Goal: Ask a question: Seek information or help from site administrators or community

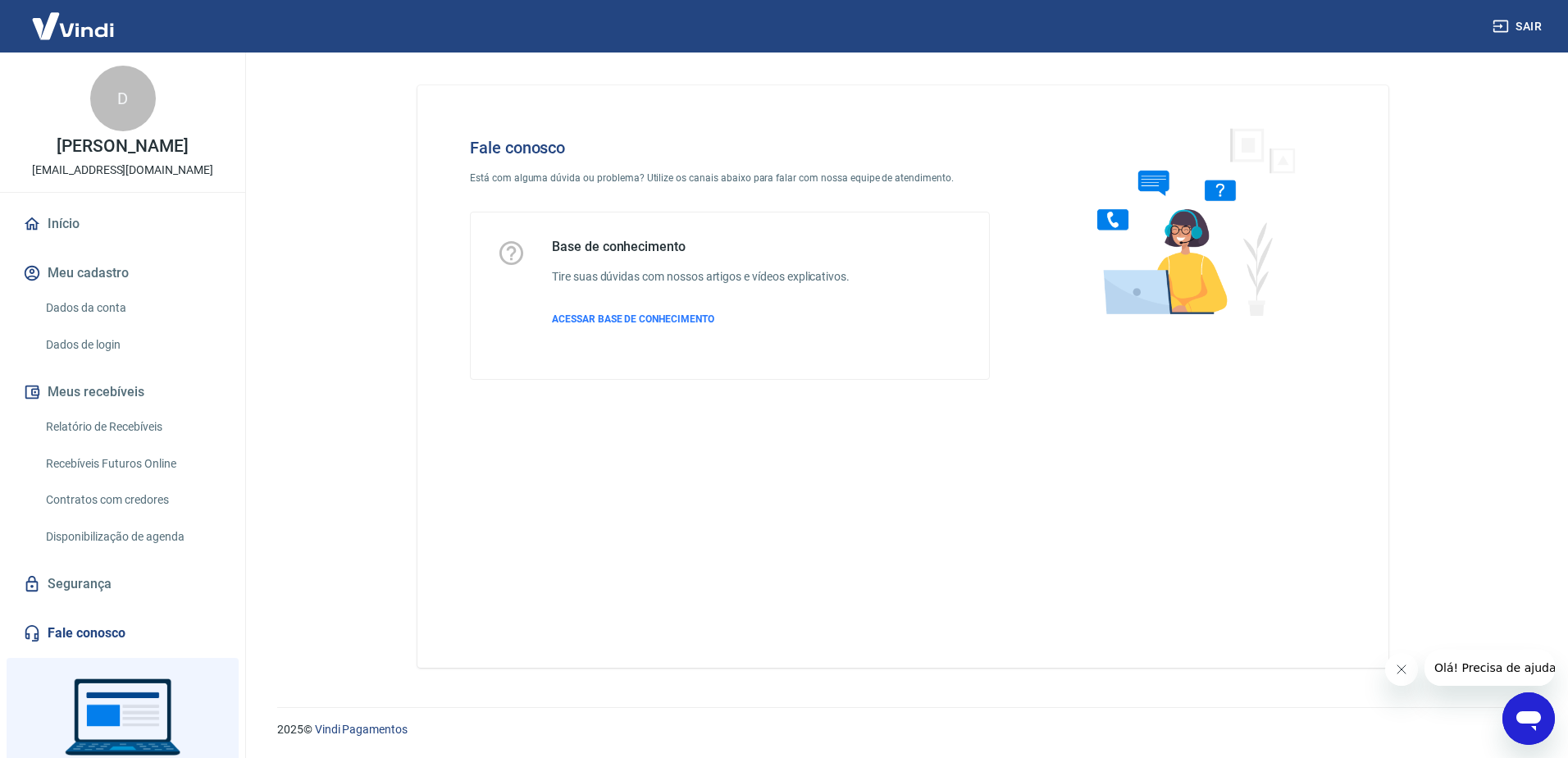
click at [1522, 721] on icon "Abrir janela de mensagens" at bounding box center [1528, 720] width 25 height 19
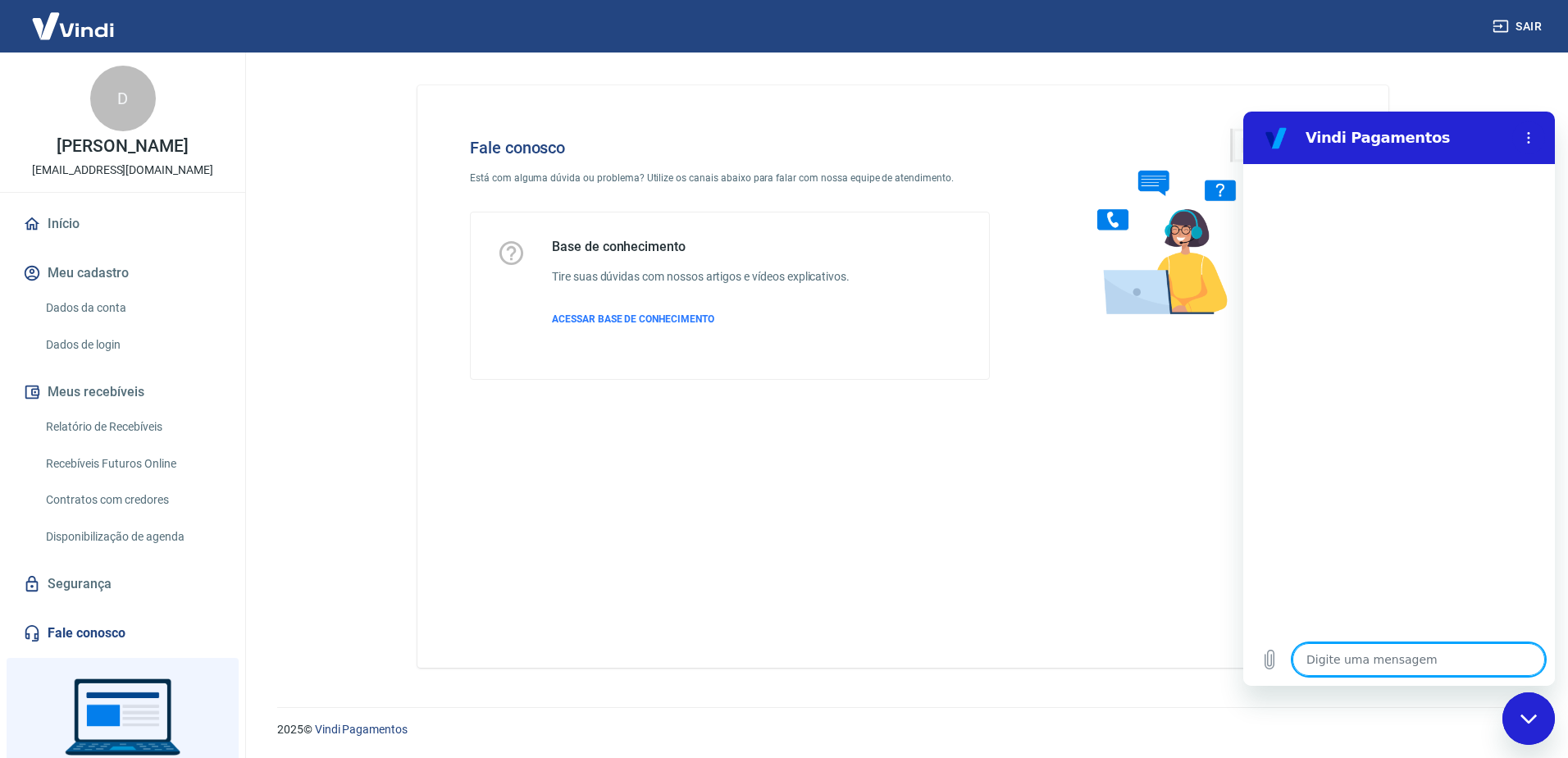
click at [1361, 668] on textarea at bounding box center [1418, 659] width 253 height 32
click at [1353, 657] on textarea at bounding box center [1418, 659] width 253 height 32
type textarea "F"
type textarea "x"
type textarea "Fa"
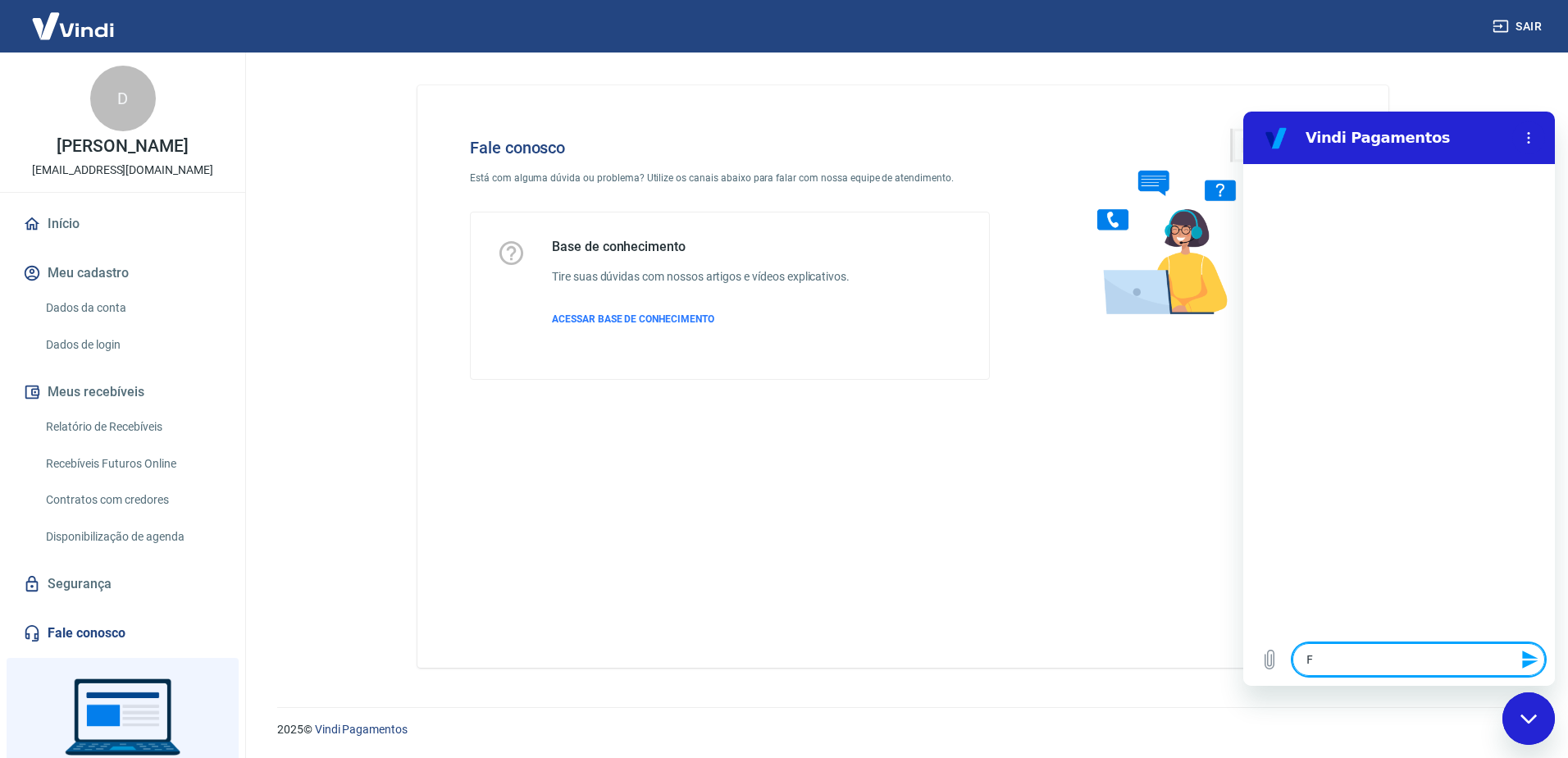
type textarea "x"
type textarea "Fal"
type textarea "x"
type textarea "Fala"
type textarea "x"
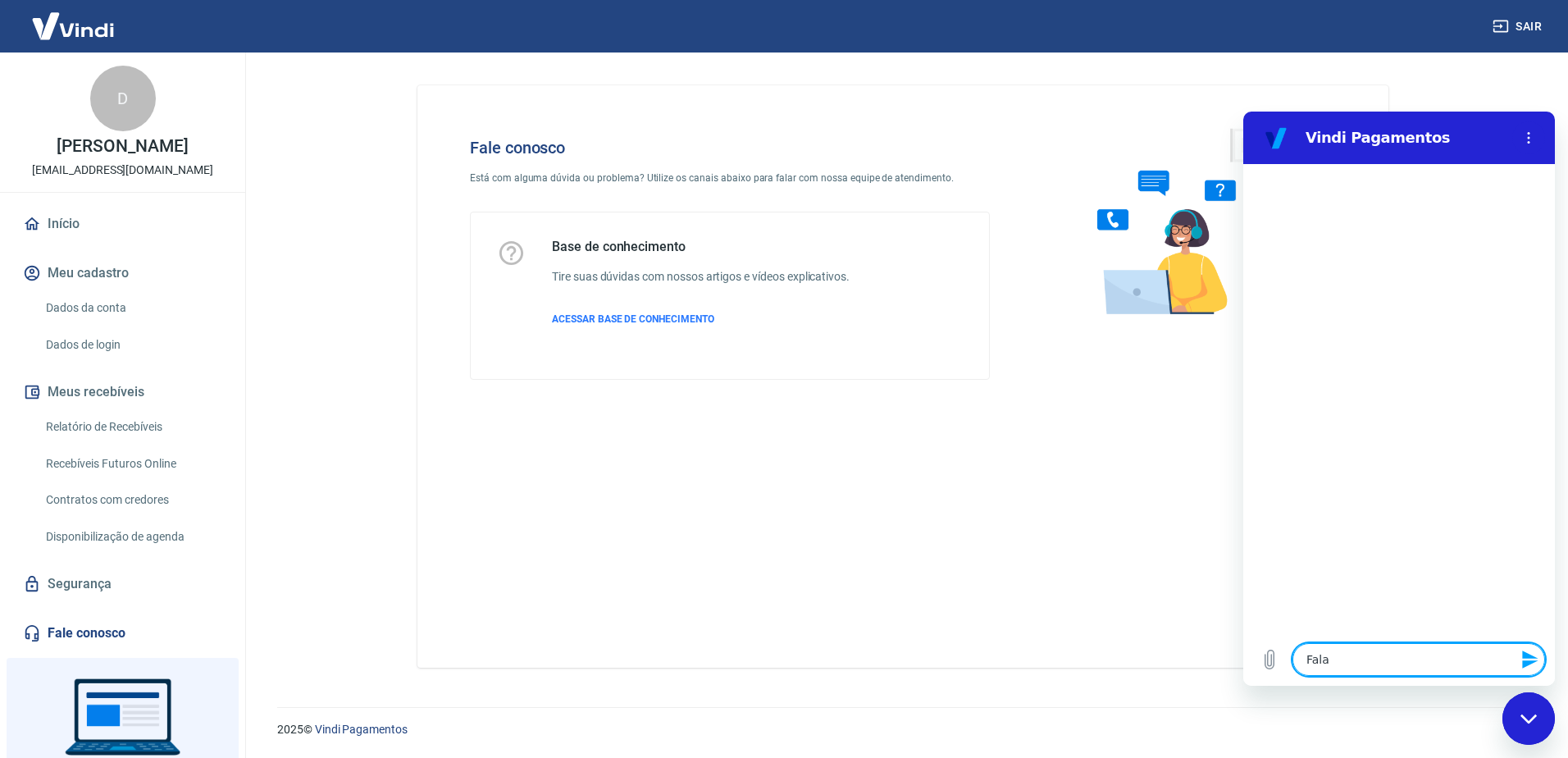
type textarea "Falar"
type textarea "x"
type textarea "Falar"
type textarea "x"
type textarea "Falar c"
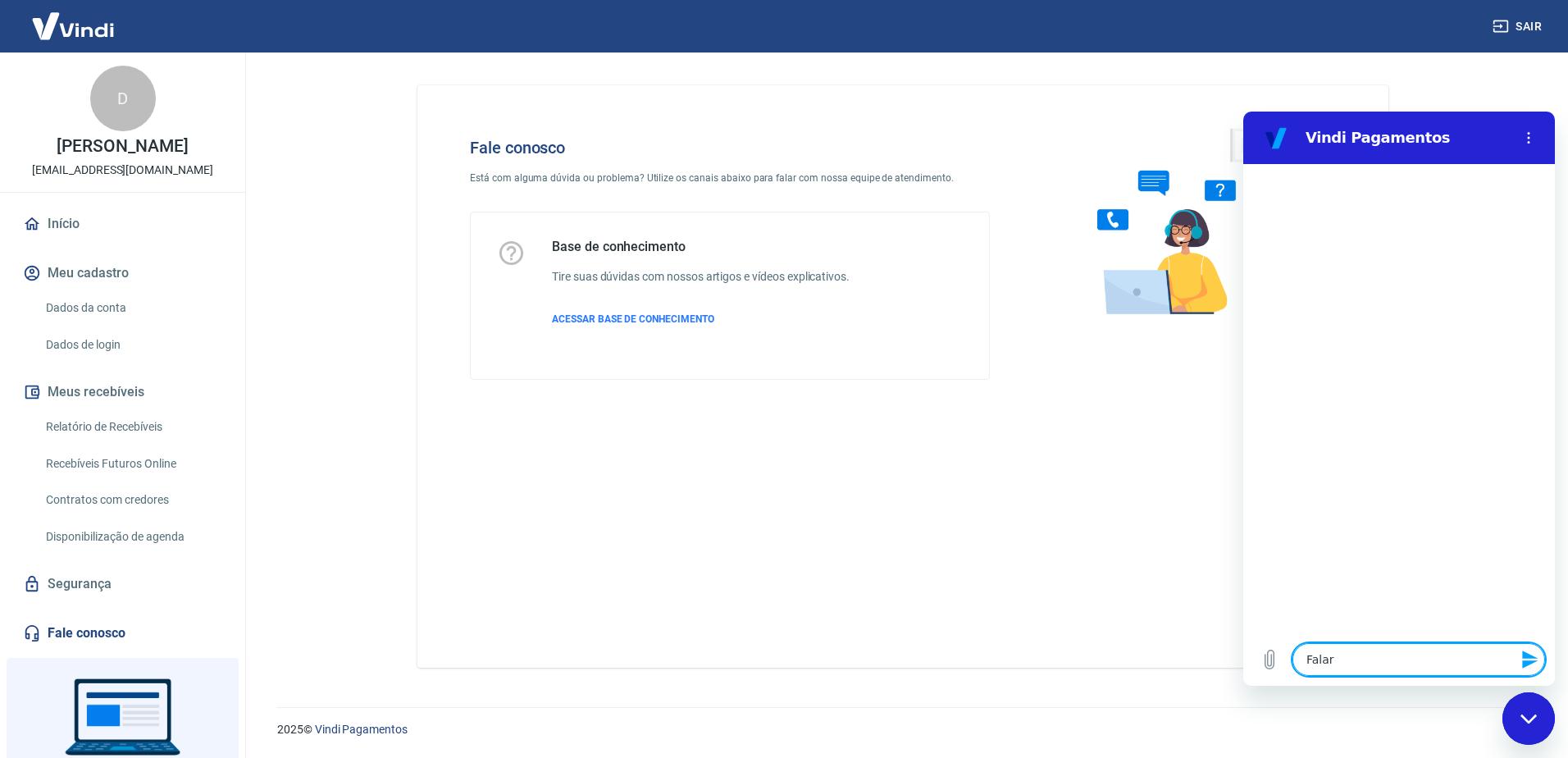
type textarea "x"
type textarea "Falar co"
type textarea "x"
type textarea "Falar com"
type textarea "x"
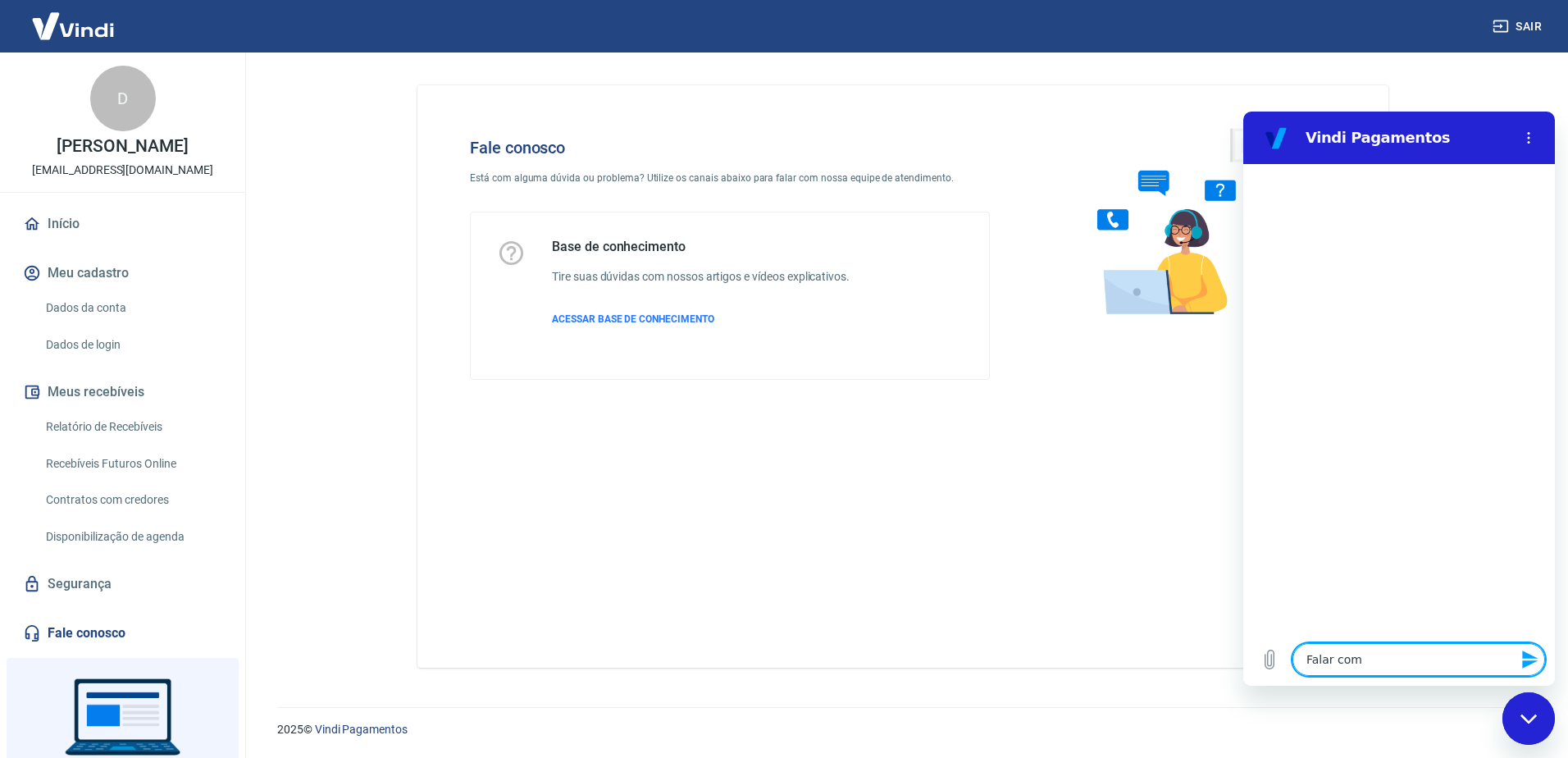
type textarea "Falar com"
type textarea "x"
type textarea "Falar com a"
type textarea "x"
type textarea "Falar com at"
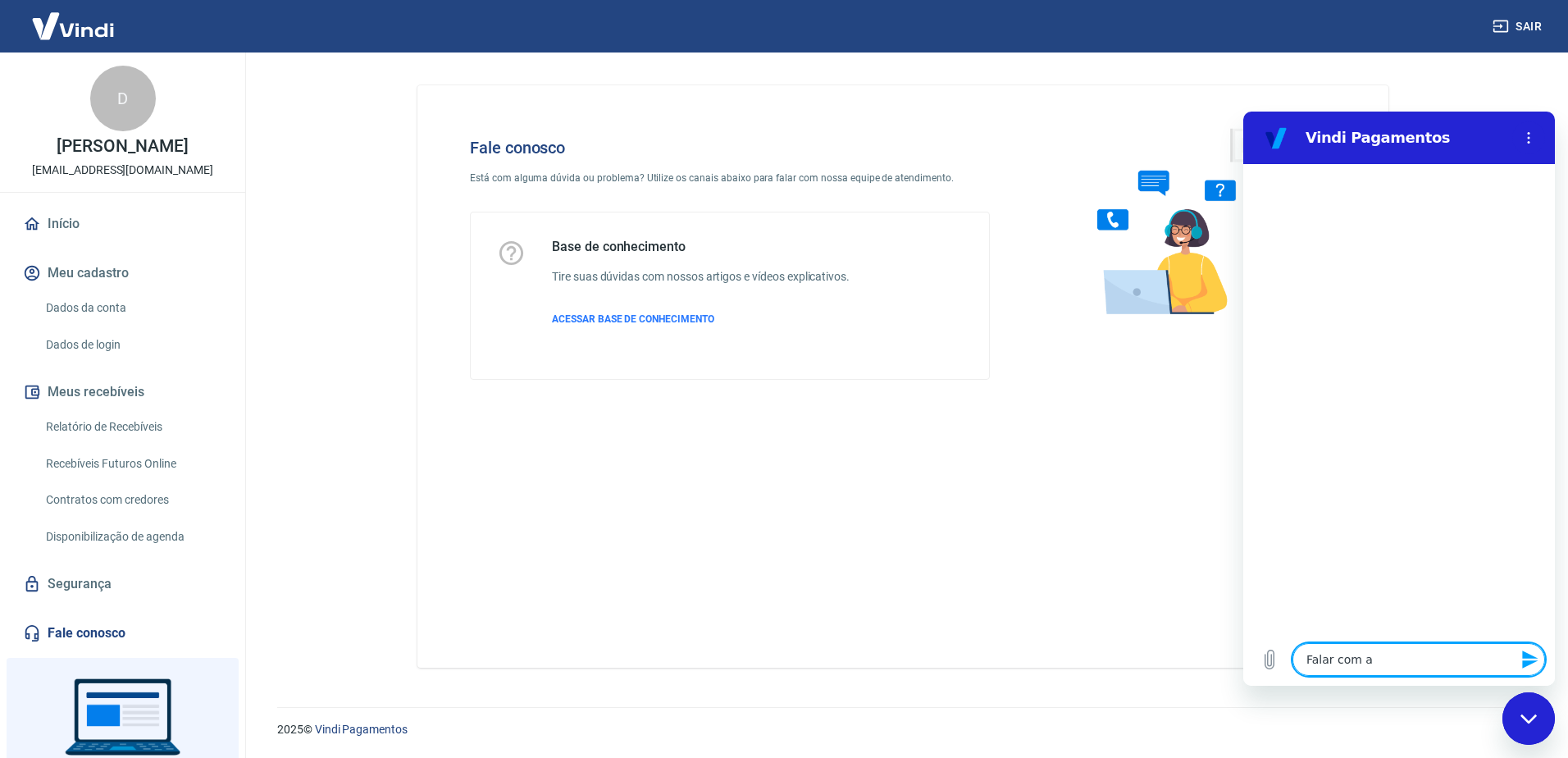
type textarea "x"
type textarea "Falar com ate"
type textarea "x"
type textarea "Falar com [GEOGRAPHIC_DATA]"
type textarea "x"
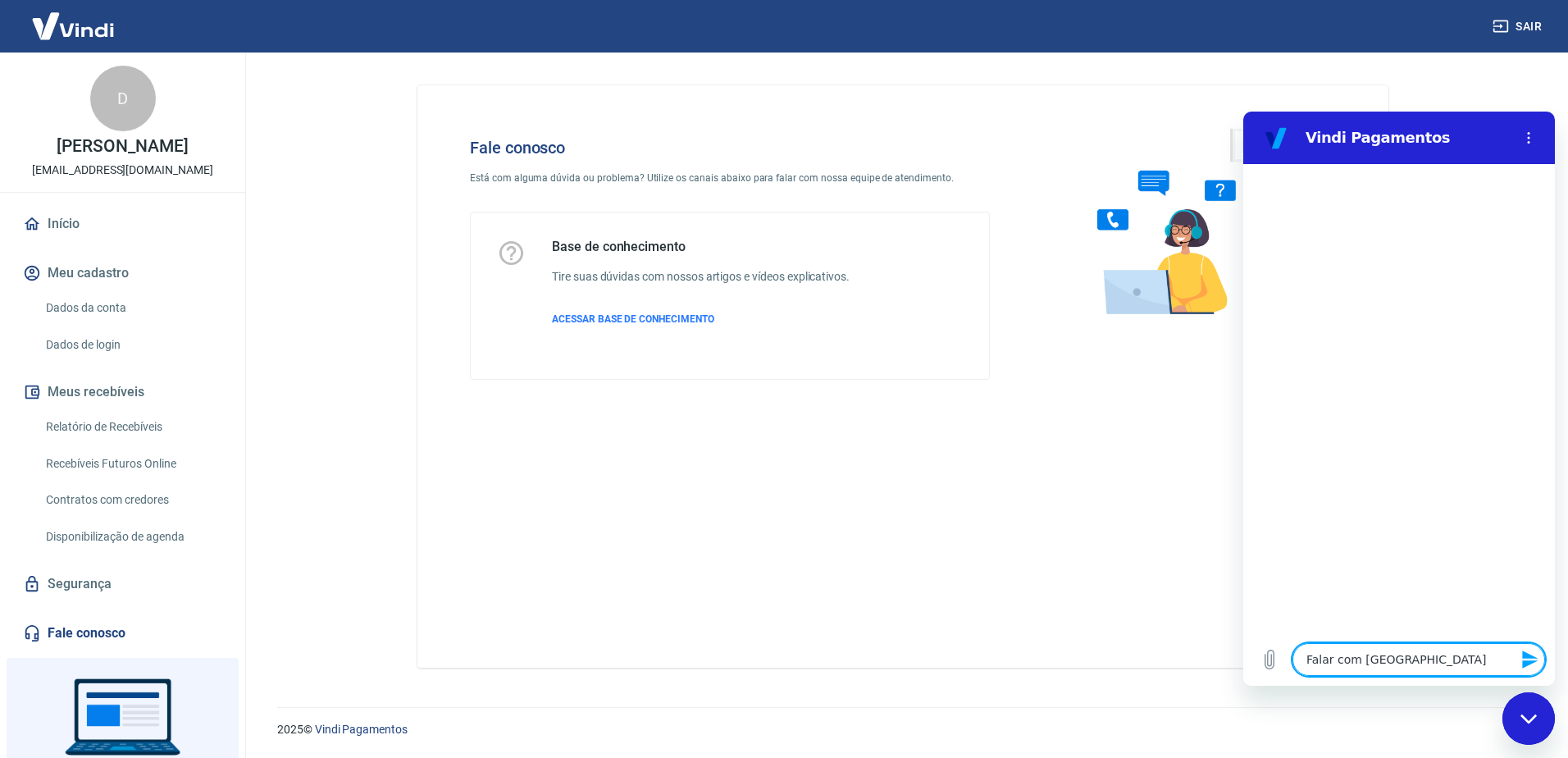
type textarea "Falar com atend"
type textarea "x"
type textarea "Falar com atende"
type textarea "x"
type textarea "Falar com atenden"
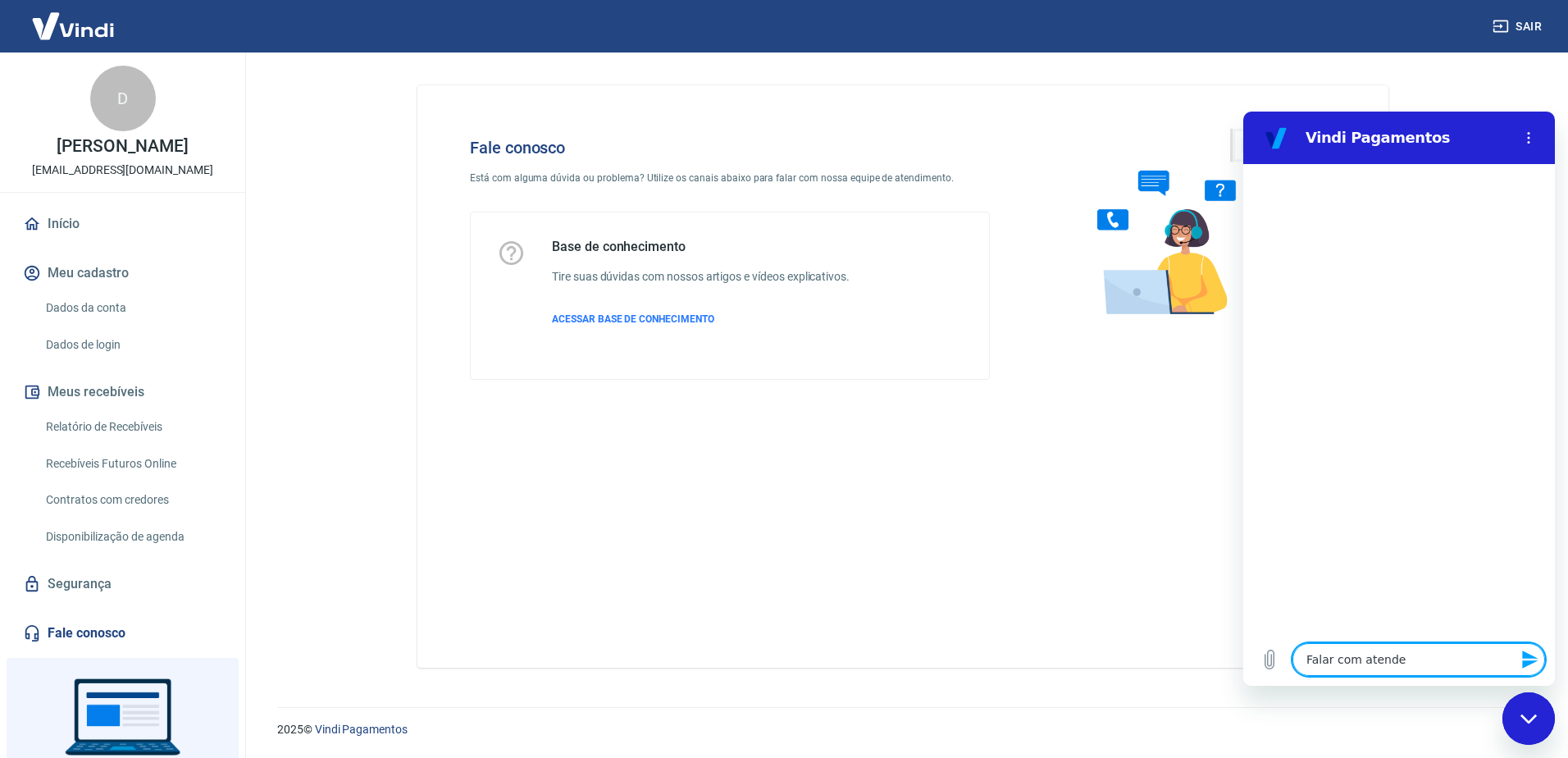
type textarea "x"
type textarea "Falar com atendent"
type textarea "x"
type textarea "Falar com atendente"
type textarea "x"
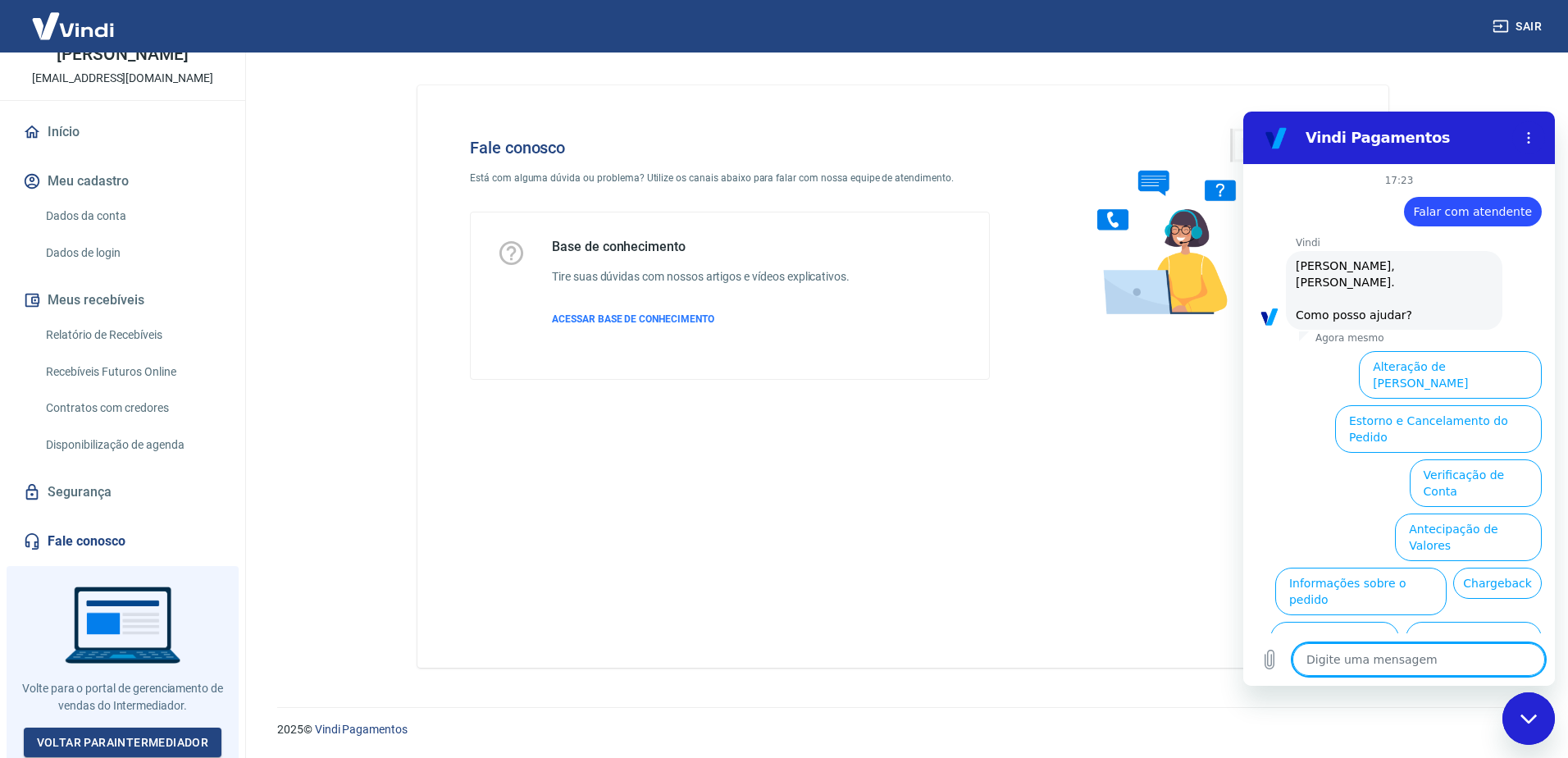
scroll to position [39, 0]
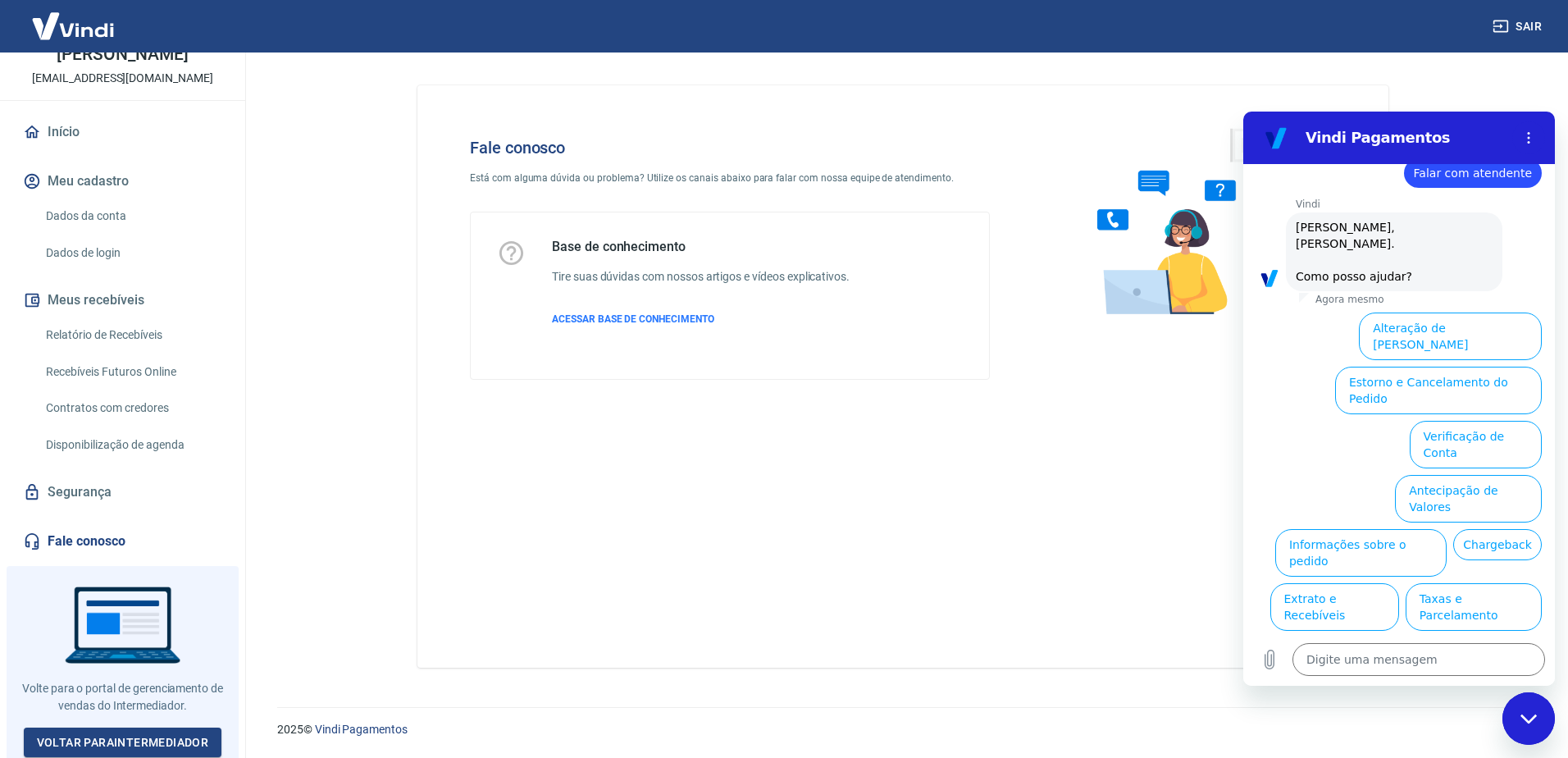
click at [1410, 691] on button "Assinaturas e Faturas Tray" at bounding box center [1461, 714] width 158 height 47
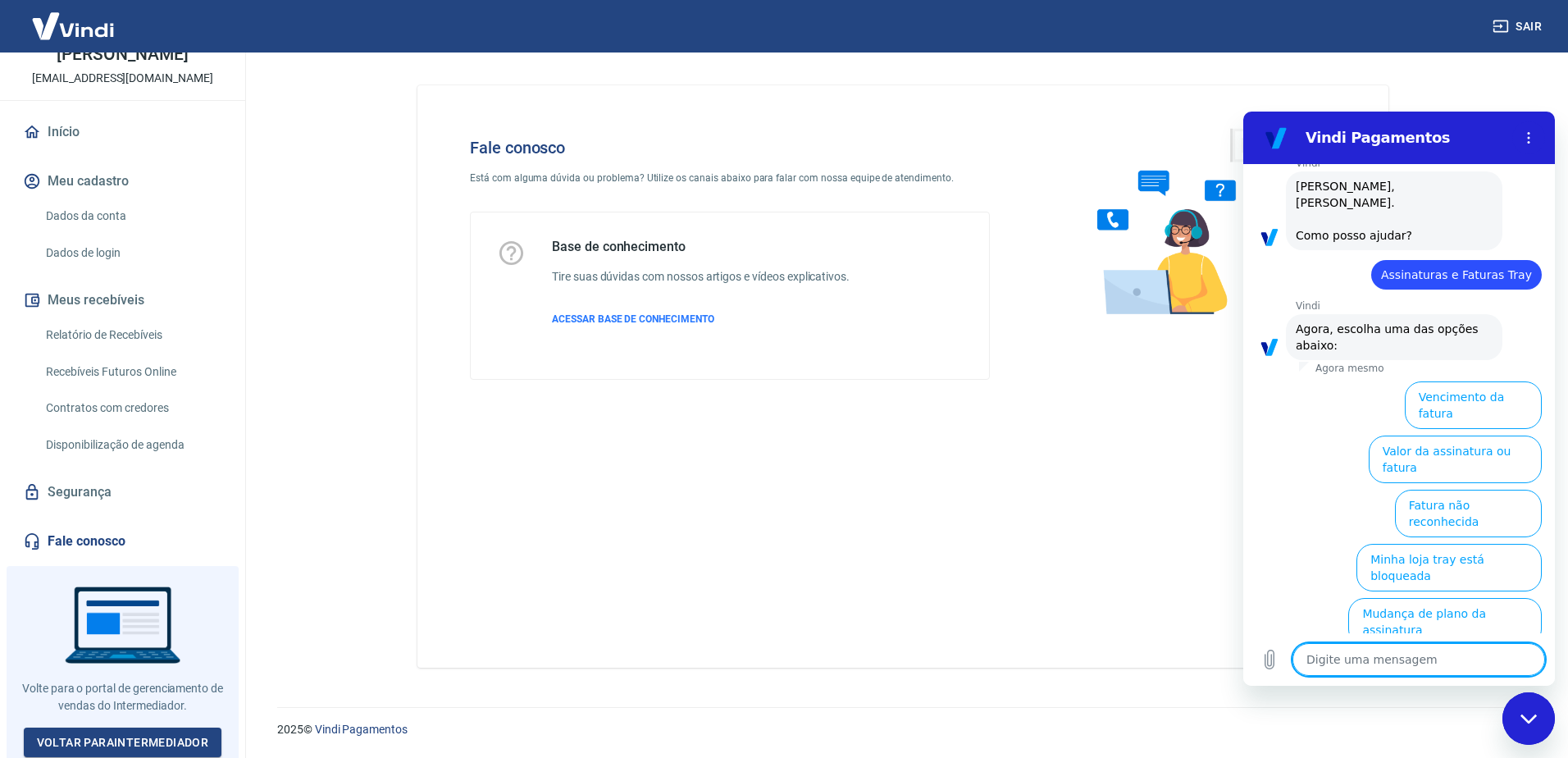
scroll to position [148, 0]
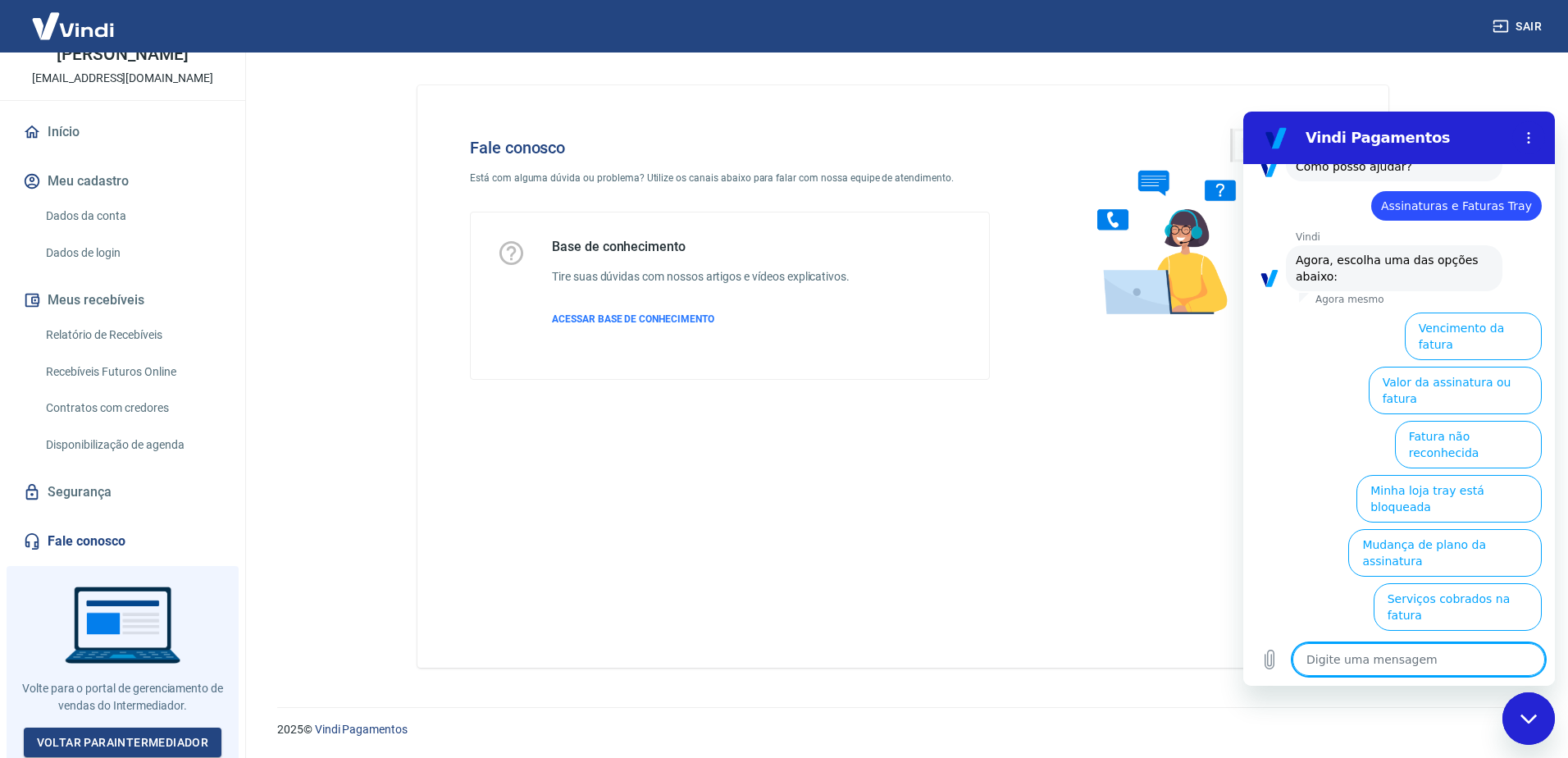
click at [1395, 746] on button "Pagamento da fatura duplicado" at bounding box center [1447, 769] width 188 height 47
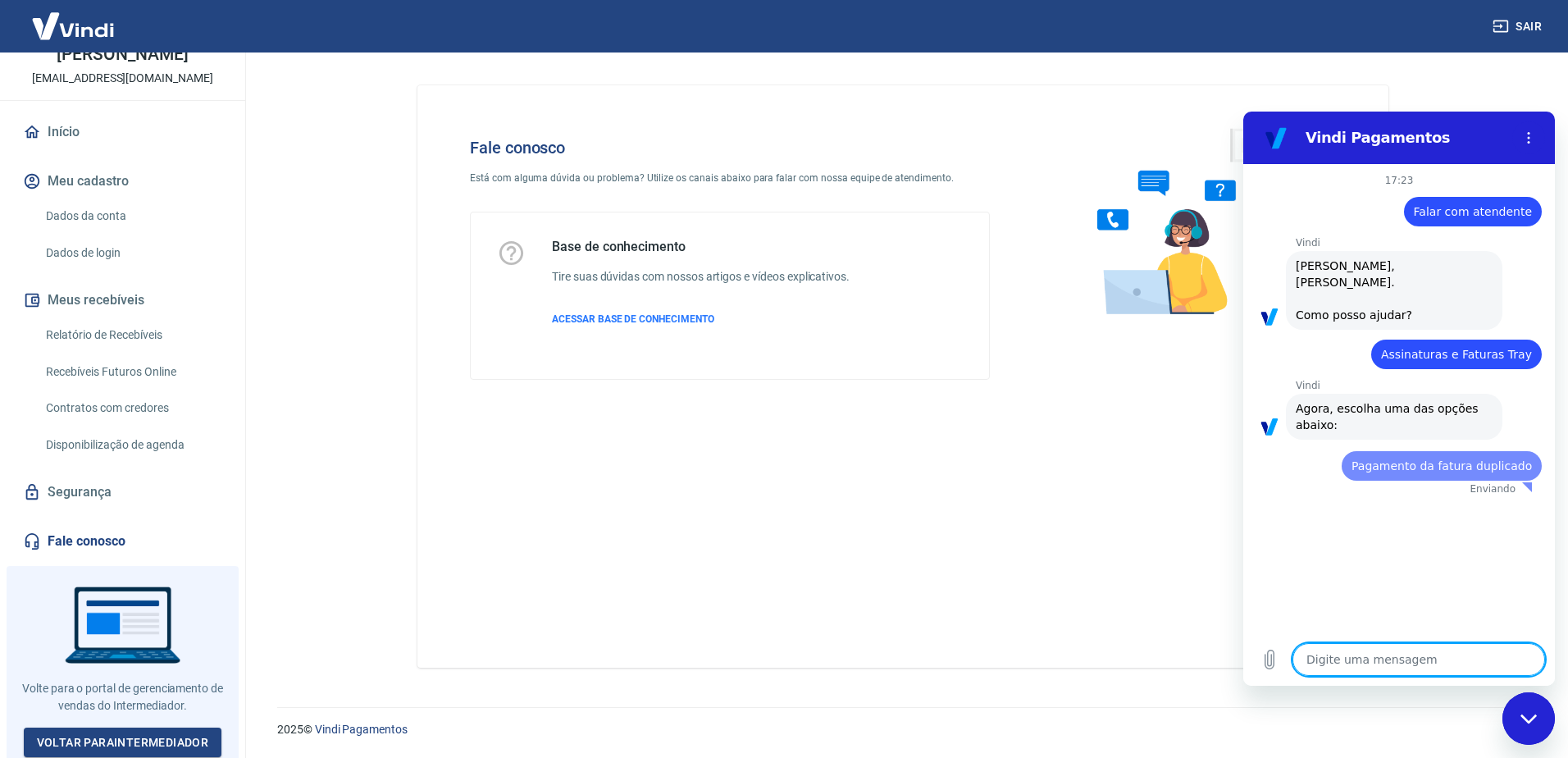
scroll to position [0, 0]
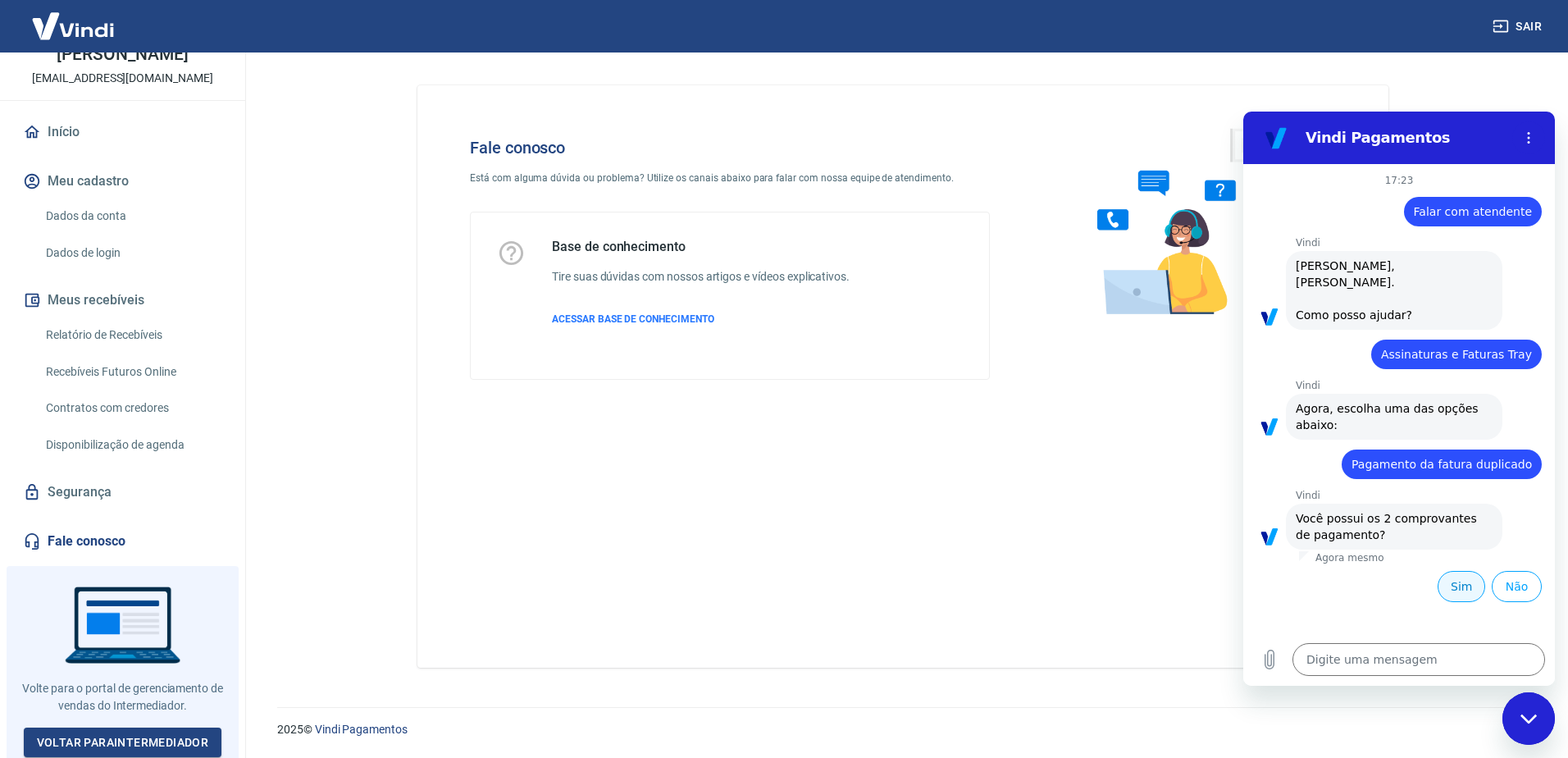
click at [1469, 571] on button "Sim" at bounding box center [1461, 587] width 47 height 32
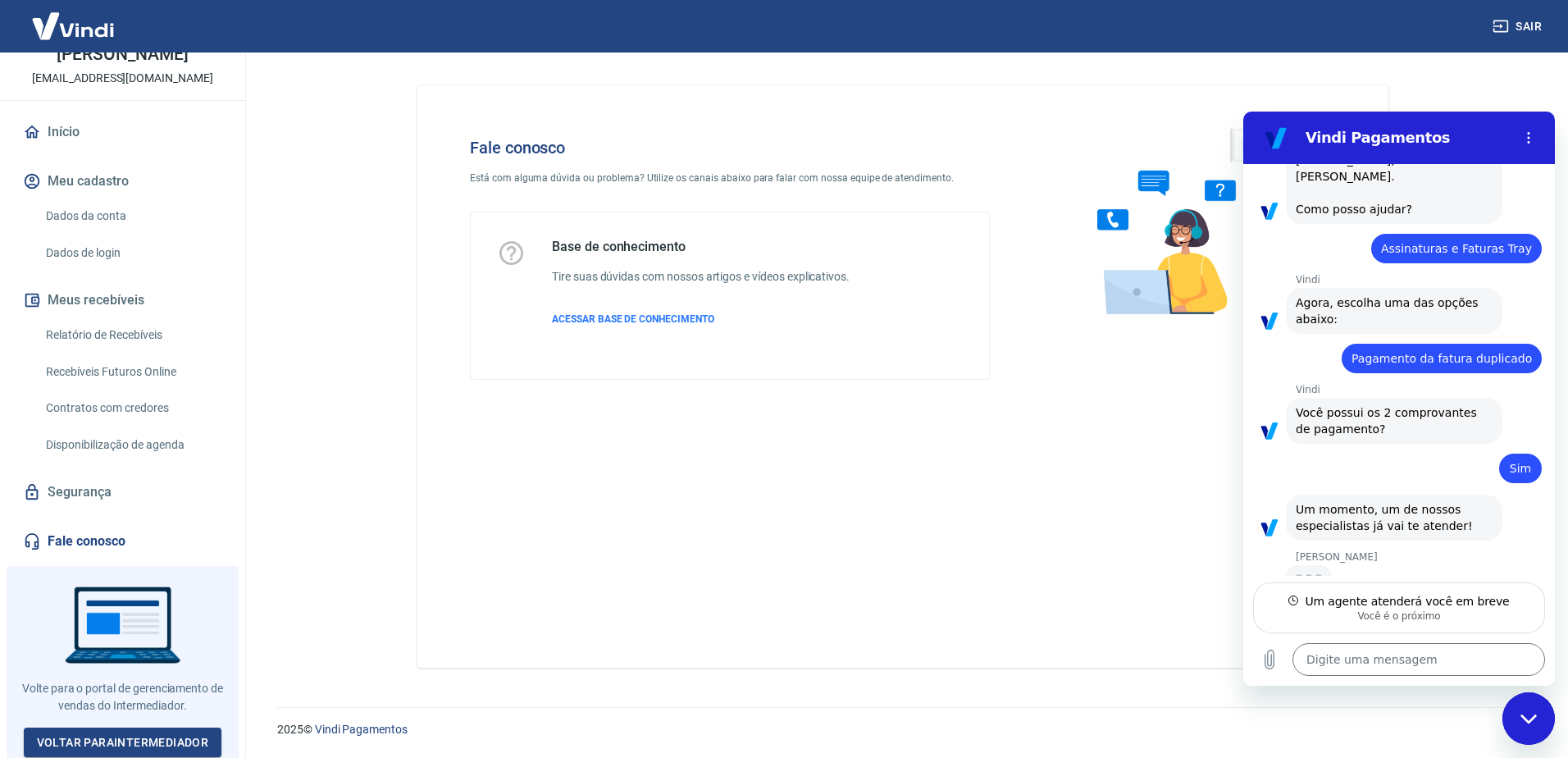
scroll to position [104, 0]
type textarea "x"
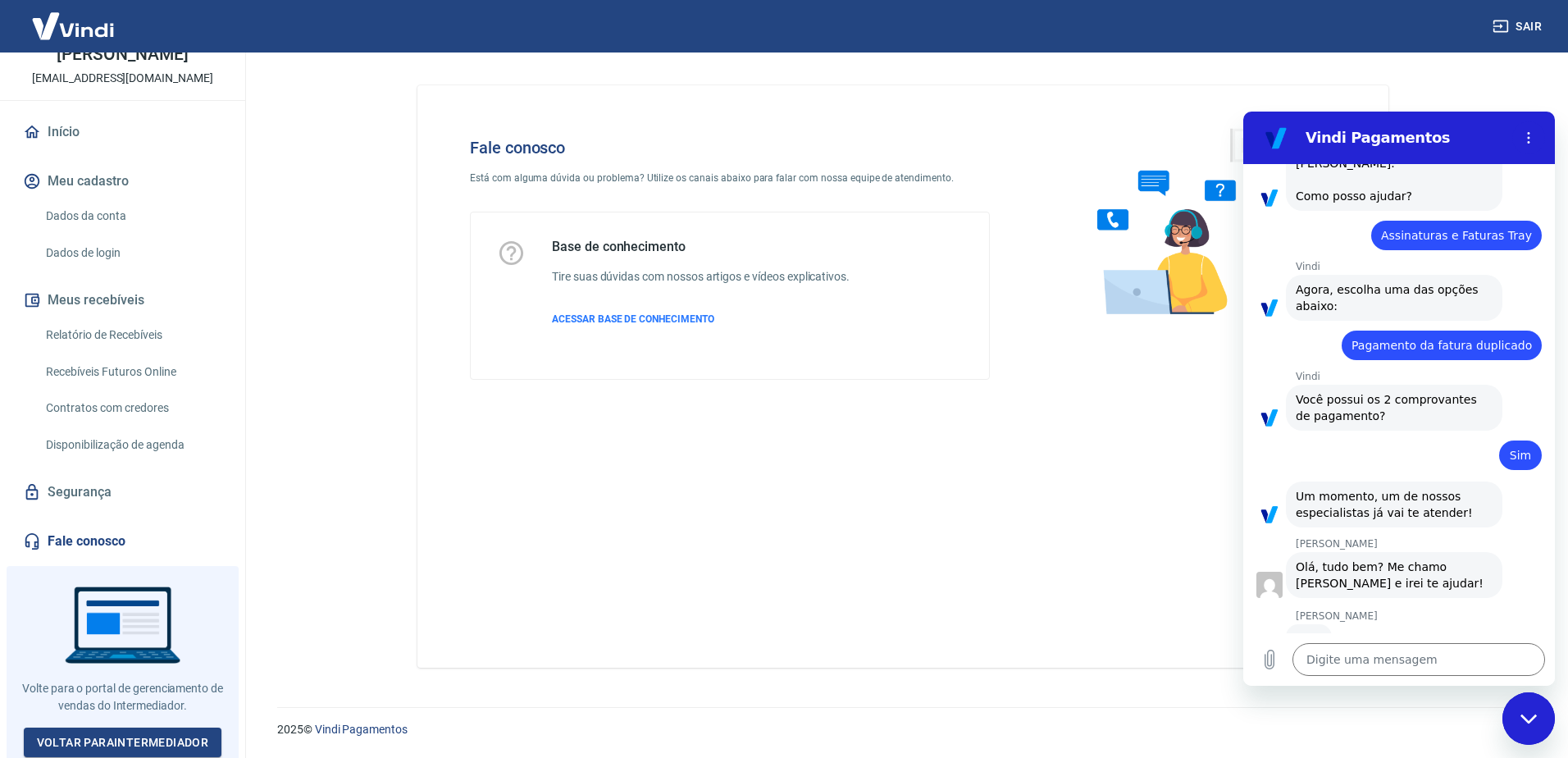
scroll to position [118, 0]
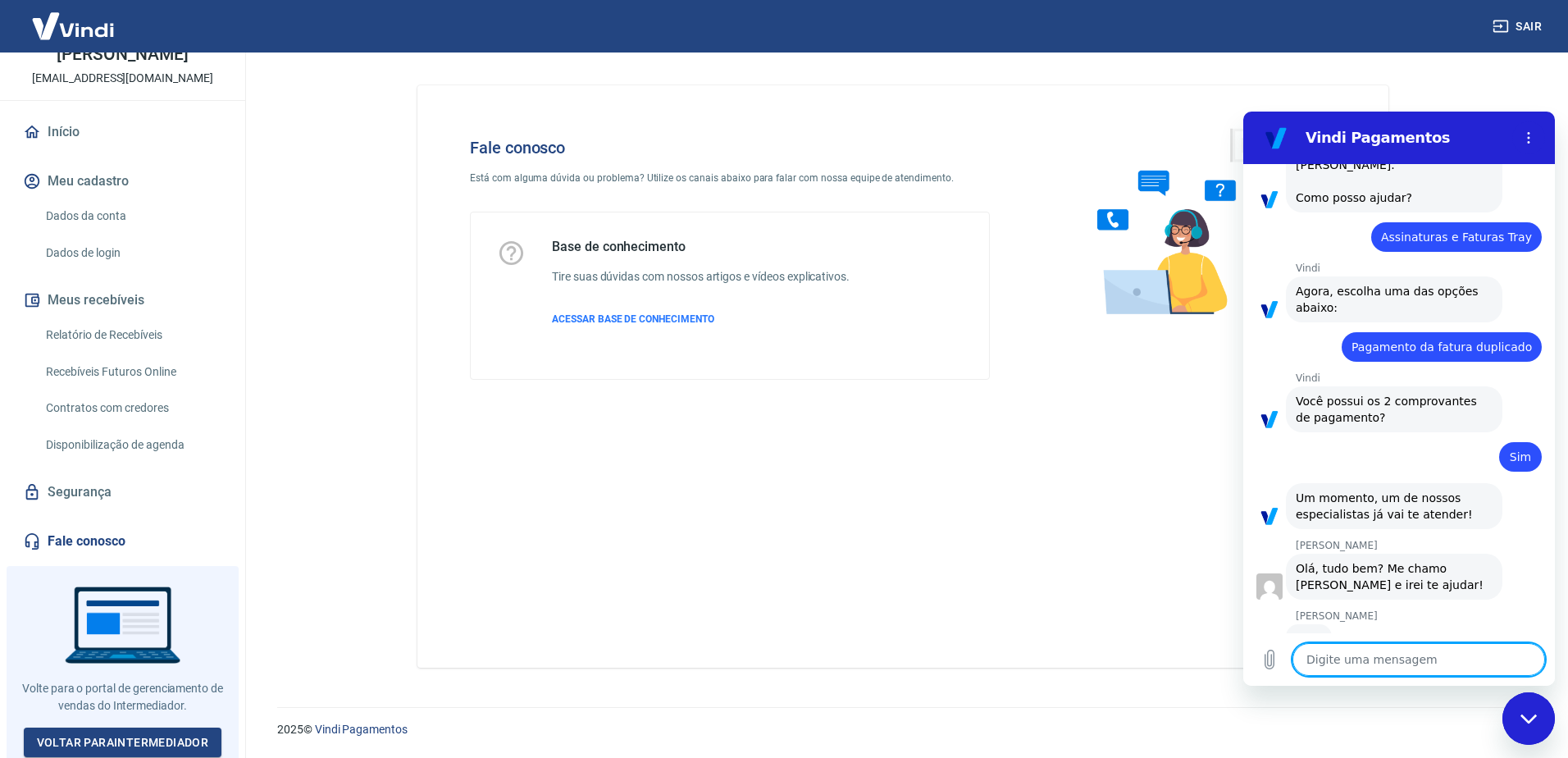
click at [1388, 659] on textarea at bounding box center [1418, 659] width 253 height 32
type textarea "O"
type textarea "x"
type textarea "Oi"
type textarea "x"
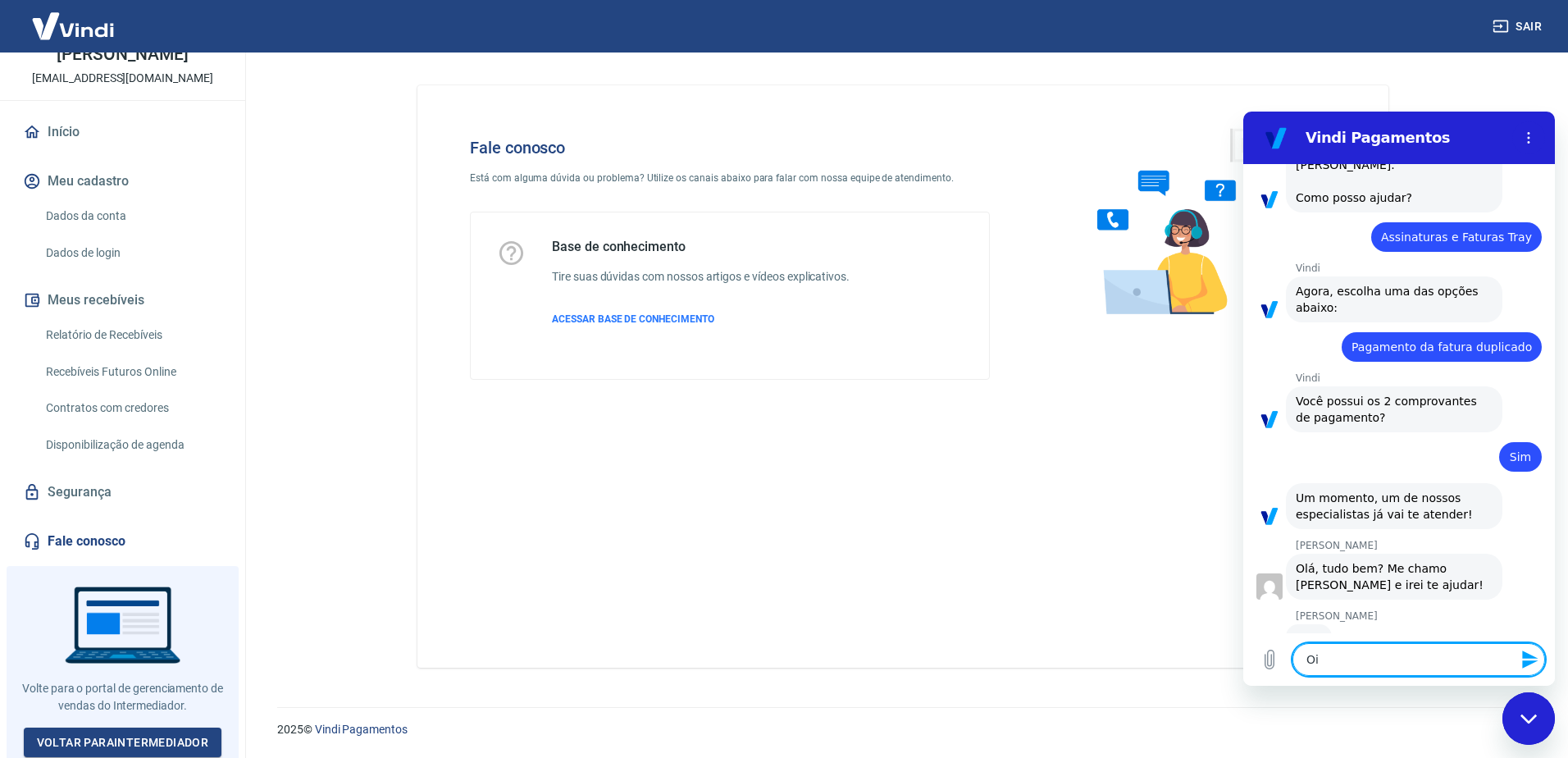
type textarea "Oi"
type textarea "x"
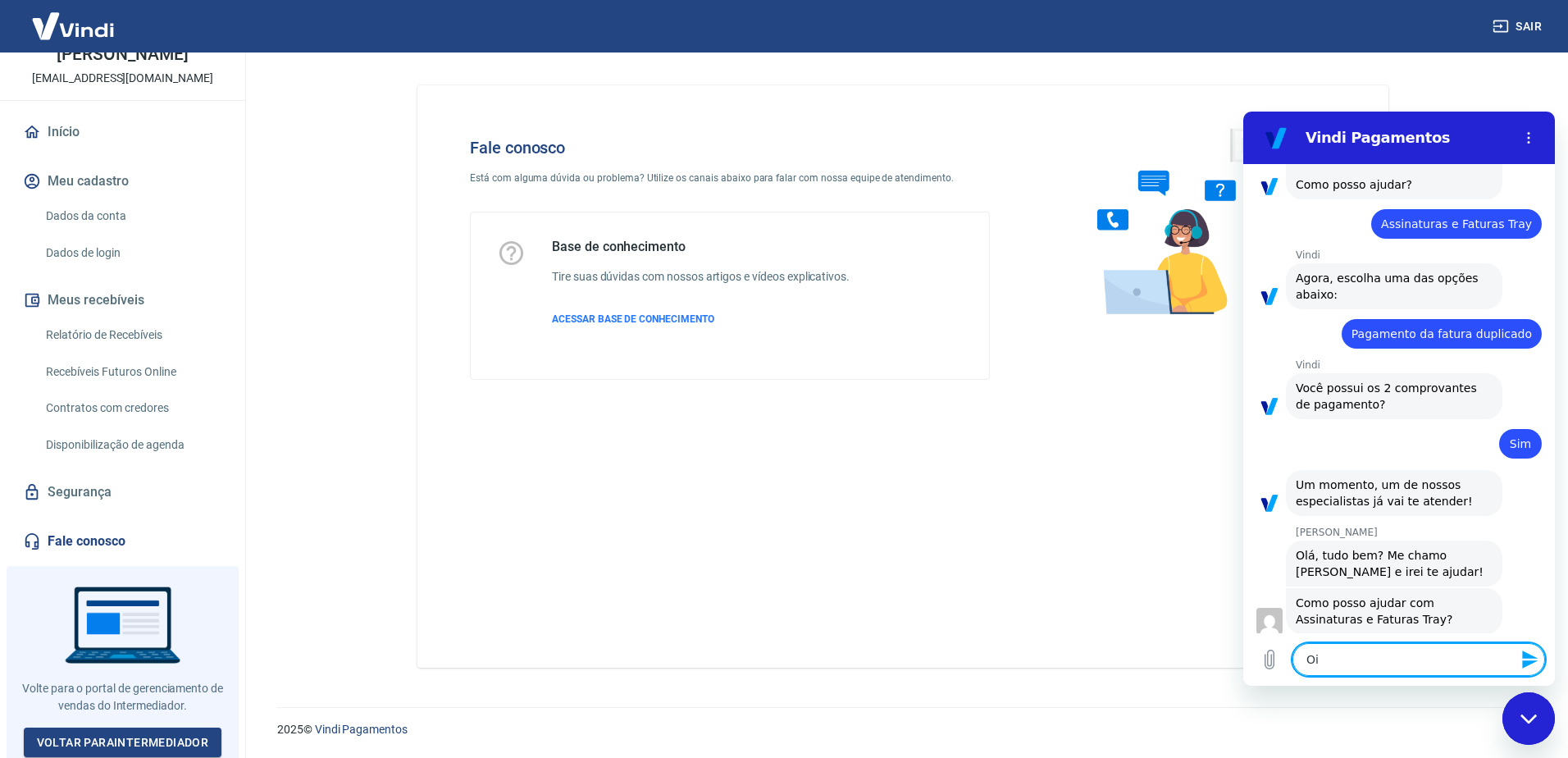
scroll to position [133, 0]
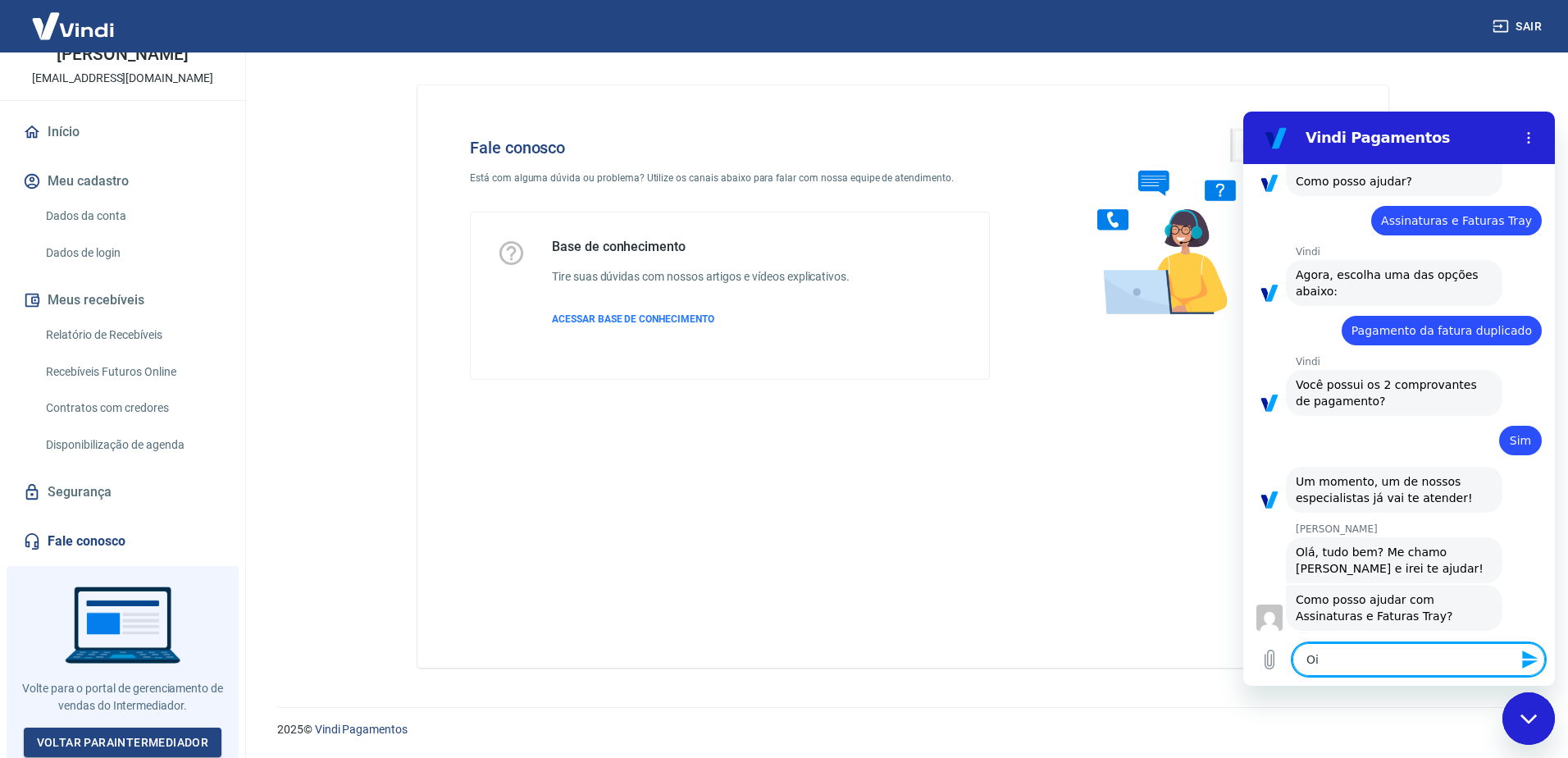
type textarea "Oi I"
type textarea "x"
type textarea "Oi It"
type textarea "x"
type textarea "Oi Ita"
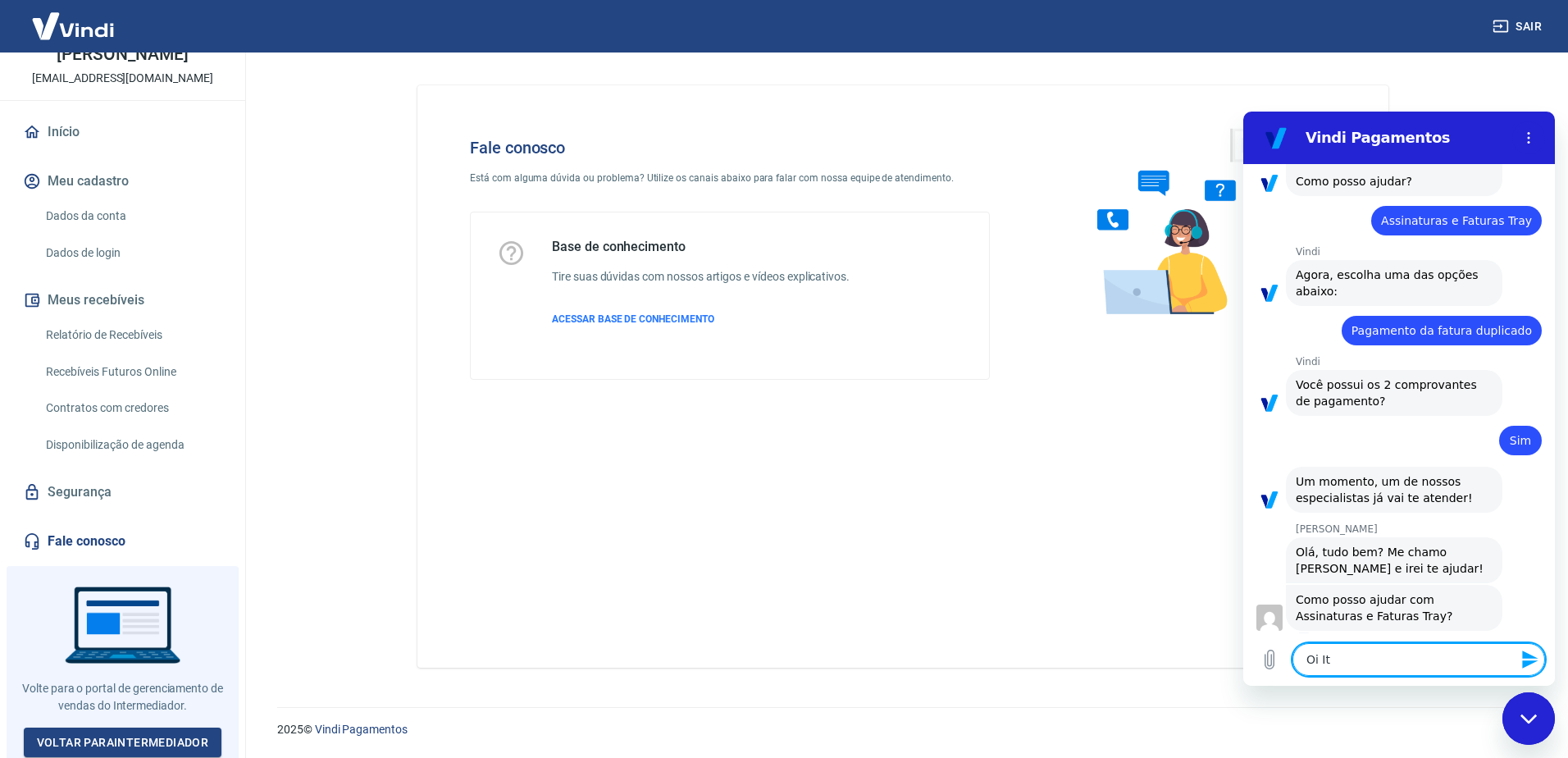
type textarea "x"
type textarea "Oi Ital"
type textarea "x"
type textarea "Oi Italo"
type textarea "x"
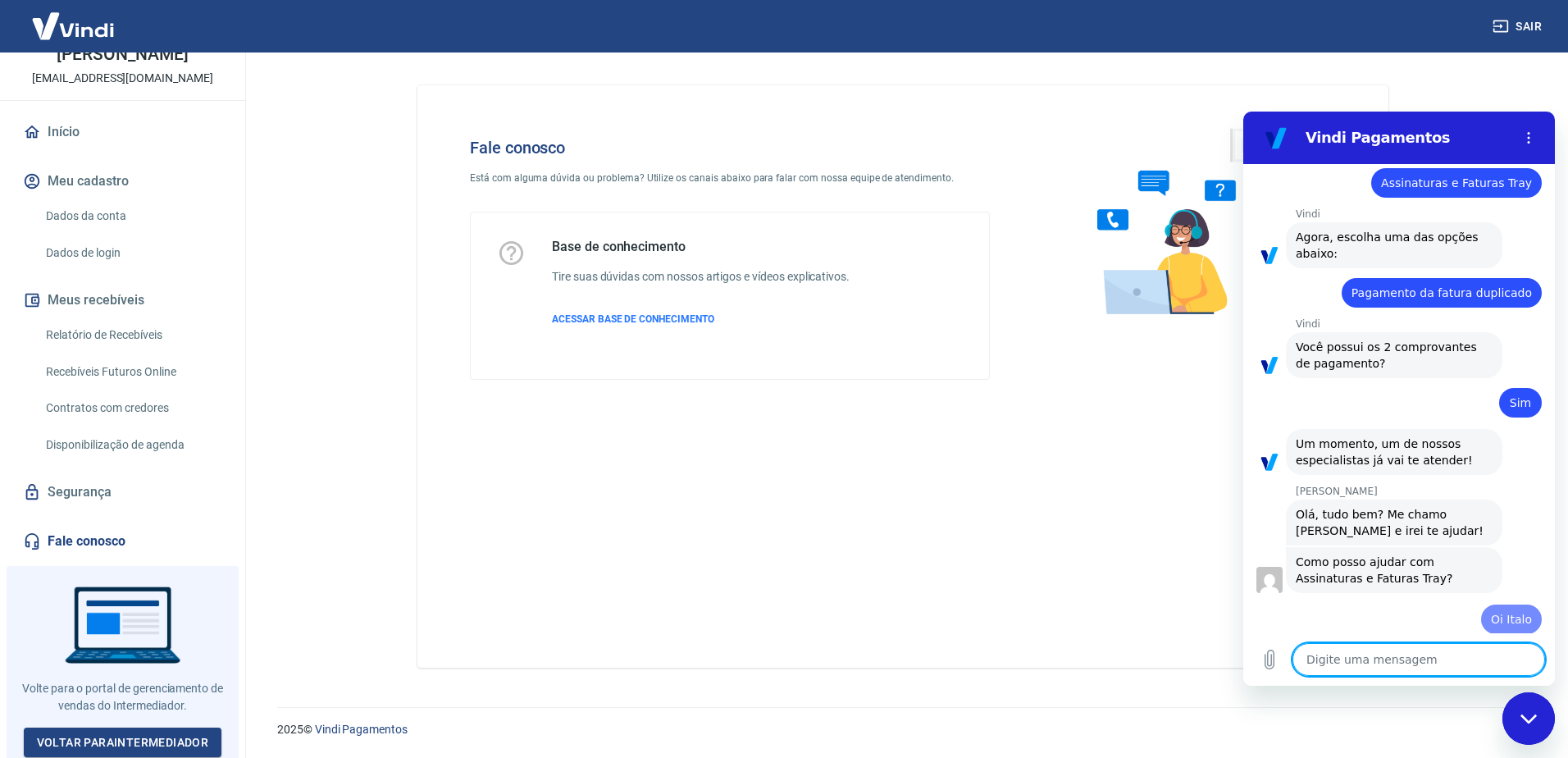
type textarea "x"
type textarea "B"
type textarea "x"
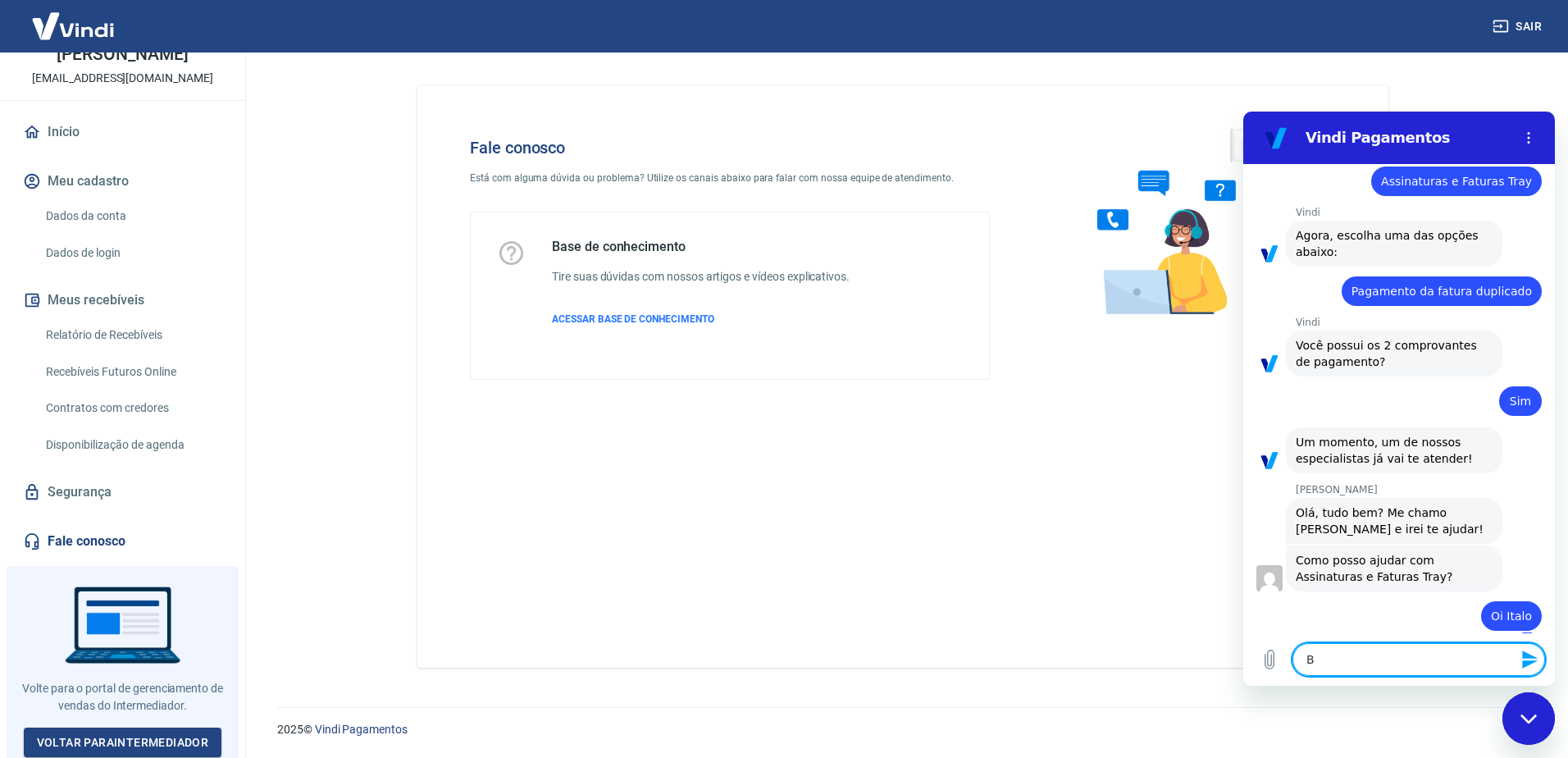
type textarea "Ba"
type textarea "x"
type textarea "B"
type textarea "x"
type textarea "Bo"
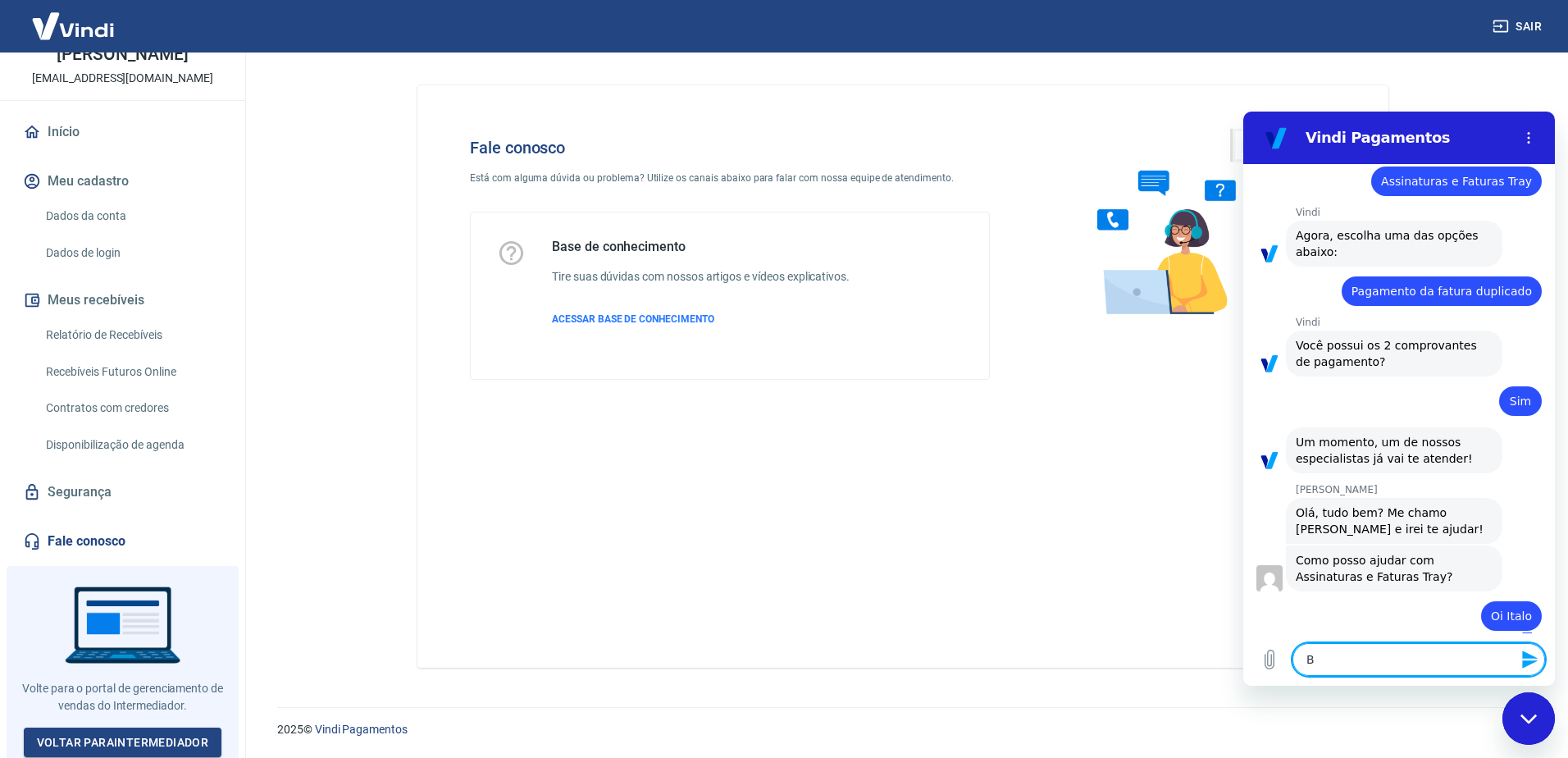
type textarea "x"
type textarea "Boa"
type textarea "x"
type textarea "Boa"
type textarea "x"
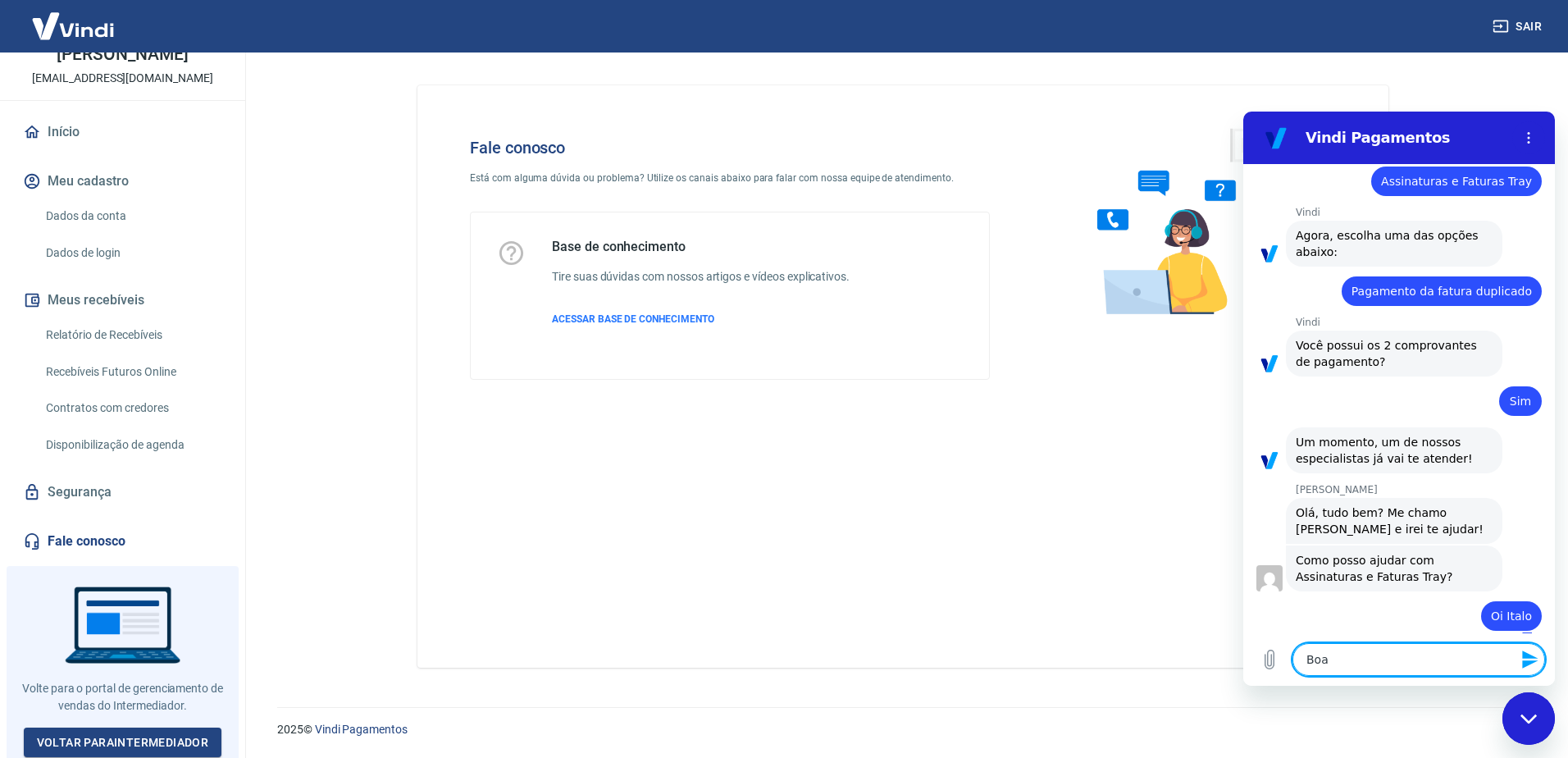
type textarea "Boa t"
type textarea "x"
type textarea "Boa ta"
type textarea "x"
type textarea "Boa tar"
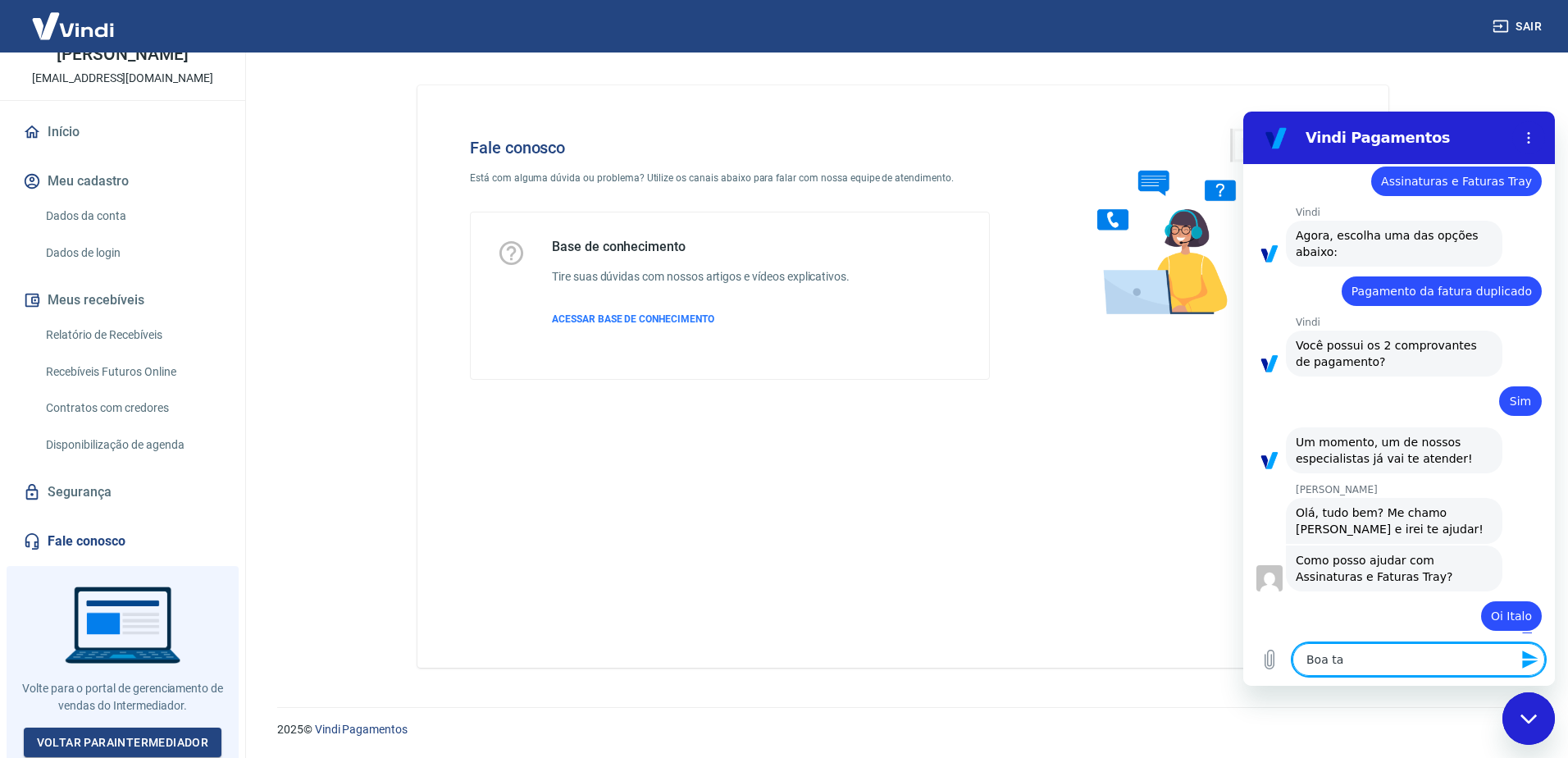
type textarea "x"
type textarea "Boa tard"
type textarea "x"
type textarea "Boa tarde"
type textarea "x"
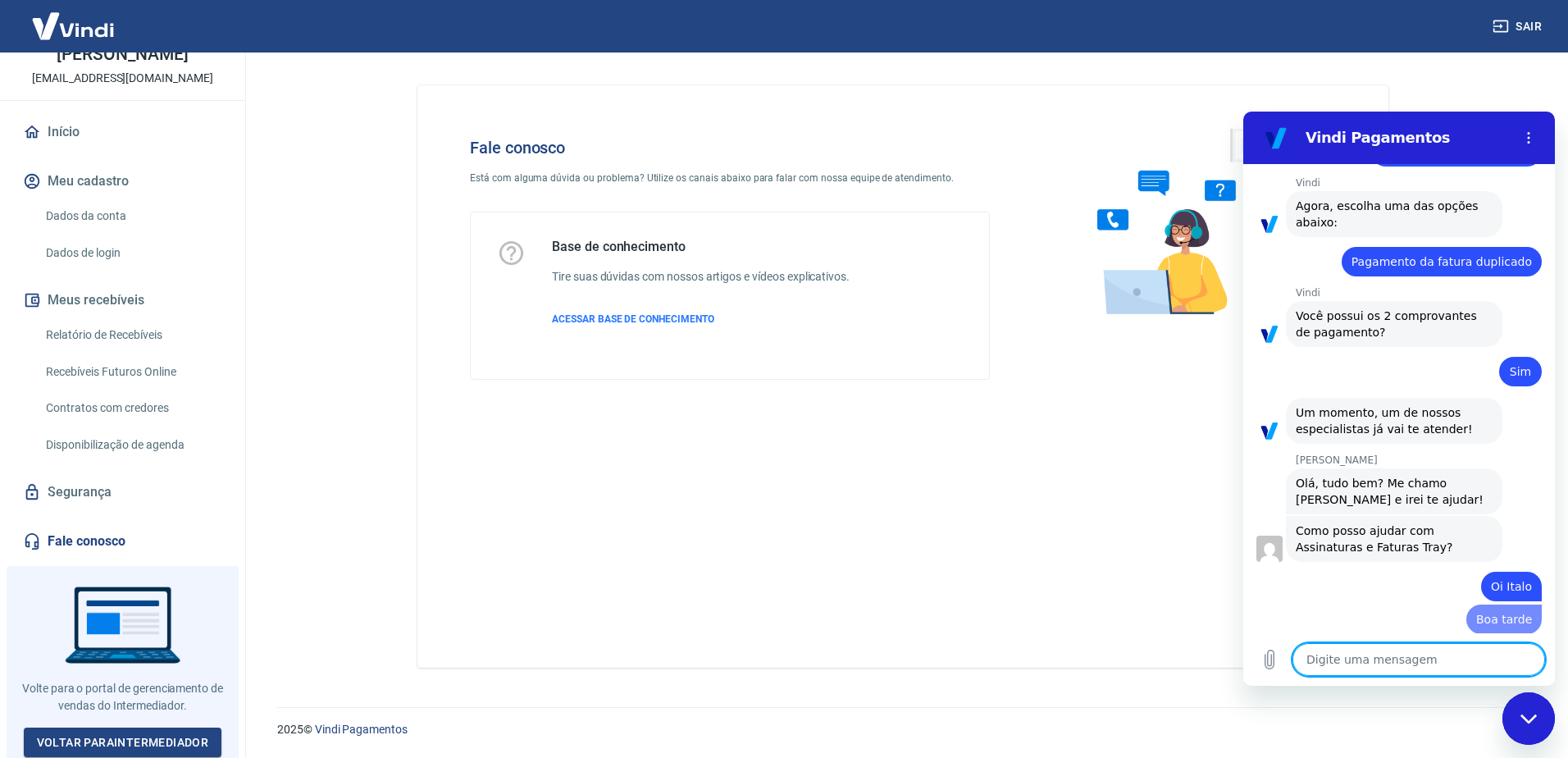
type textarea "x"
type textarea "E"
type textarea "x"
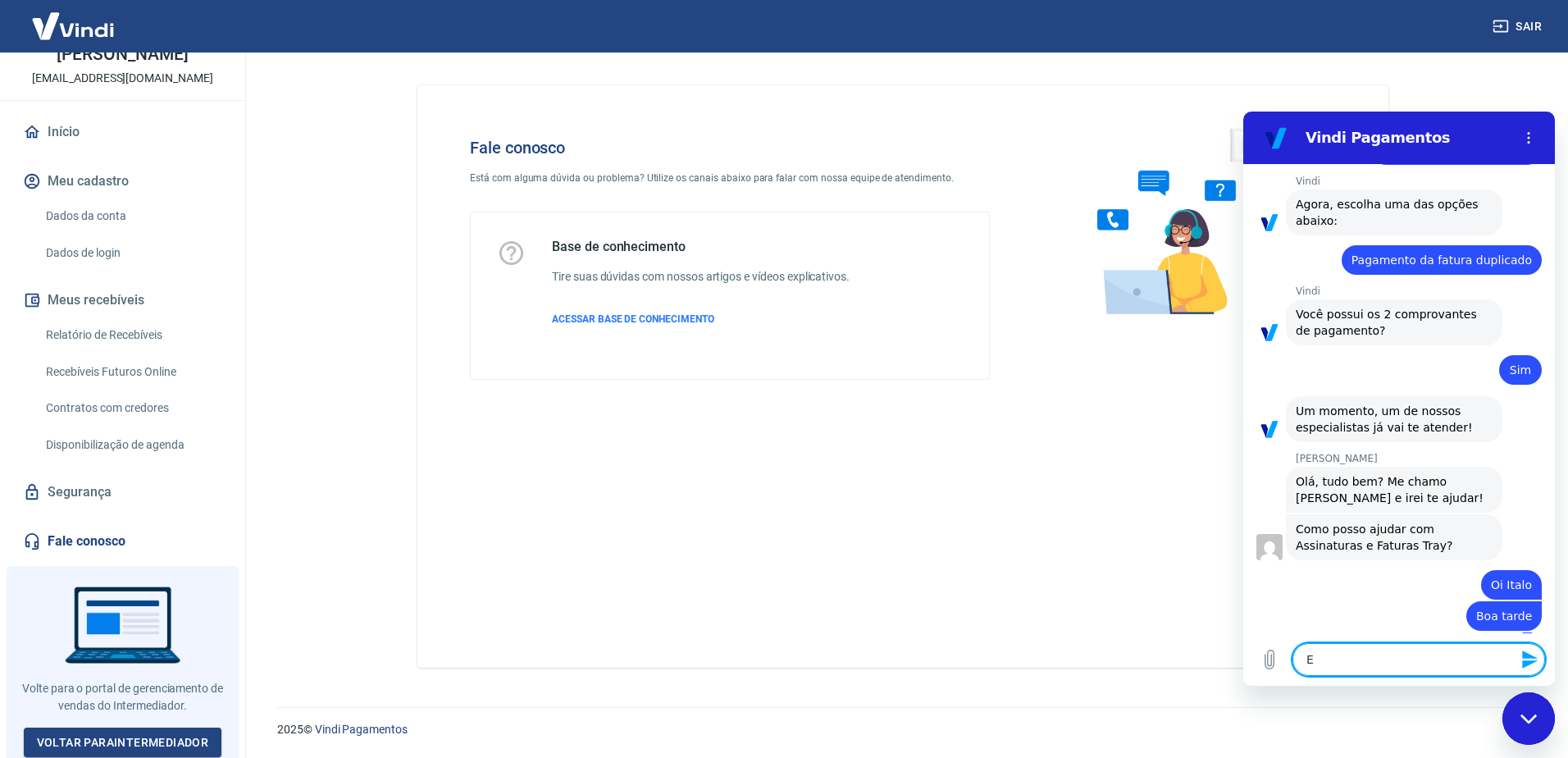
type textarea "En"
type textarea "x"
type textarea "Ent"
type textarea "x"
type textarea "Enta"
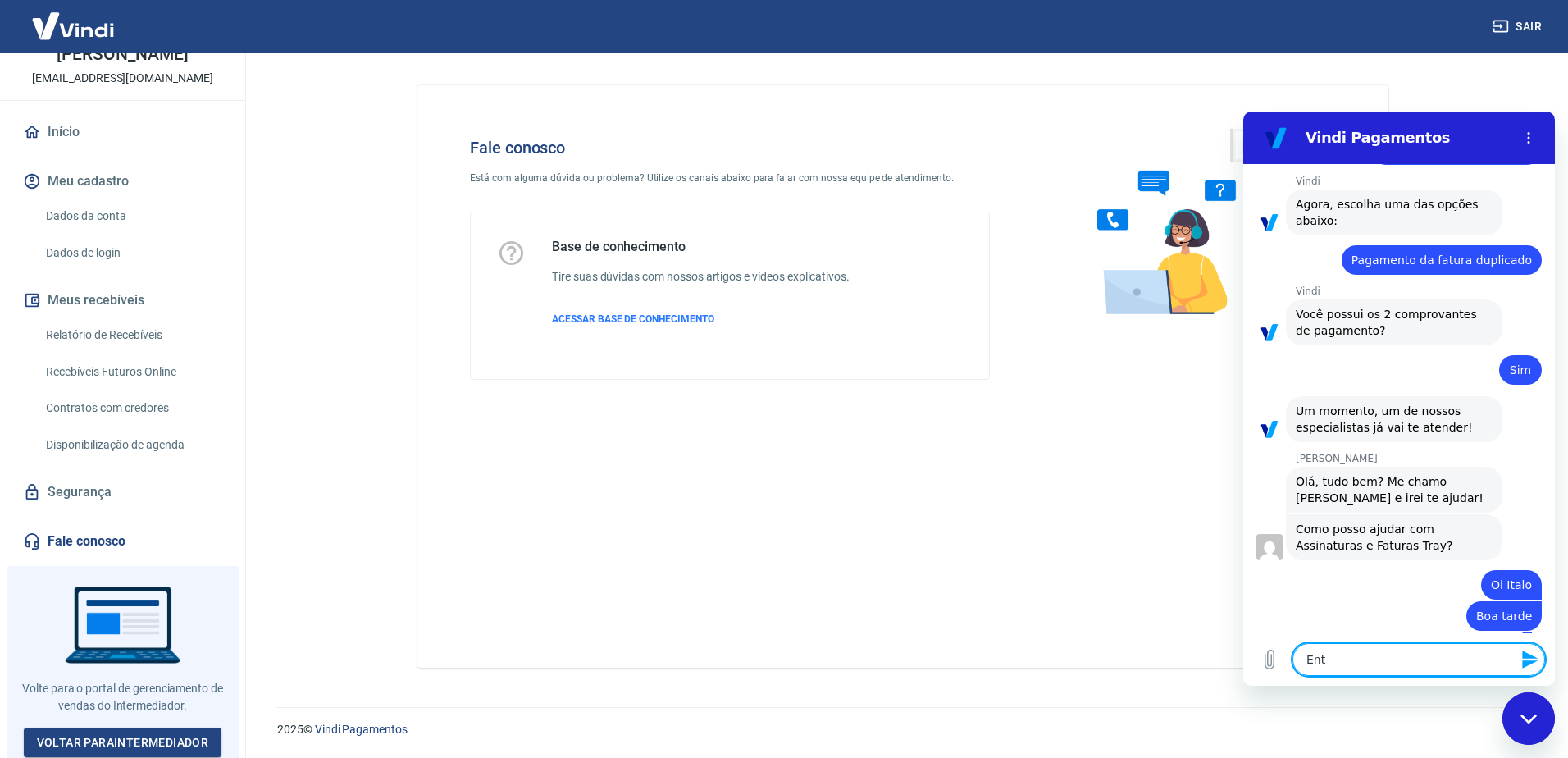
type textarea "x"
type textarea "Entao"
type textarea "x"
type textarea "Entao,"
type textarea "x"
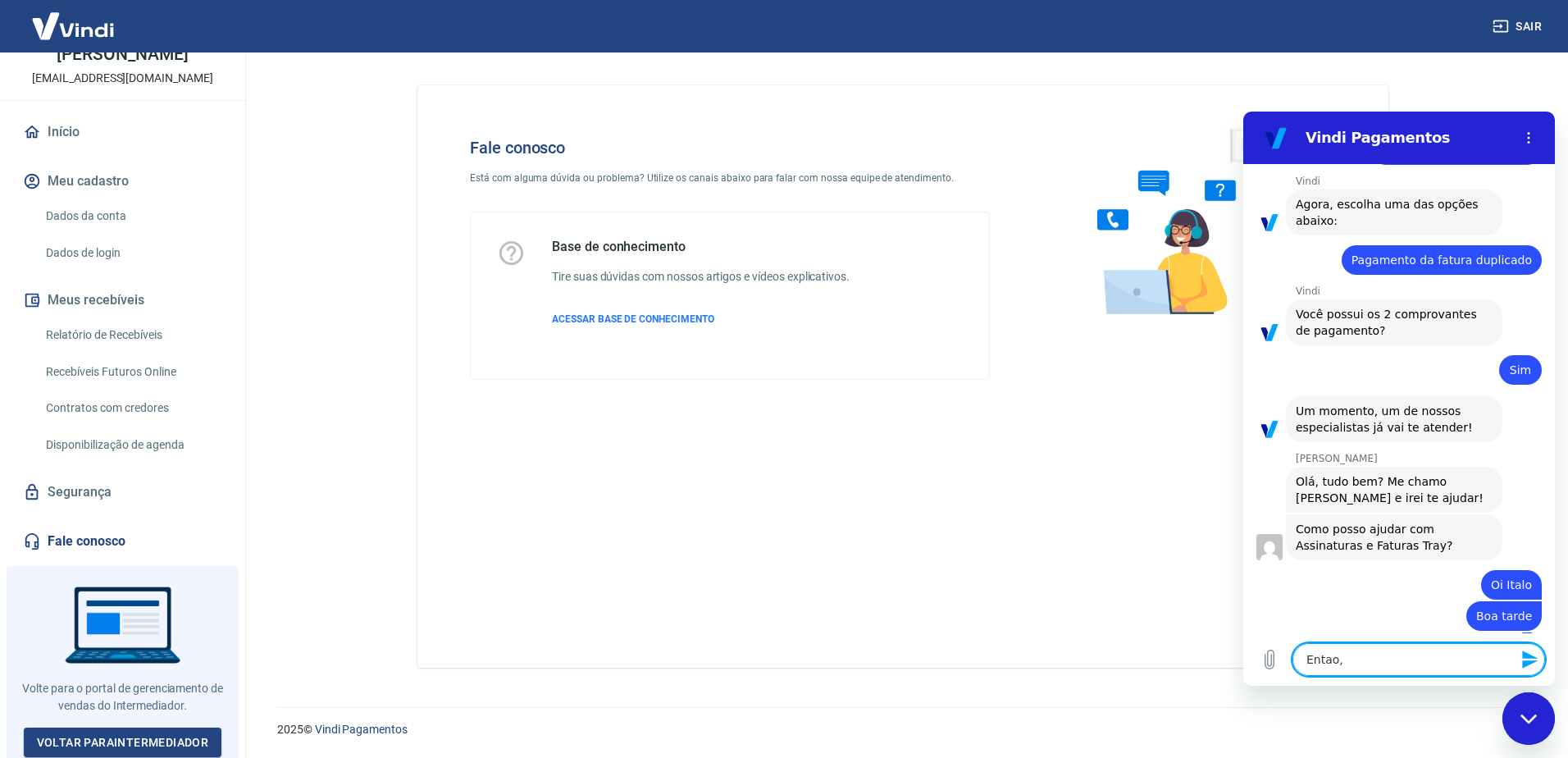
type textarea "Entao,"
type textarea "x"
type textarea "Entao, e"
type textarea "x"
type textarea "Entao, es"
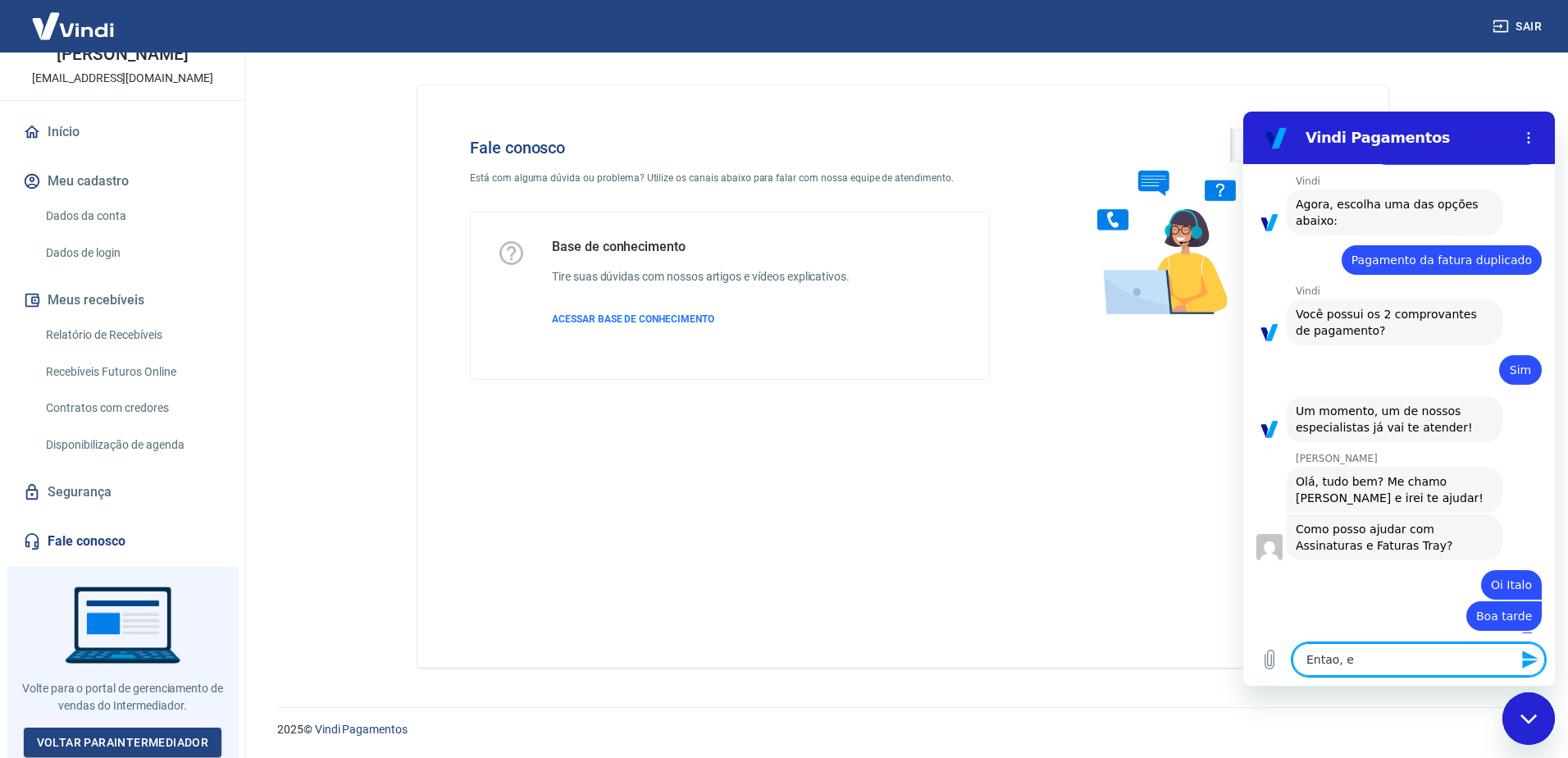
type textarea "x"
type textarea "Entao, eso"
type textarea "x"
type textarea "Entao, esou"
type textarea "x"
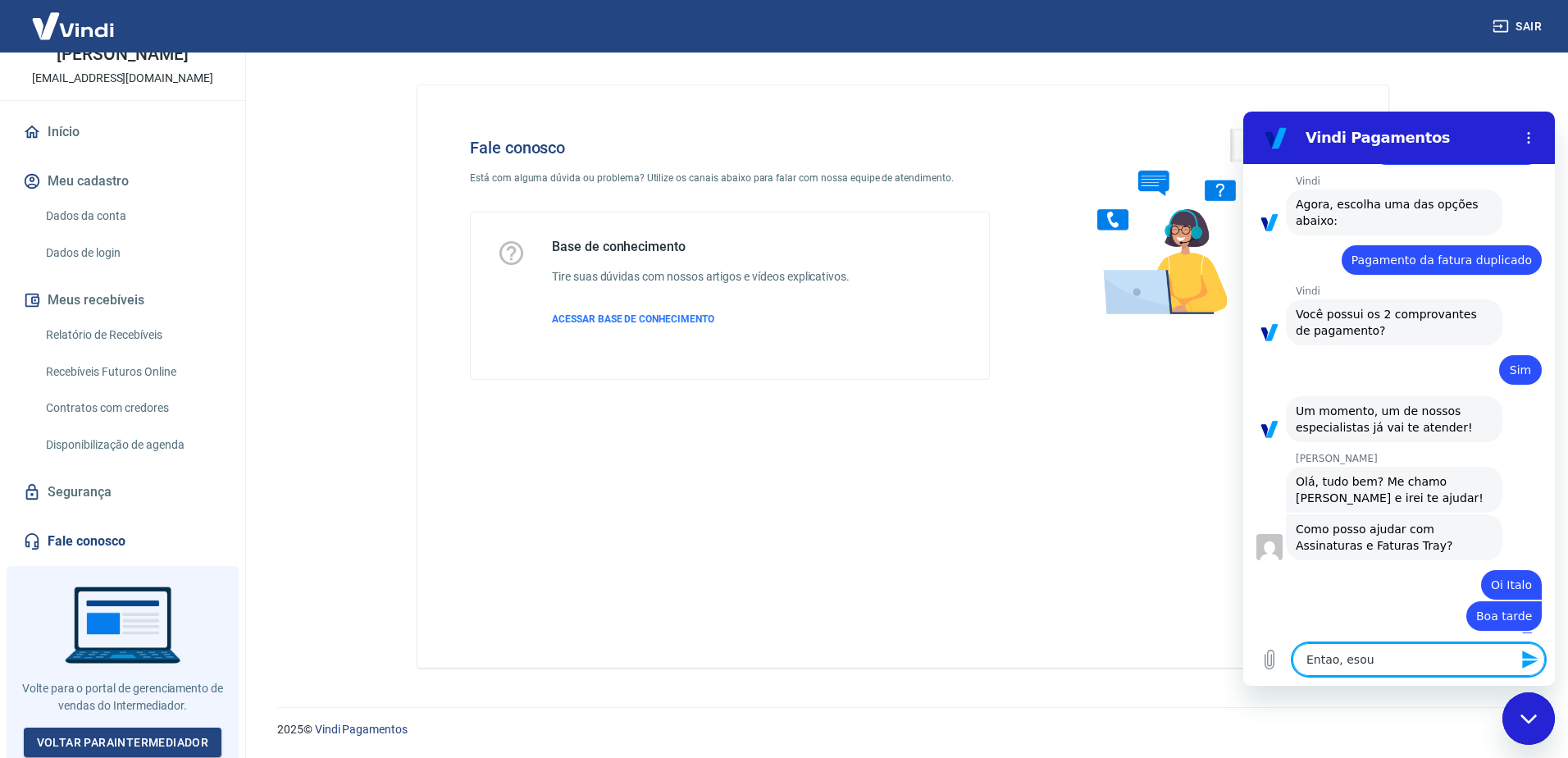
type textarea "Entao, eso"
type textarea "x"
type textarea "Entao, es"
type textarea "x"
type textarea "Entao, est"
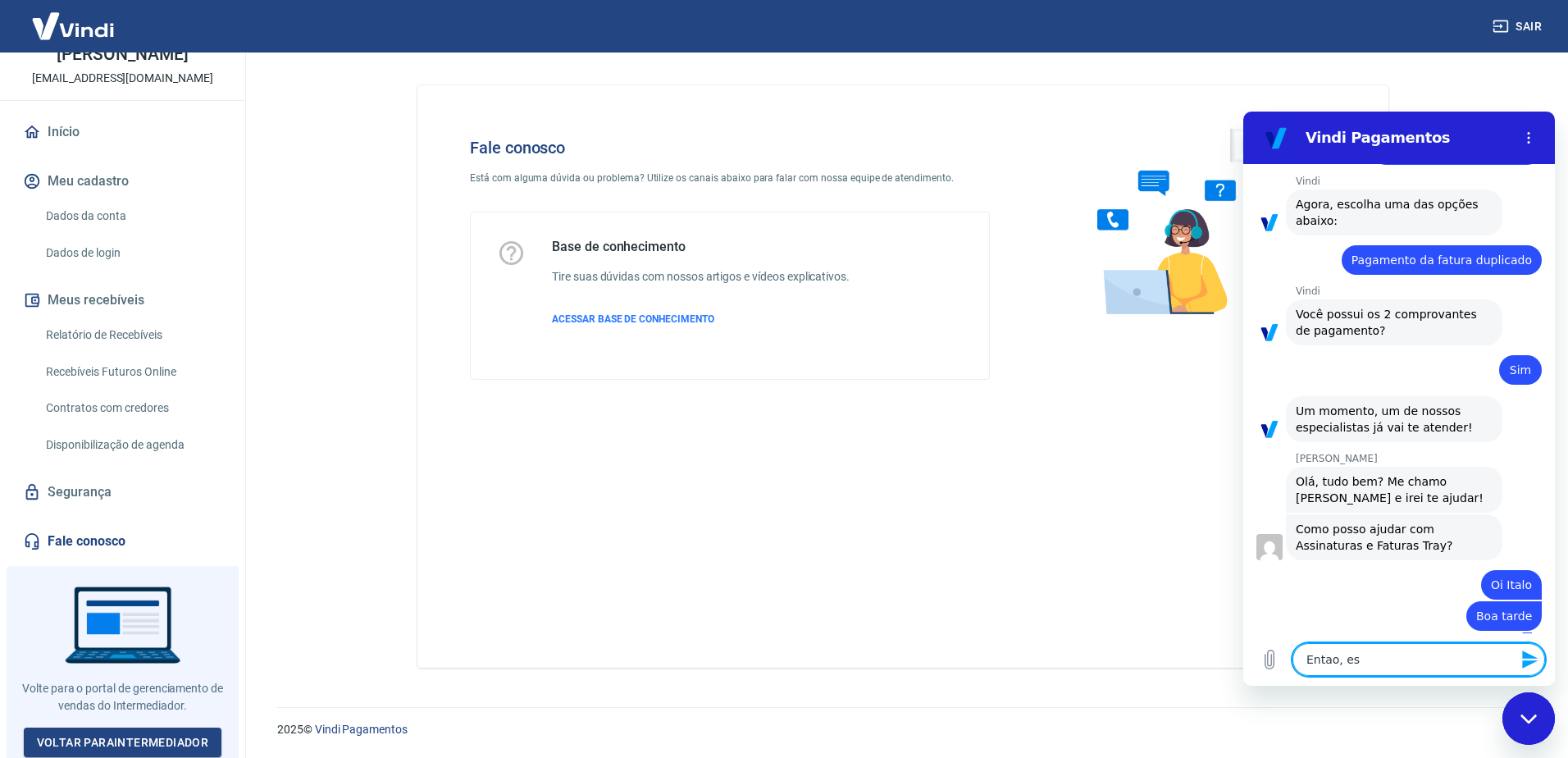
type textarea "x"
type textarea "Entao, esto"
type textarea "x"
type textarea "Entao, estou"
type textarea "x"
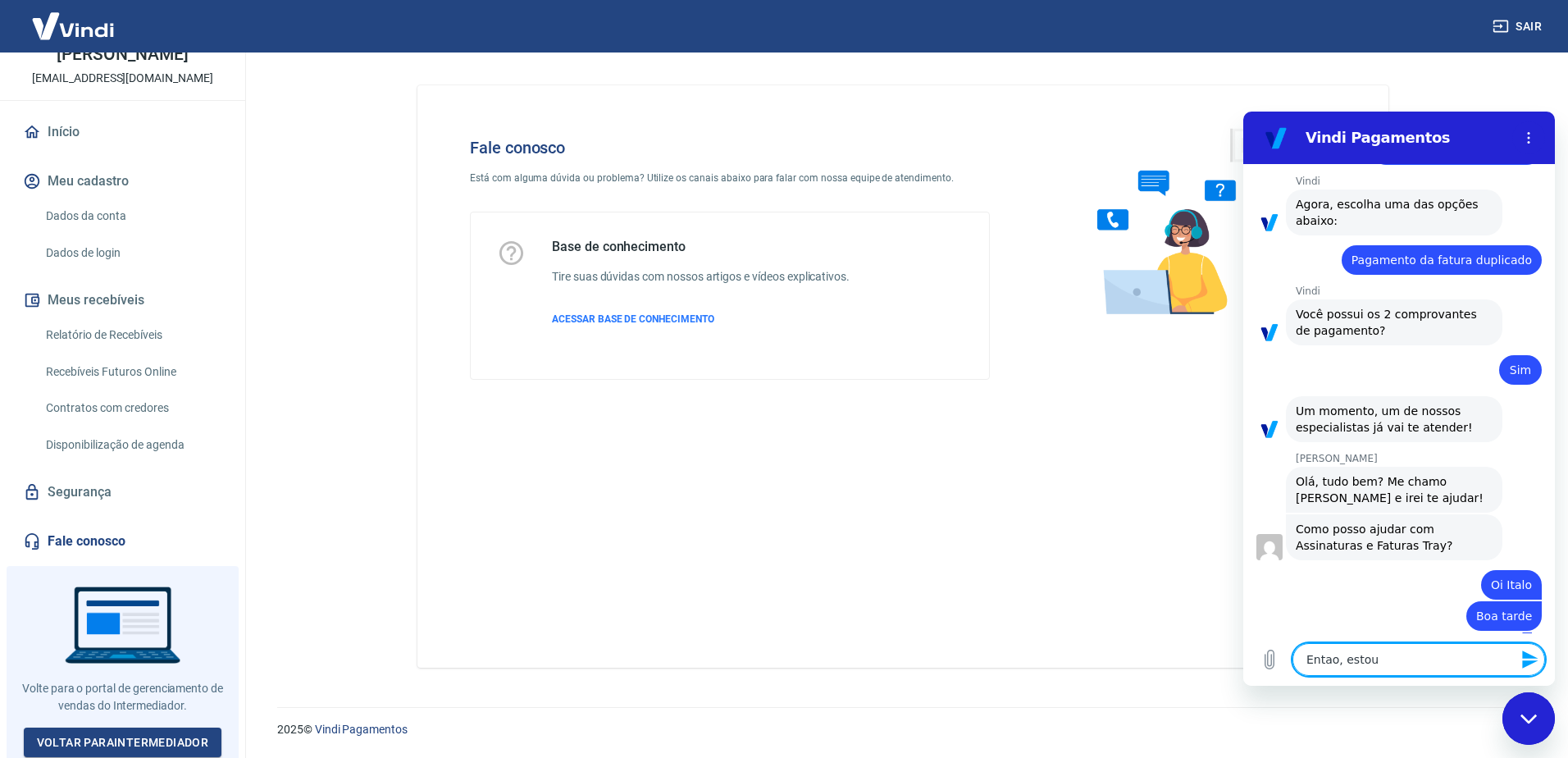
type textarea "Entao, estou"
type textarea "x"
type textarea "Entao, estou c"
type textarea "x"
type textarea "Entao, estou co"
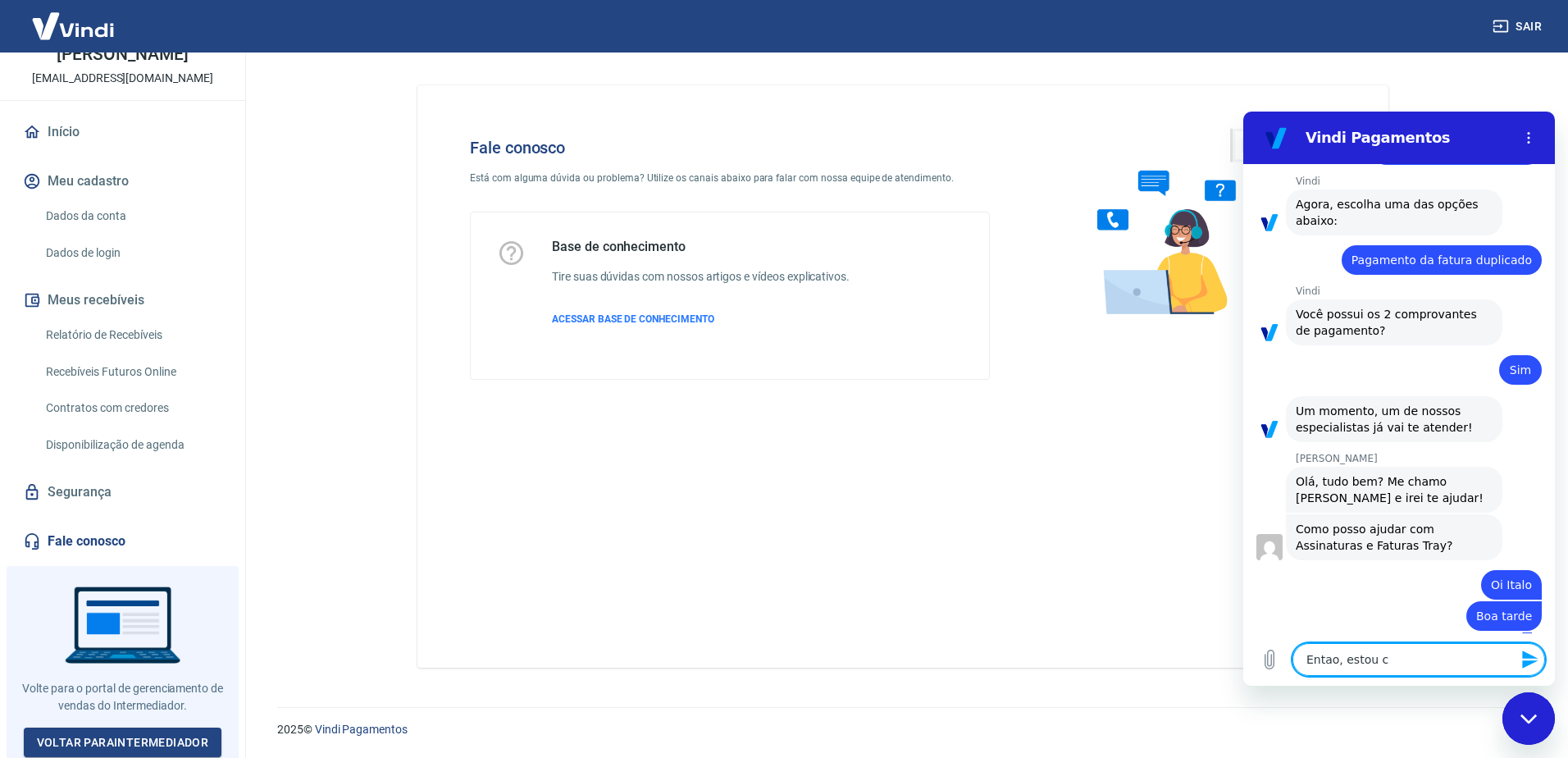
type textarea "x"
type textarea "Entao, estou con"
type textarea "x"
type textarea "Entao, estou conf"
type textarea "x"
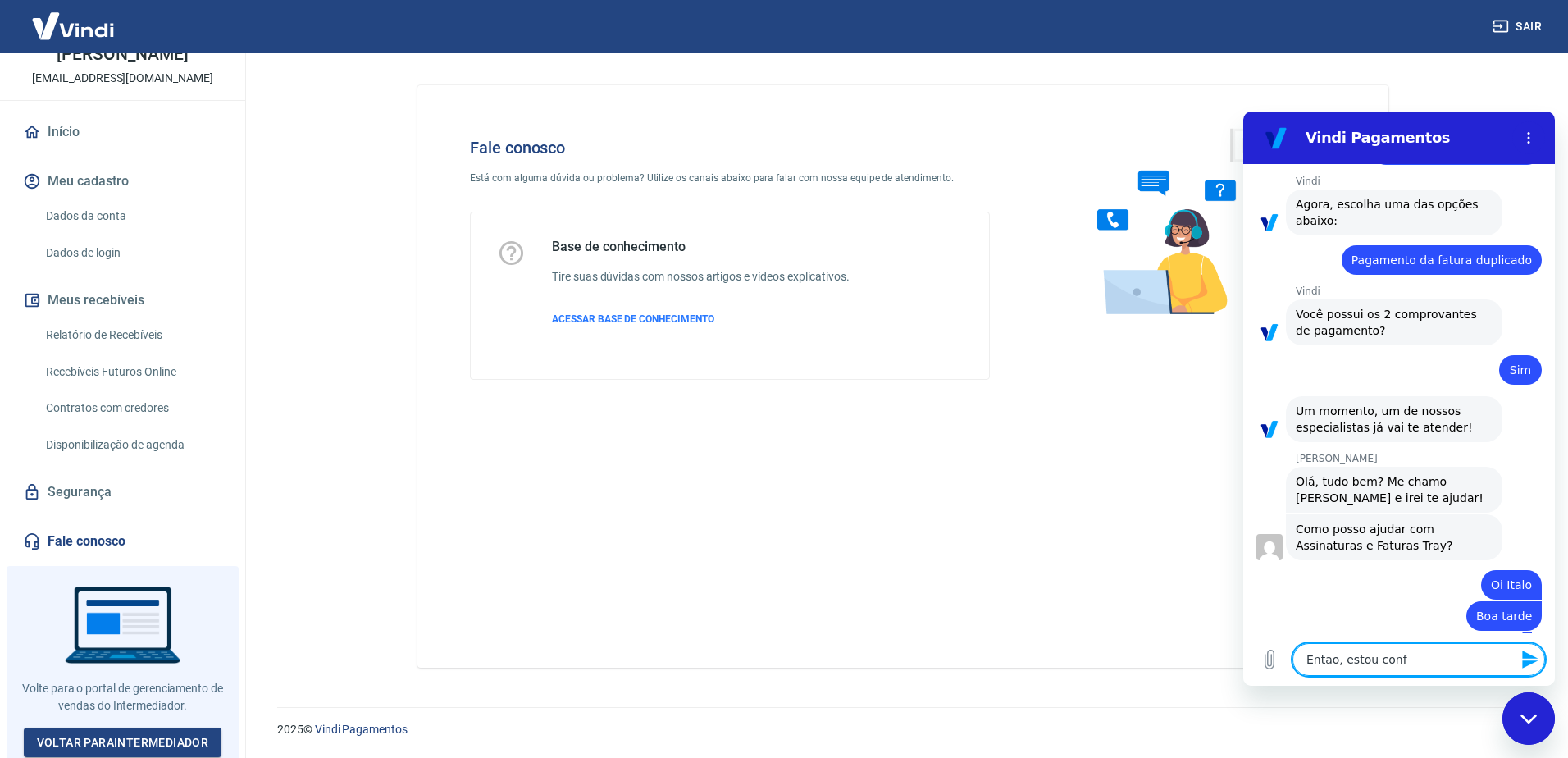
type textarea "Entao, estou con"
type textarea "x"
type textarea "Entao, estou conf"
type textarea "x"
type textarea "Entao, estou confu"
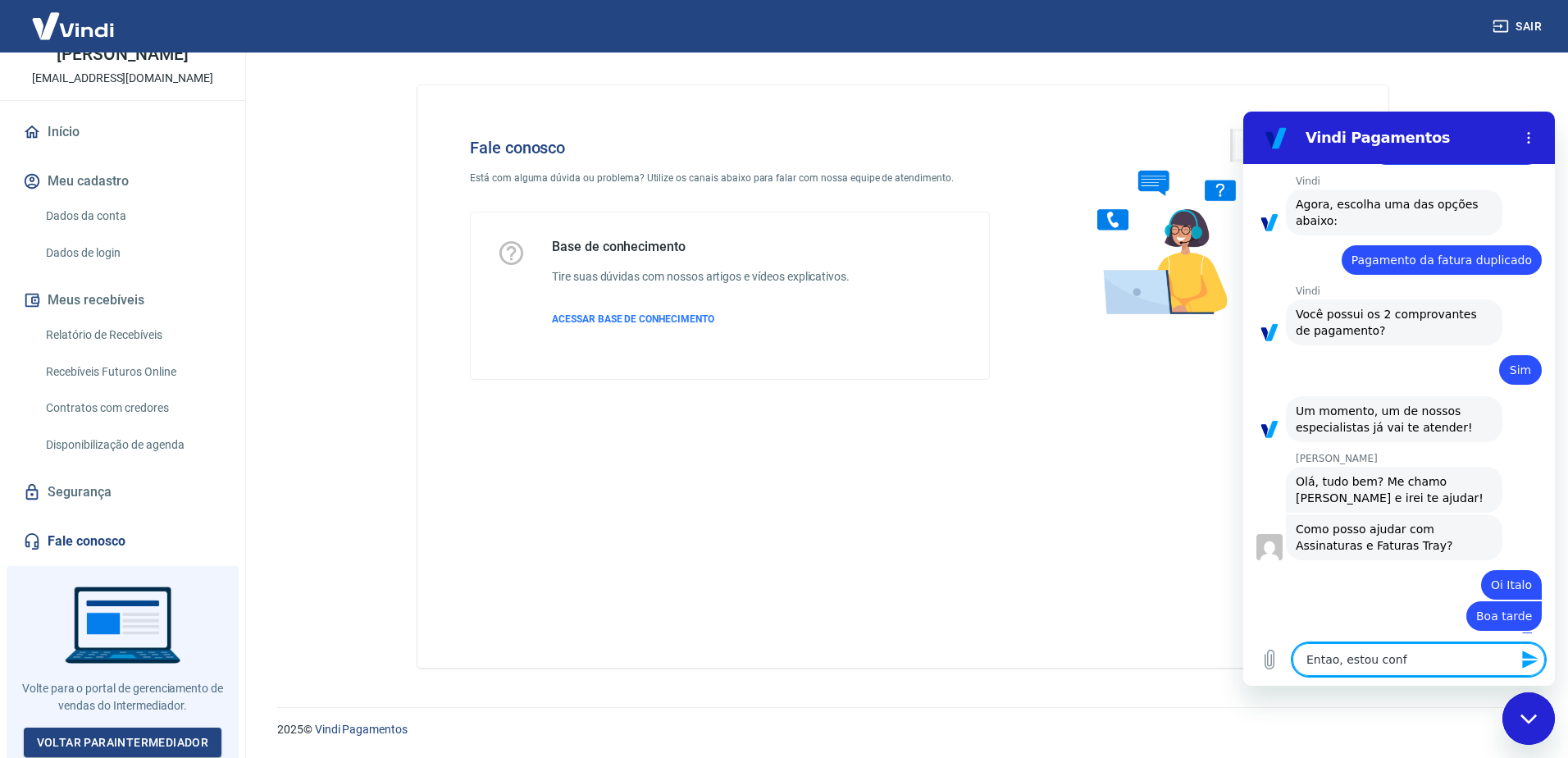
type textarea "x"
type textarea "Entao, estou confus"
type textarea "x"
type textarea "Entao, estou confusa"
type textarea "x"
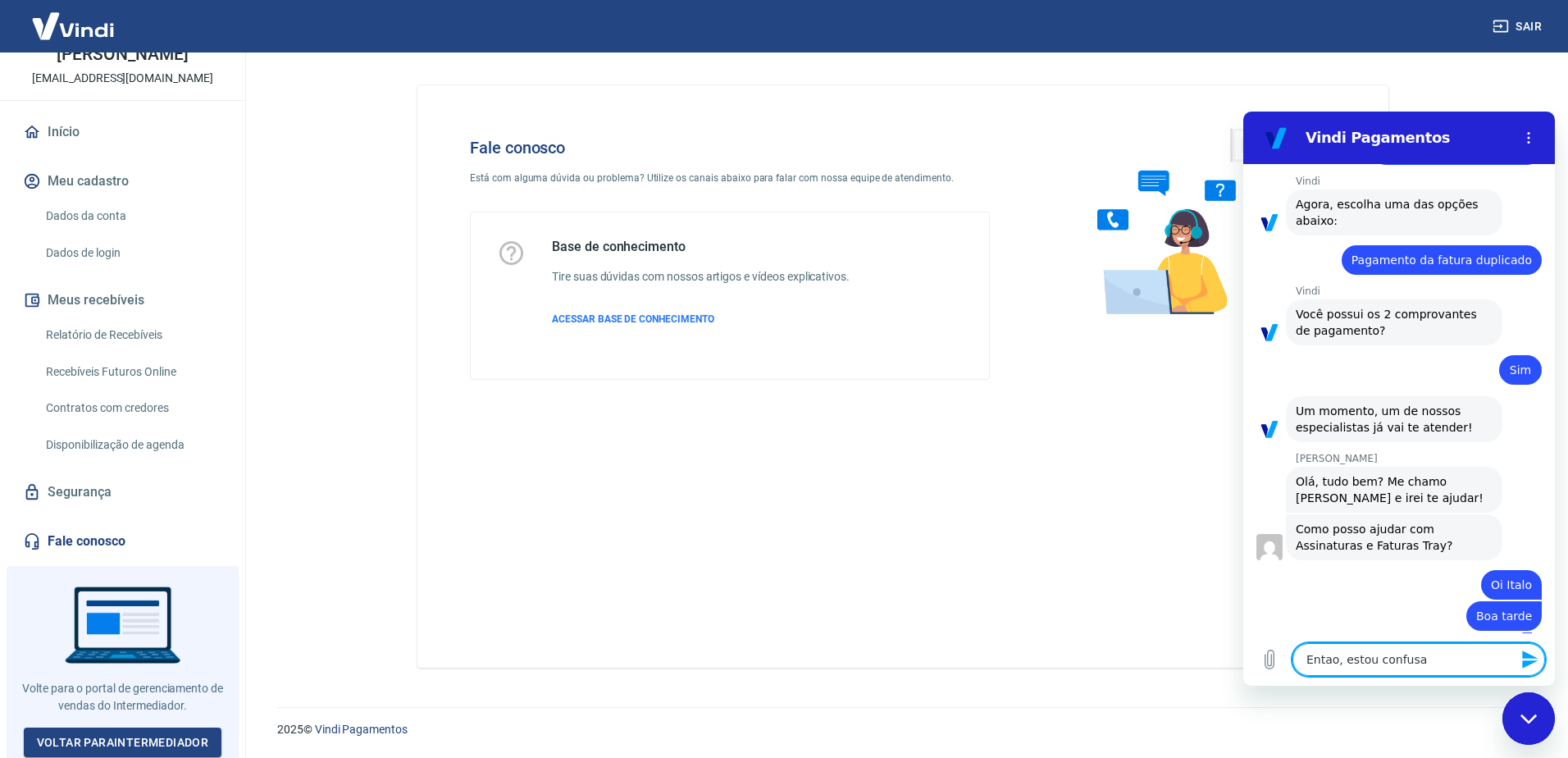
type textarea "Entao, estou confusa"
type textarea "x"
type textarea "Entao, estou confusa a"
type textarea "x"
type textarea "Entao, estou confusa aq"
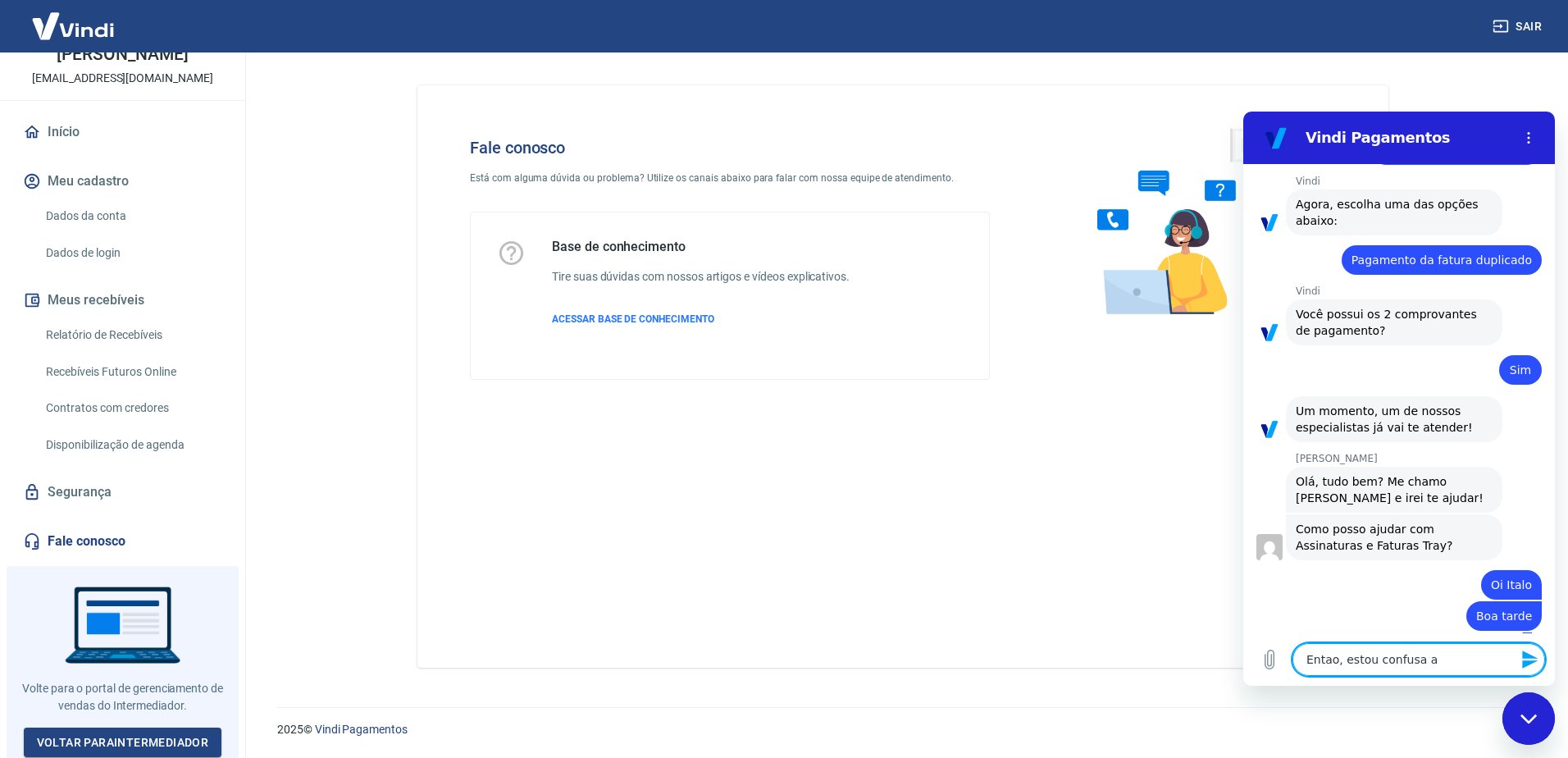
type textarea "x"
type textarea "Entao, estou confusa aqu"
type textarea "x"
type textarea "Entao, estou confusa aqui"
type textarea "x"
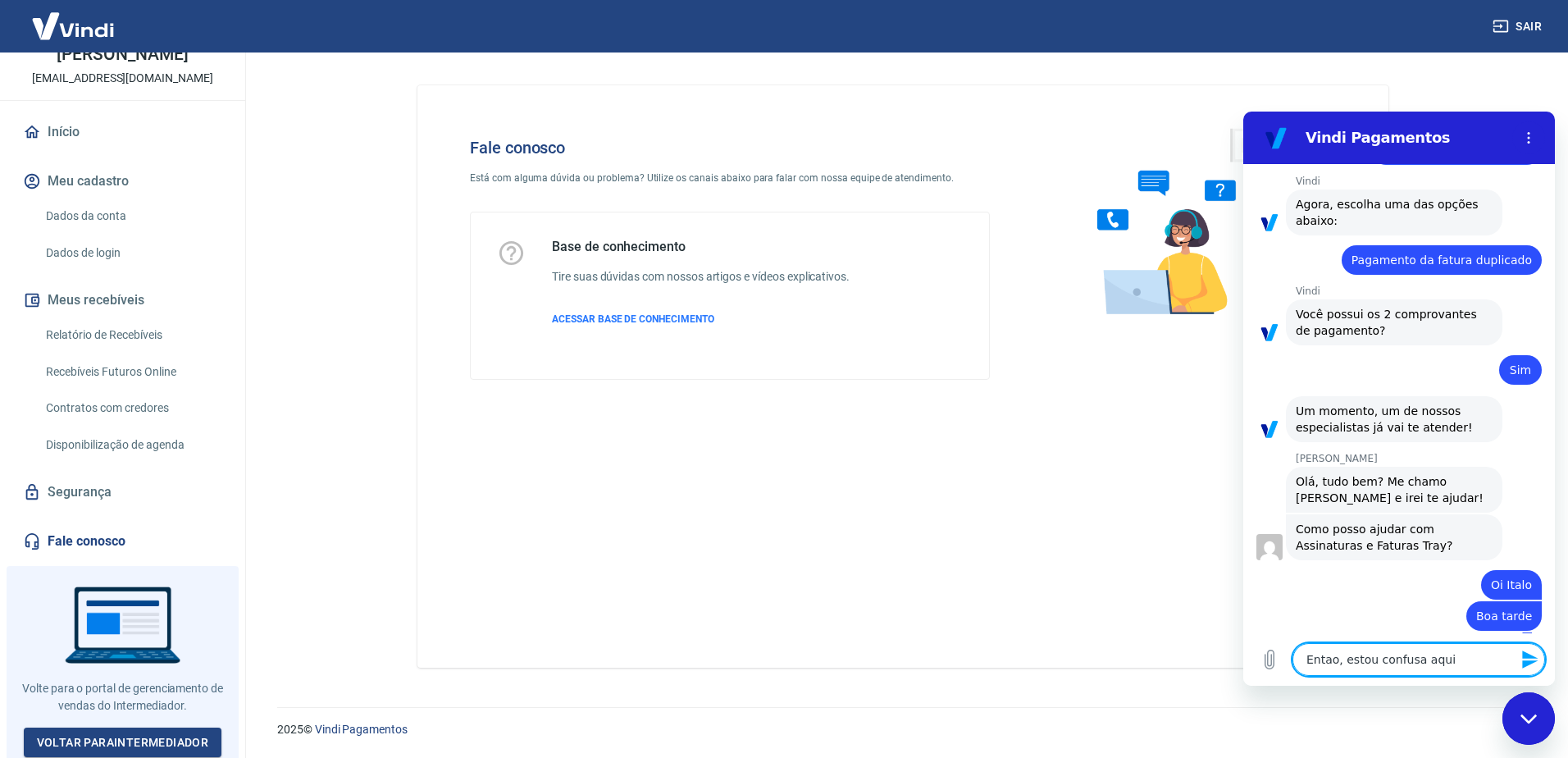
type textarea "Entao, estou confusa aqui"
type textarea "x"
type textarea "Entao, estou confusa aqui n"
type textarea "x"
type textarea "Entao, estou confusa aqui na"
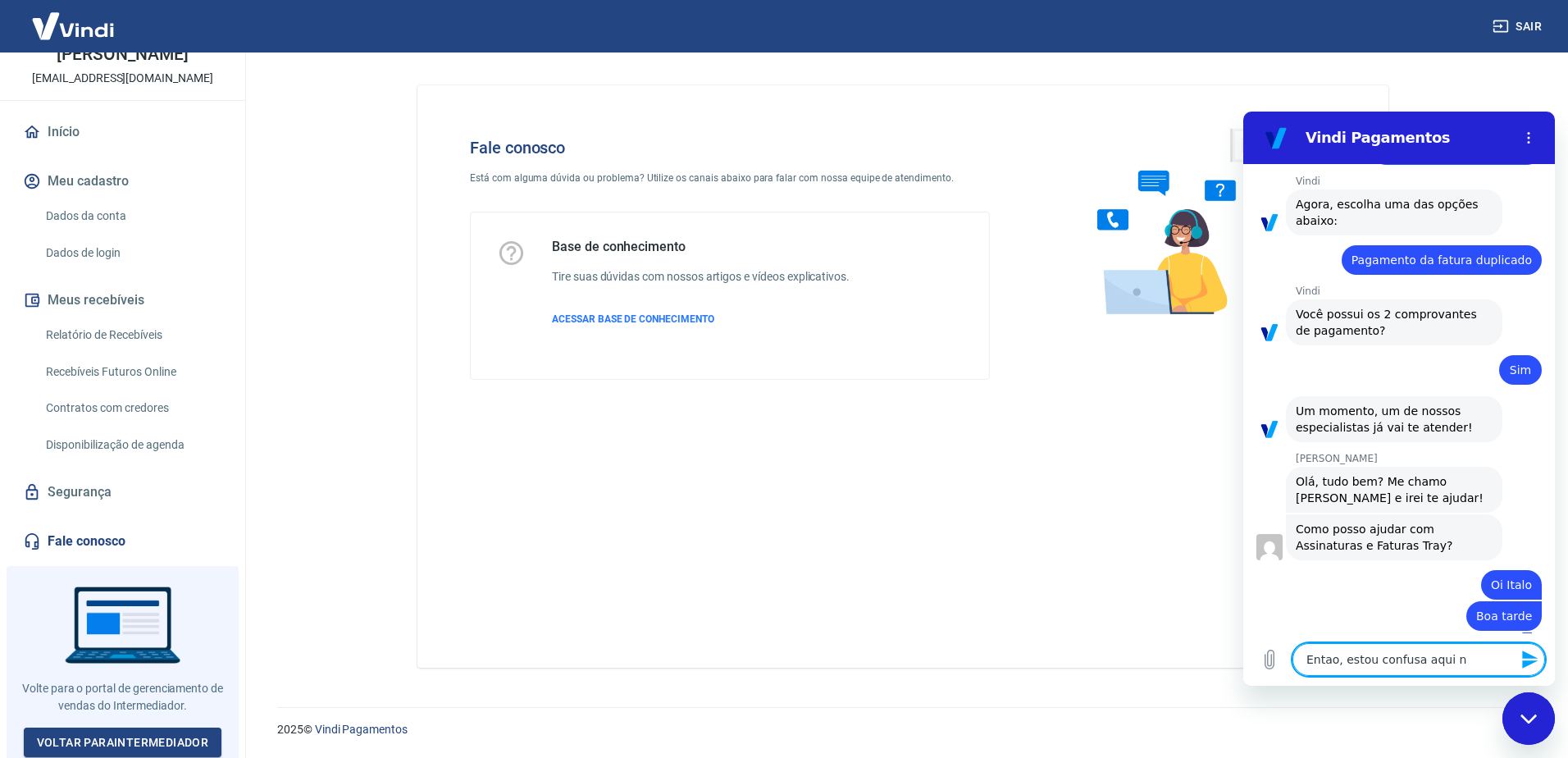
type textarea "x"
type textarea "Entao, estou confusa aqui nas"
type textarea "x"
type textarea "Entao, estou confusa aqui nas"
type textarea "x"
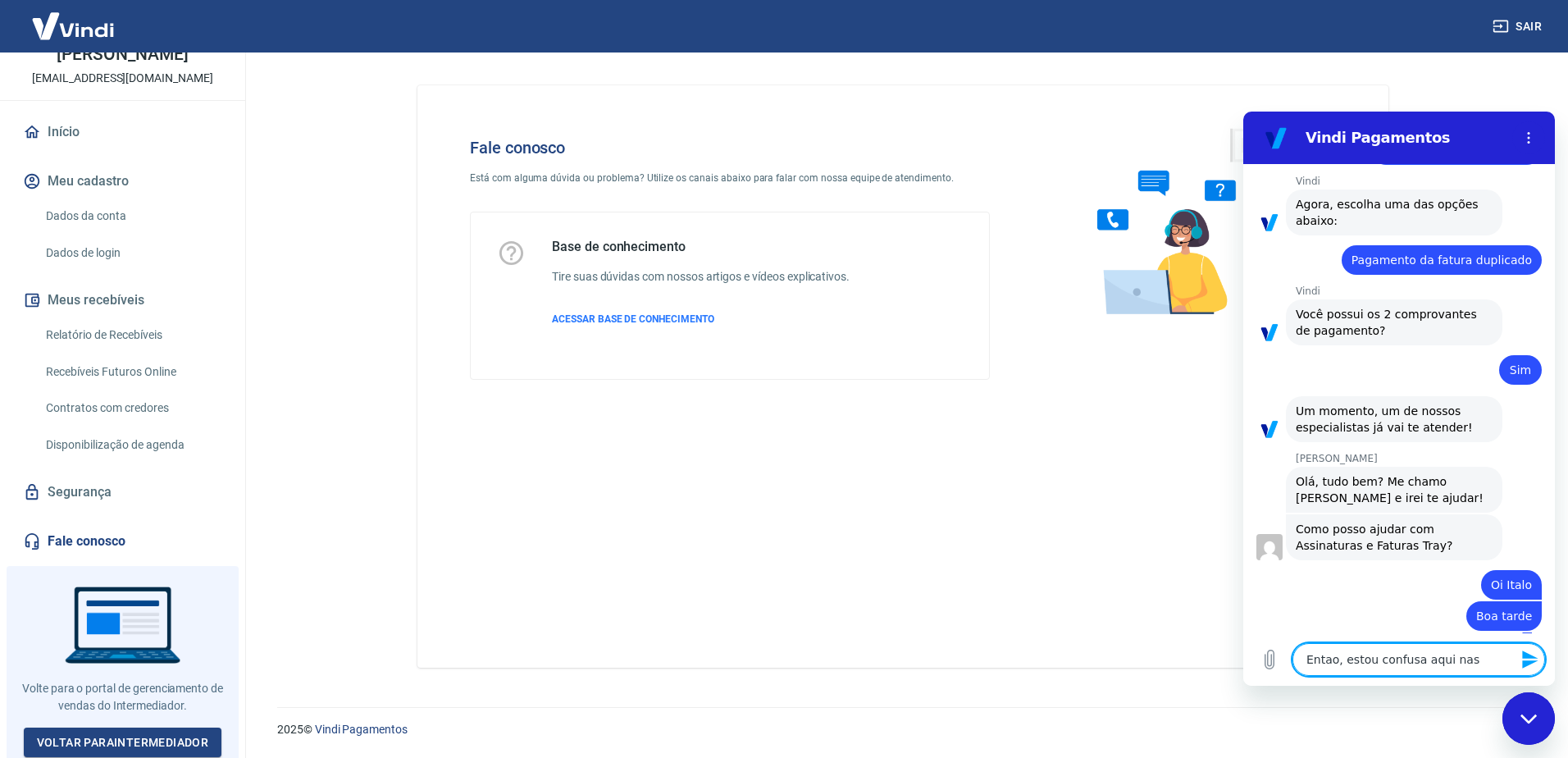
type textarea "Entao, estou confusa aqui nas c"
type textarea "x"
type textarea "Entao, estou confusa aqui nas co"
type textarea "x"
type textarea "Entao, estou confusa aqui nas cob"
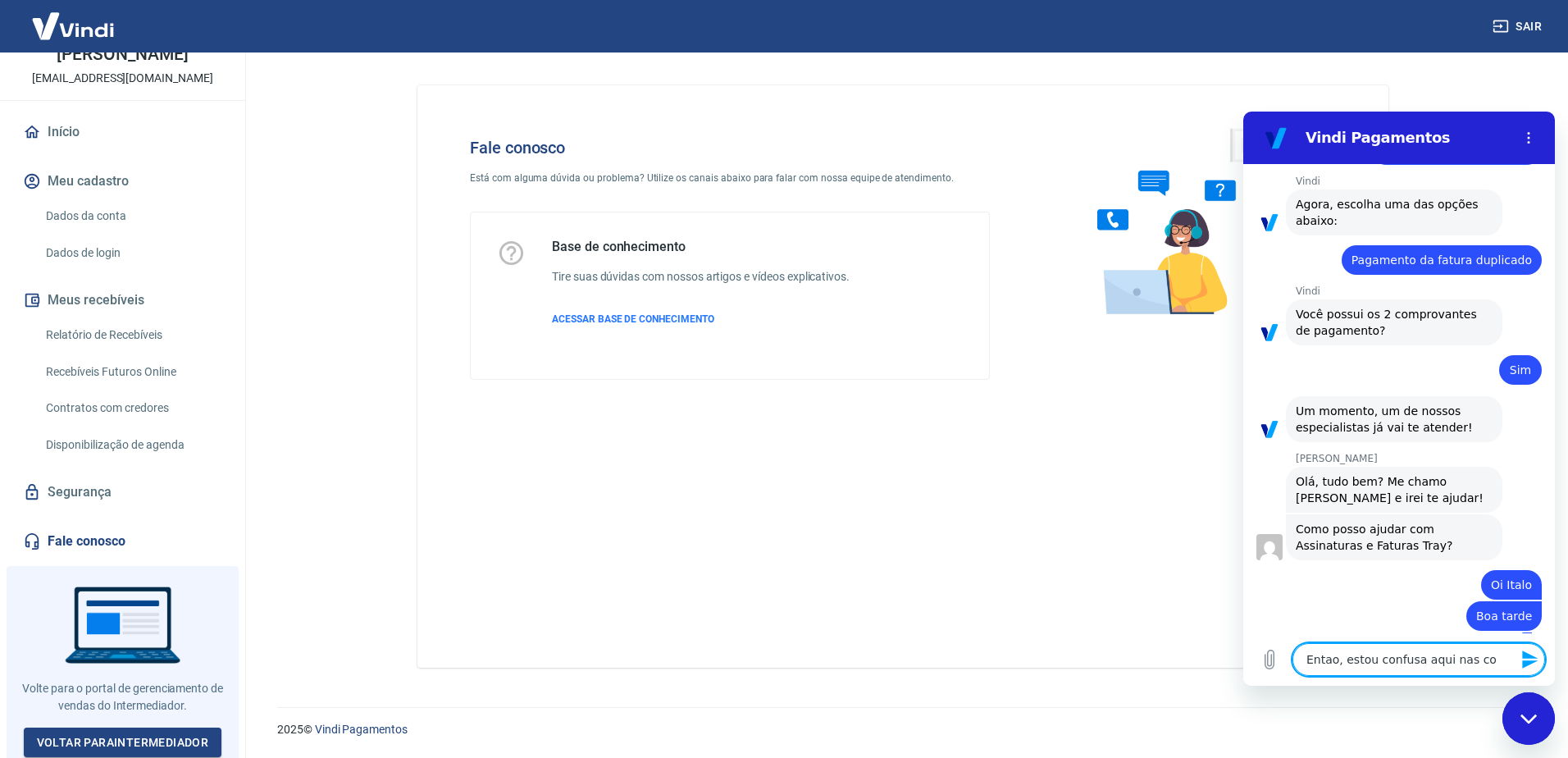
type textarea "x"
type textarea "Entao, estou confusa aqui nas coba"
type textarea "x"
type textarea "Entao, estou confusa aqui nas cobar"
type textarea "x"
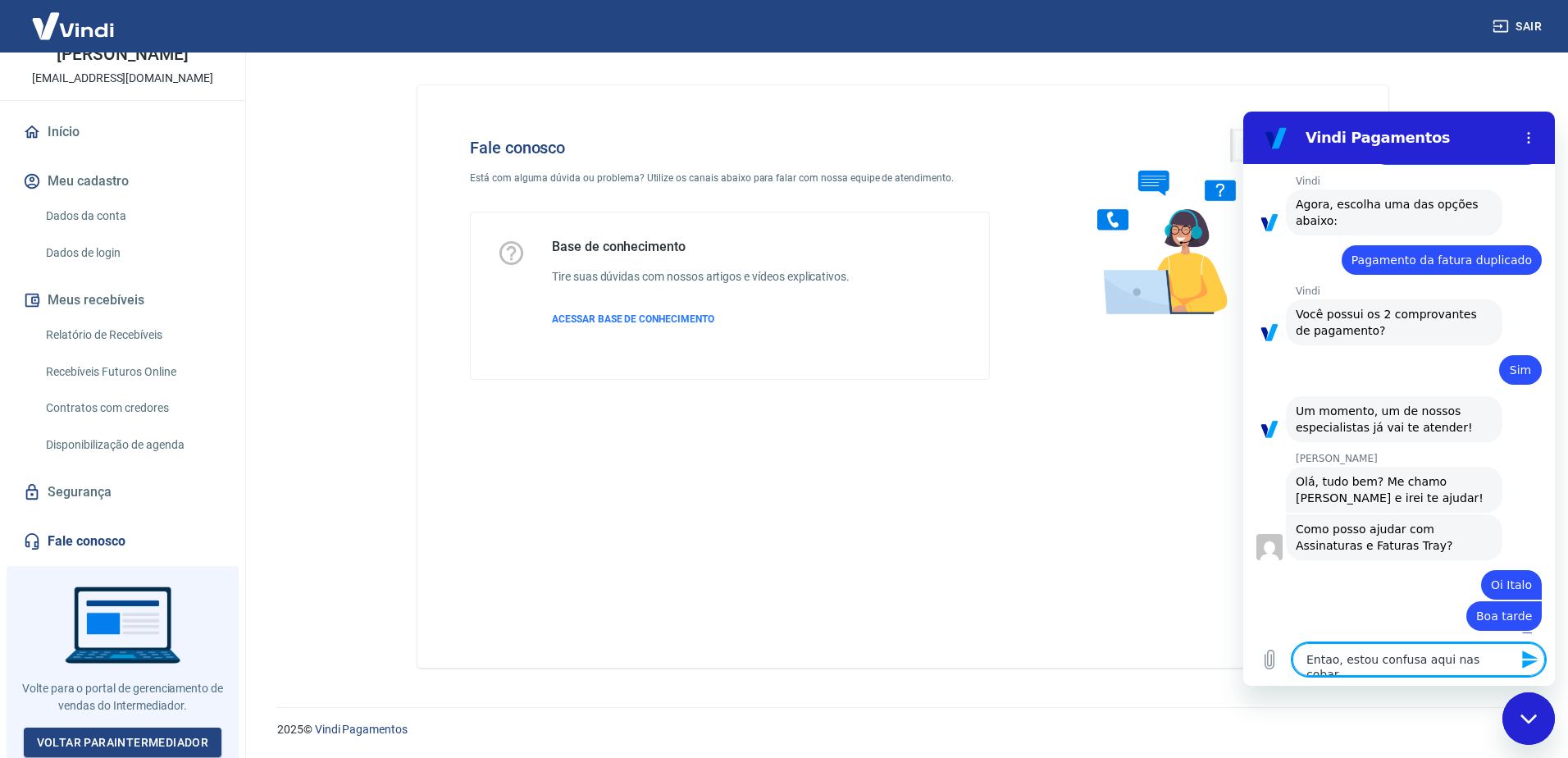
type textarea "Entao, estou confusa aqui nas coba"
type textarea "x"
type textarea "Entao, estou confusa aqui nas cobar"
type textarea "x"
type textarea "Entao, estou confusa aqui nas coba"
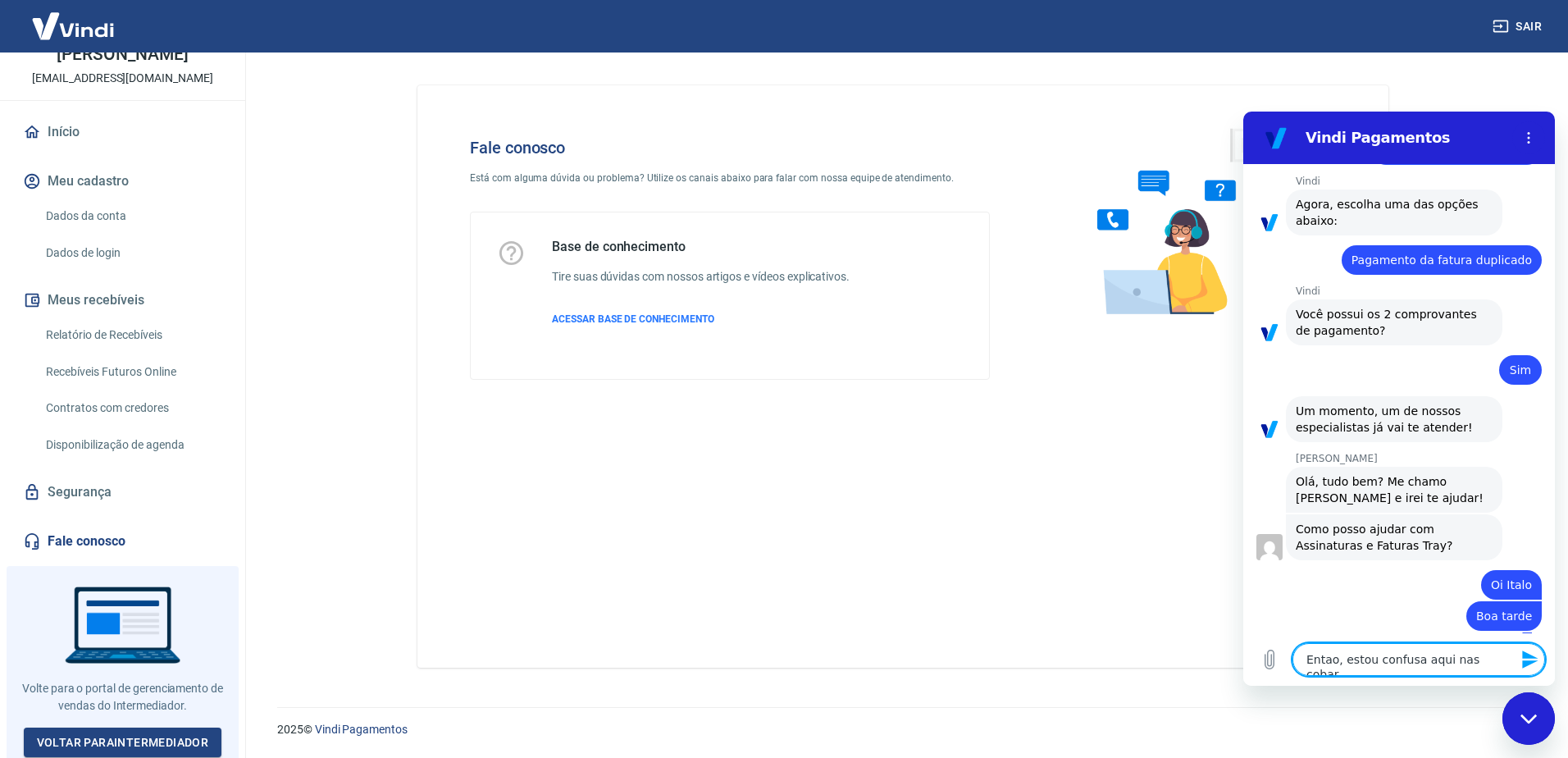
type textarea "x"
type textarea "Entao, estou confusa aqui nas cobaa"
type textarea "x"
type textarea "Entao, estou confusa aqui nas coba"
type textarea "x"
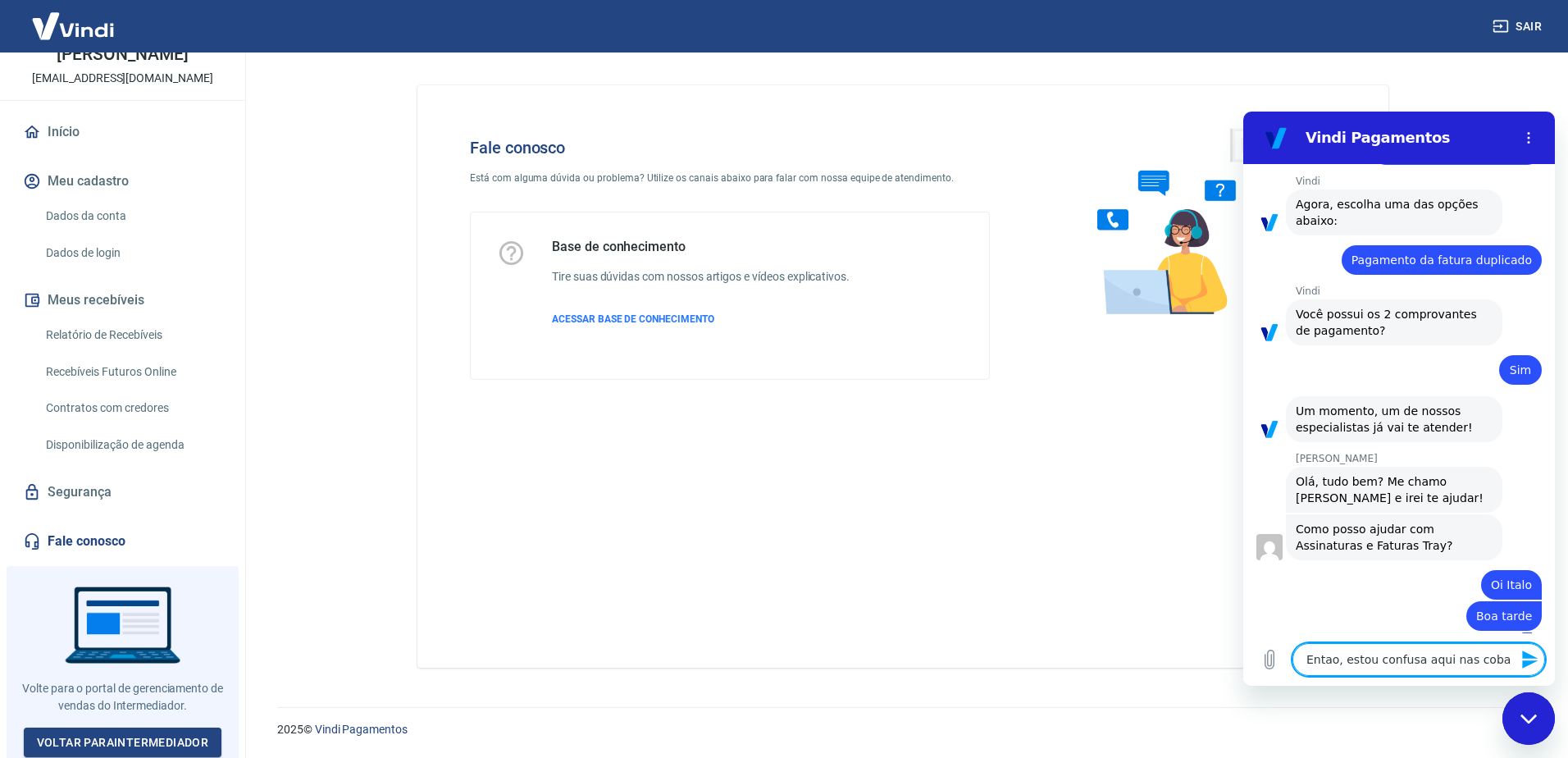
type textarea "Entao, estou confusa aqui nas cob"
type textarea "x"
type textarea "Entao, estou confusa aqui nas cobr"
type textarea "x"
type textarea "Entao, estou confusa aqui nas cobra"
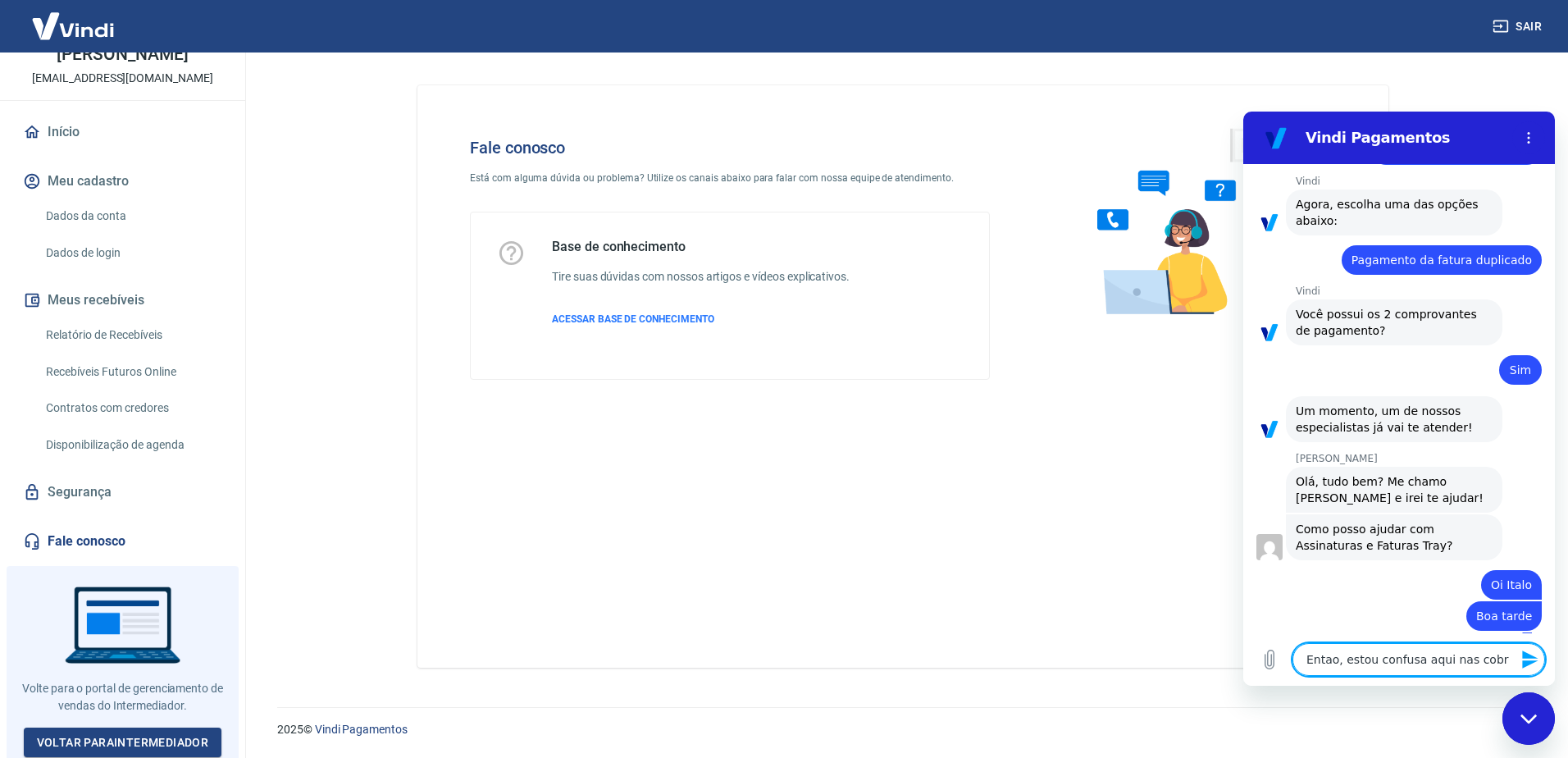
type textarea "x"
type textarea "Entao, estou confusa aqui nas cobran"
type textarea "x"
type textarea "Entao, estou confusa aqui nas cobranç"
type textarea "x"
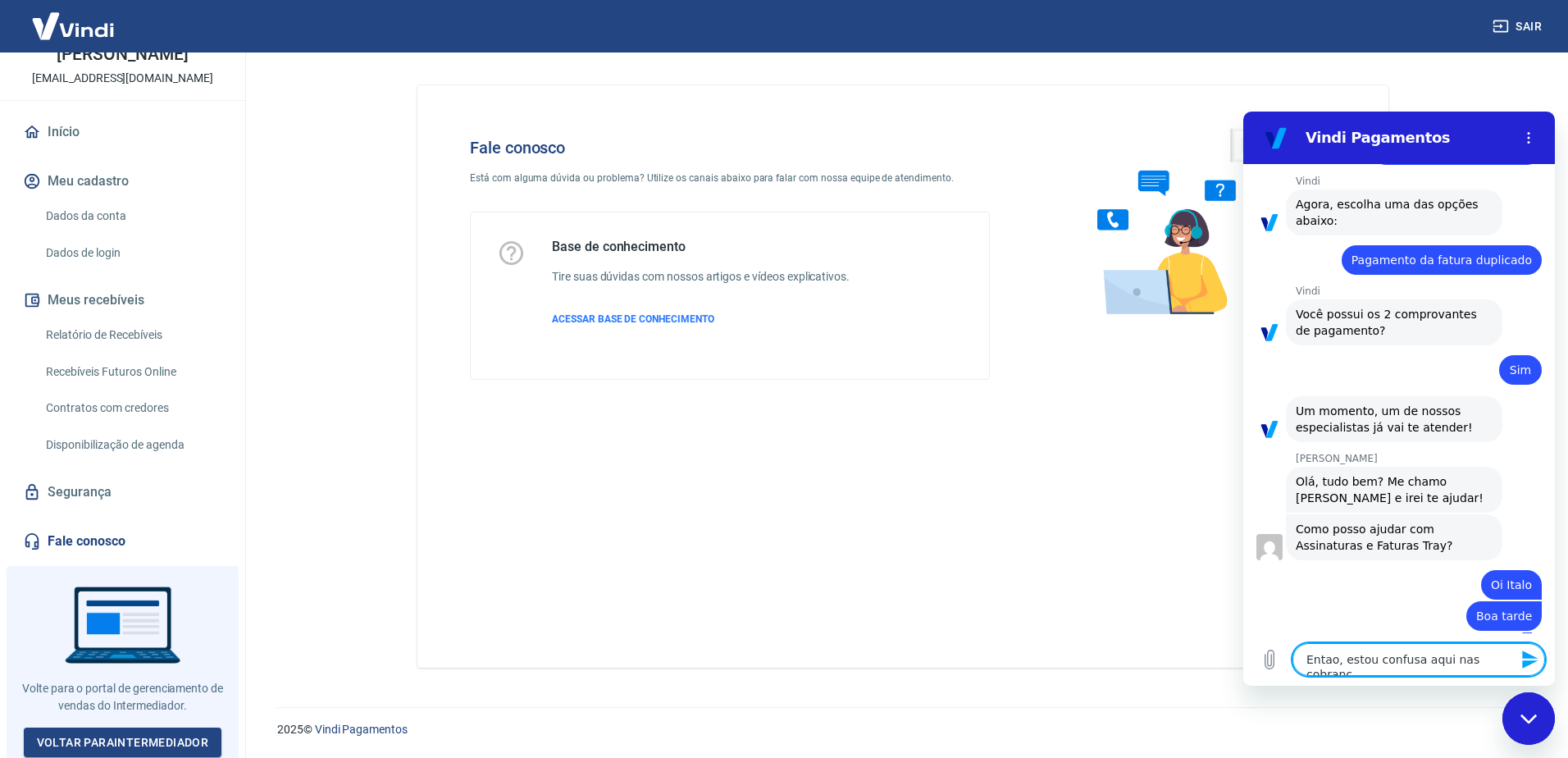
type textarea "Entao, estou confusa aqui nas cobrança"
type textarea "x"
type textarea "Entao, estou confusa aqui nas cobranças"
type textarea "x"
type textarea "Entao, estou confusa aqui nas cobranças"
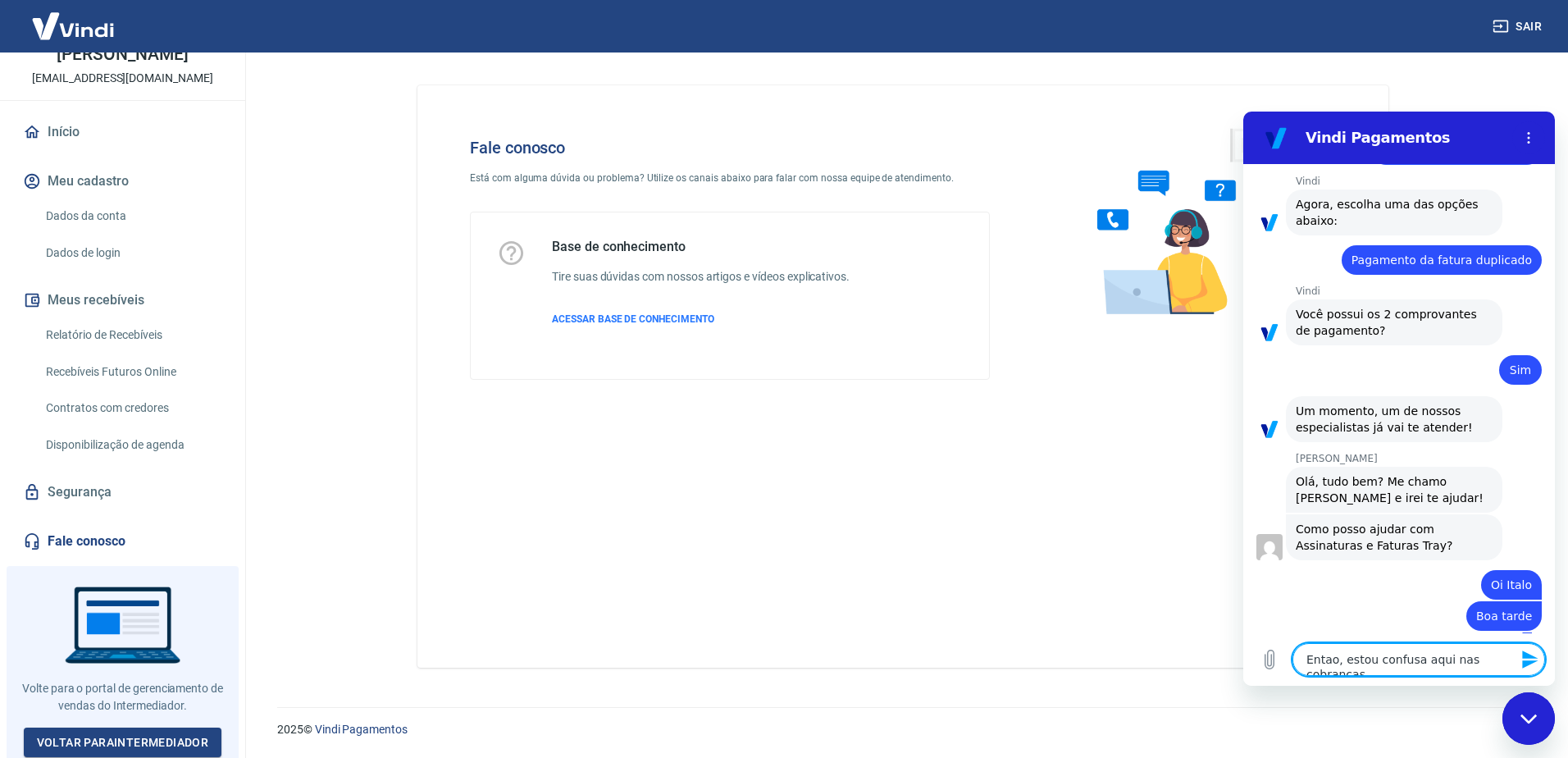
type textarea "x"
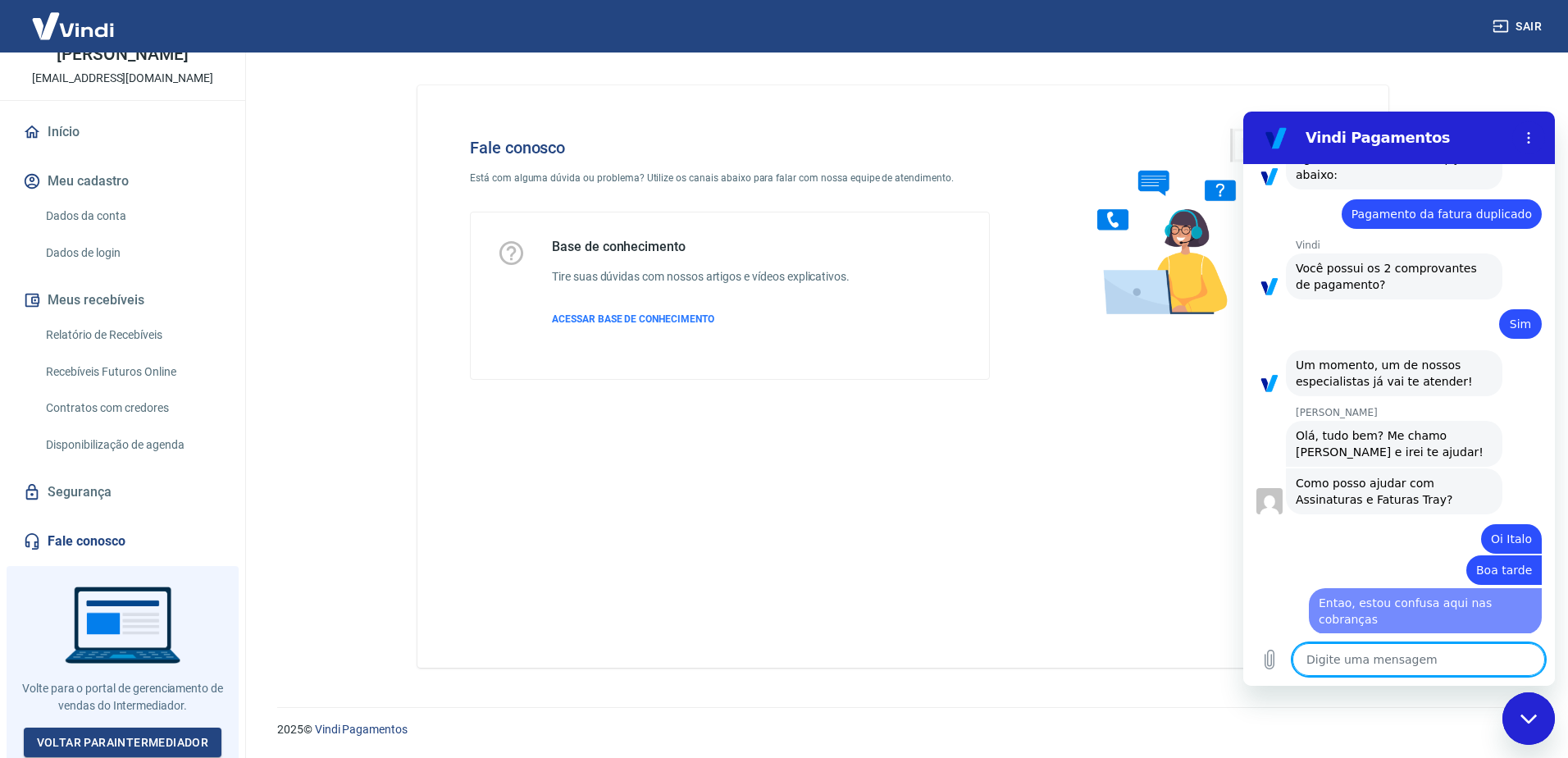
type textarea "x"
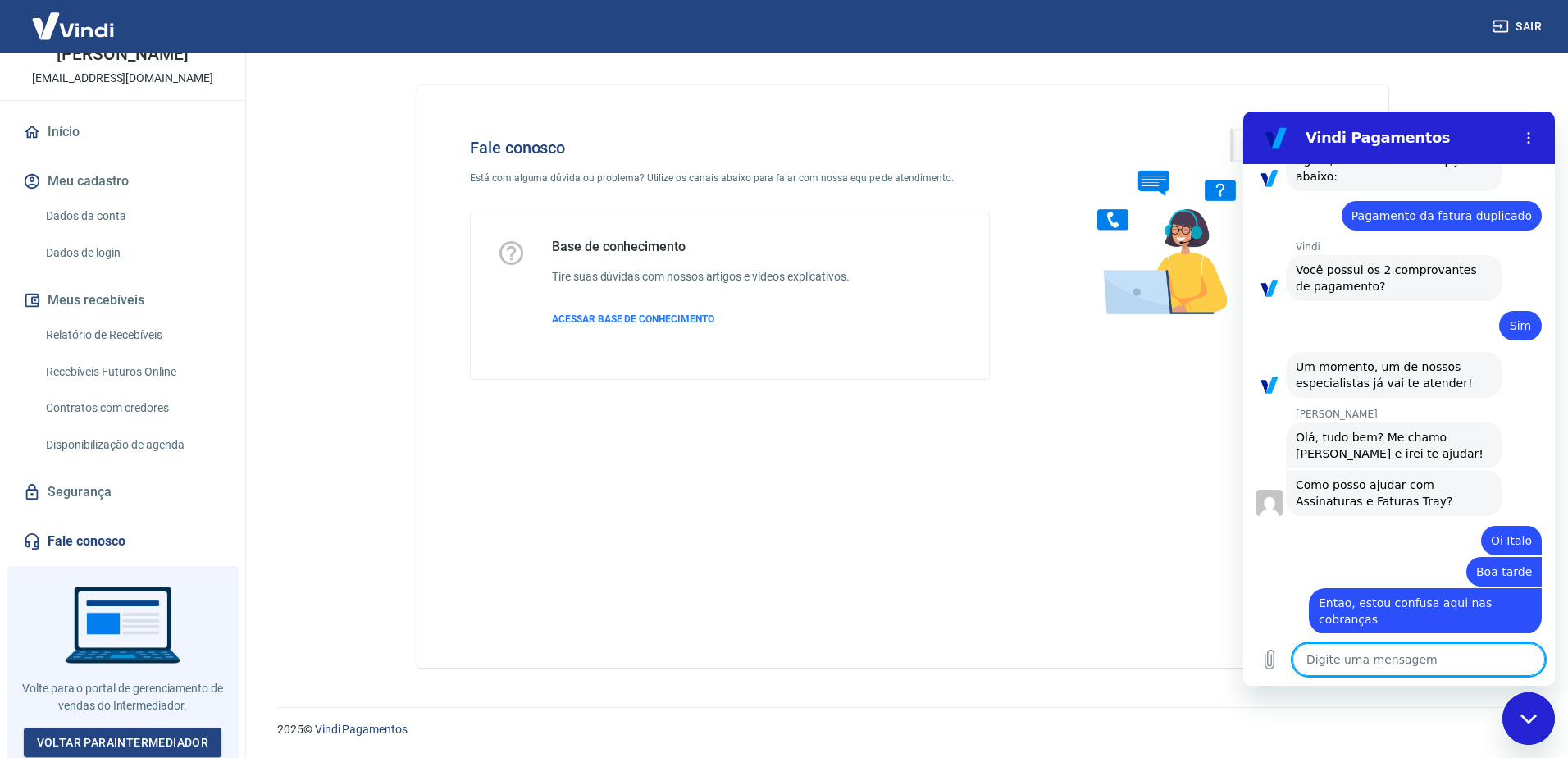
type textarea "q"
type textarea "x"
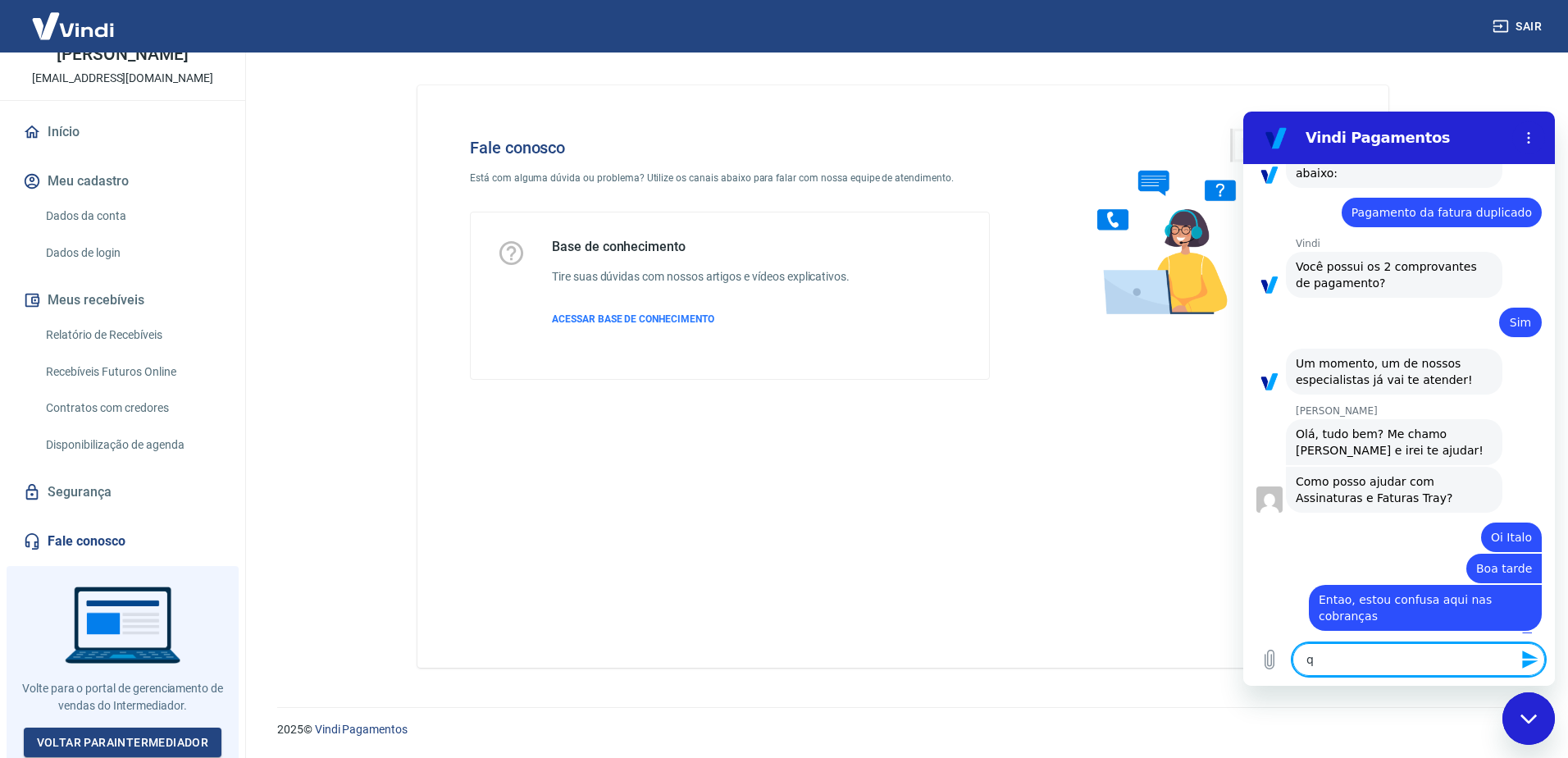
type textarea "x"
type textarea "p"
type textarea "x"
type textarea "pq"
type textarea "x"
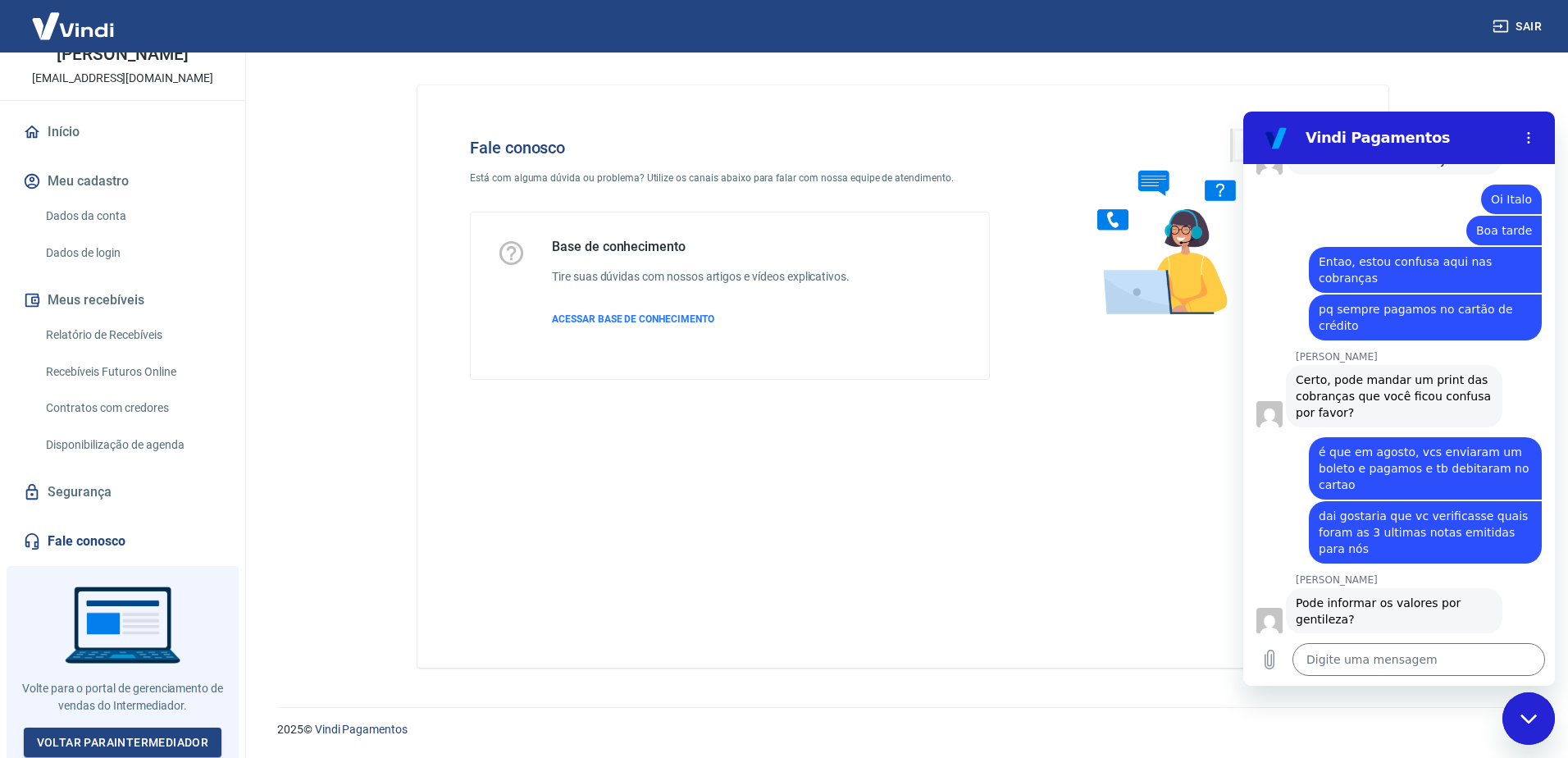
scroll to position [593, 0]
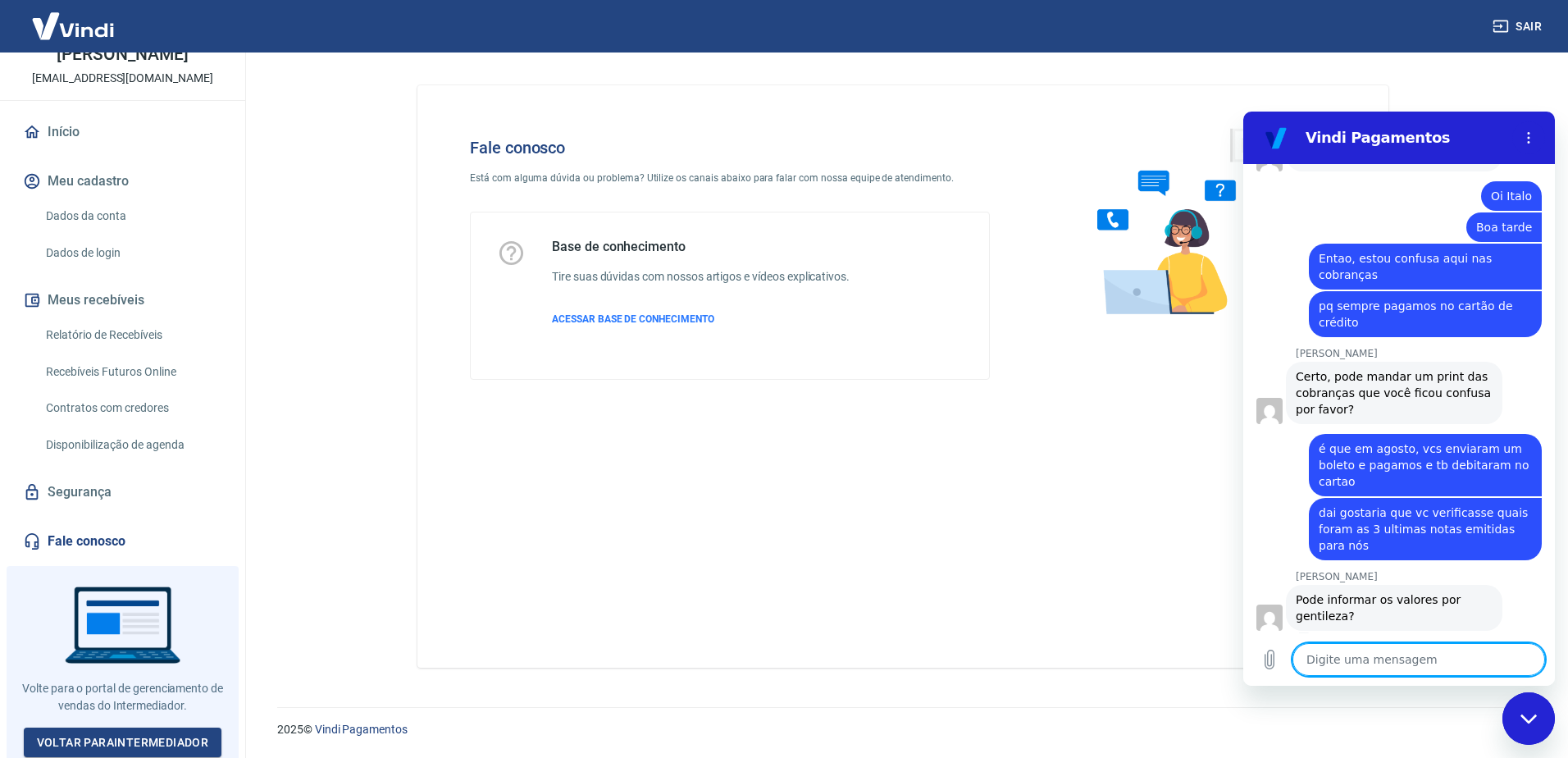
click at [1382, 662] on textarea at bounding box center [1418, 659] width 253 height 32
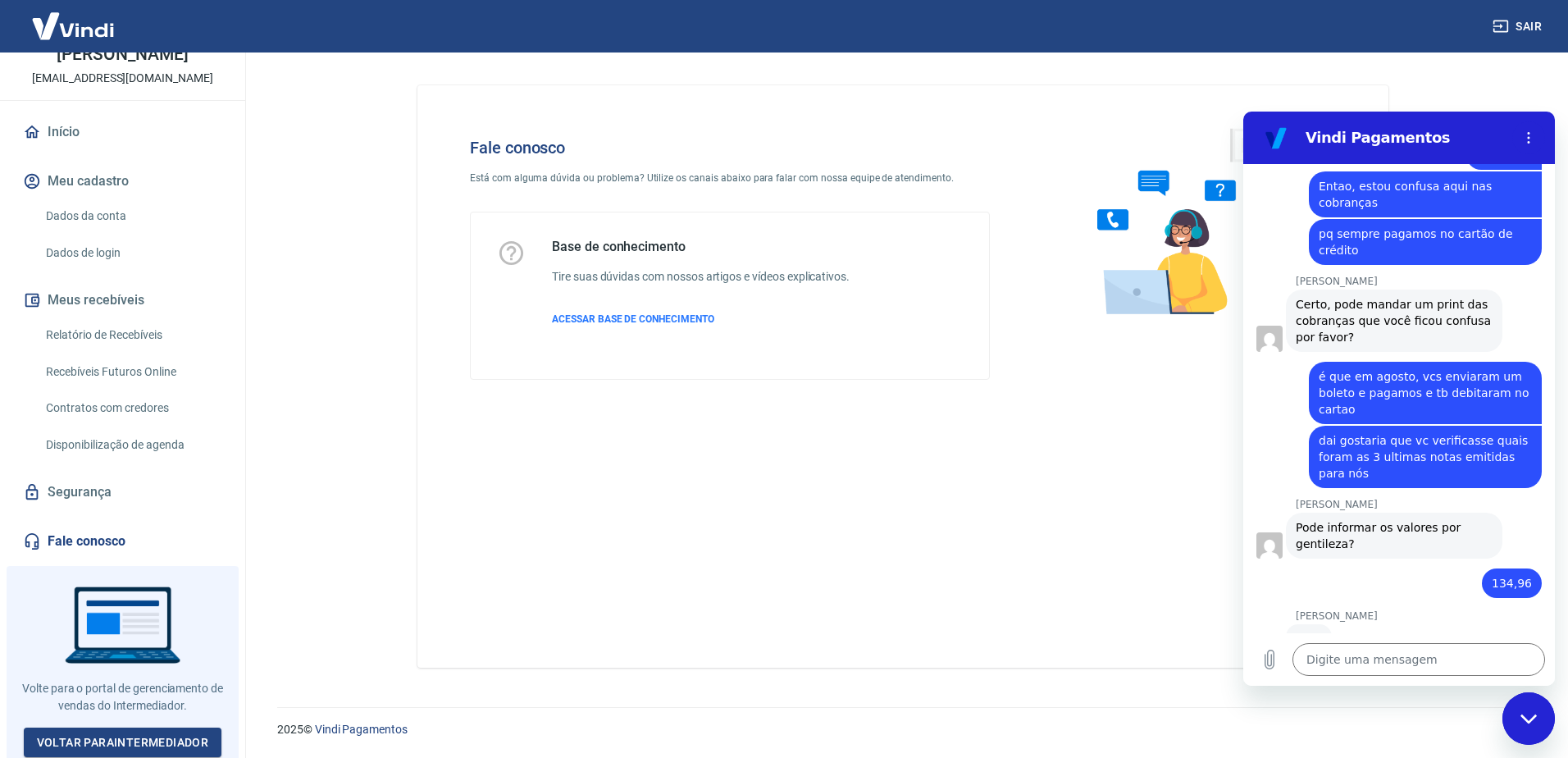
scroll to position [663, 0]
click at [1268, 665] on icon "Carregar arquivo" at bounding box center [1270, 660] width 9 height 19
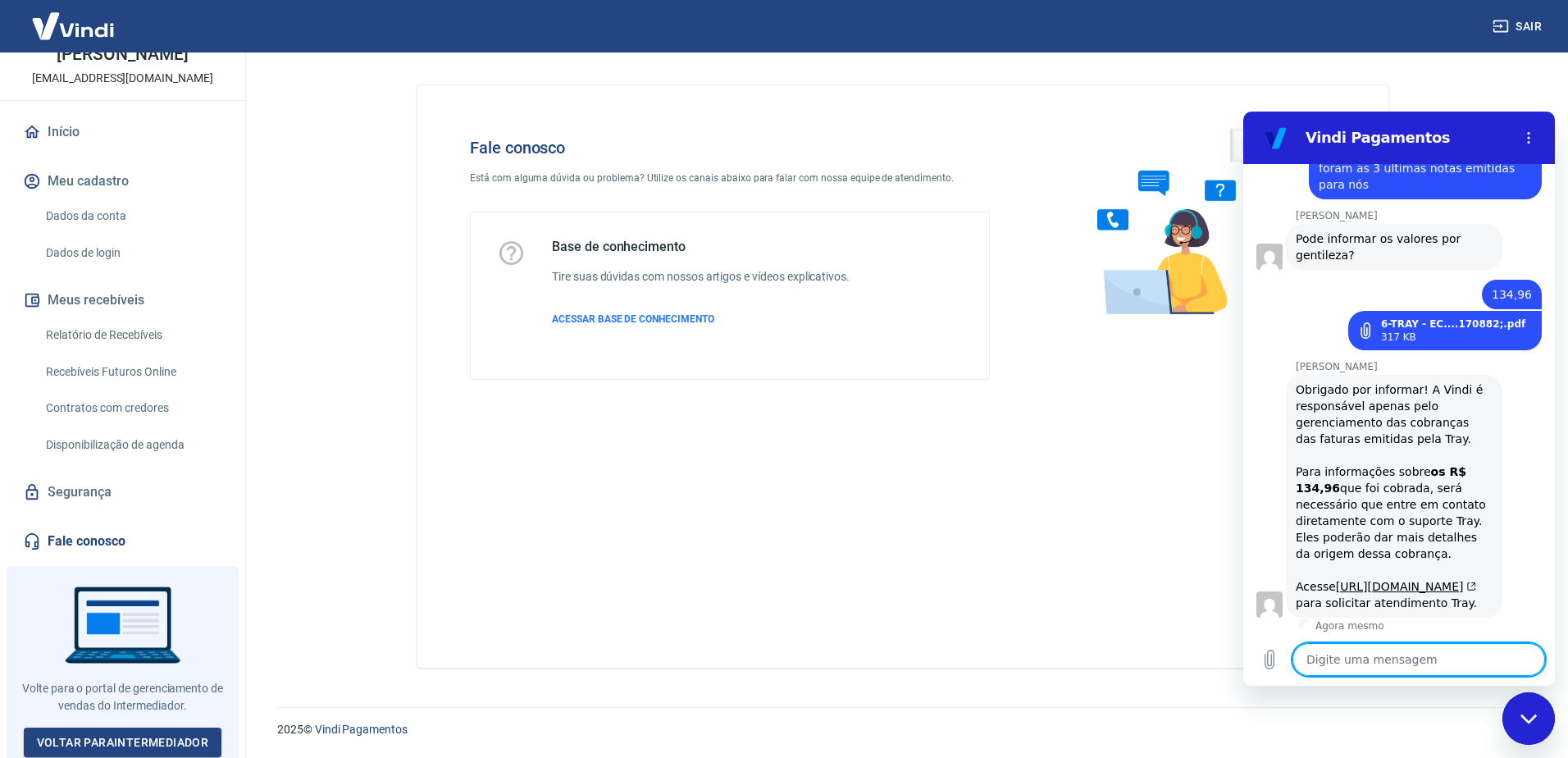
scroll to position [974, 0]
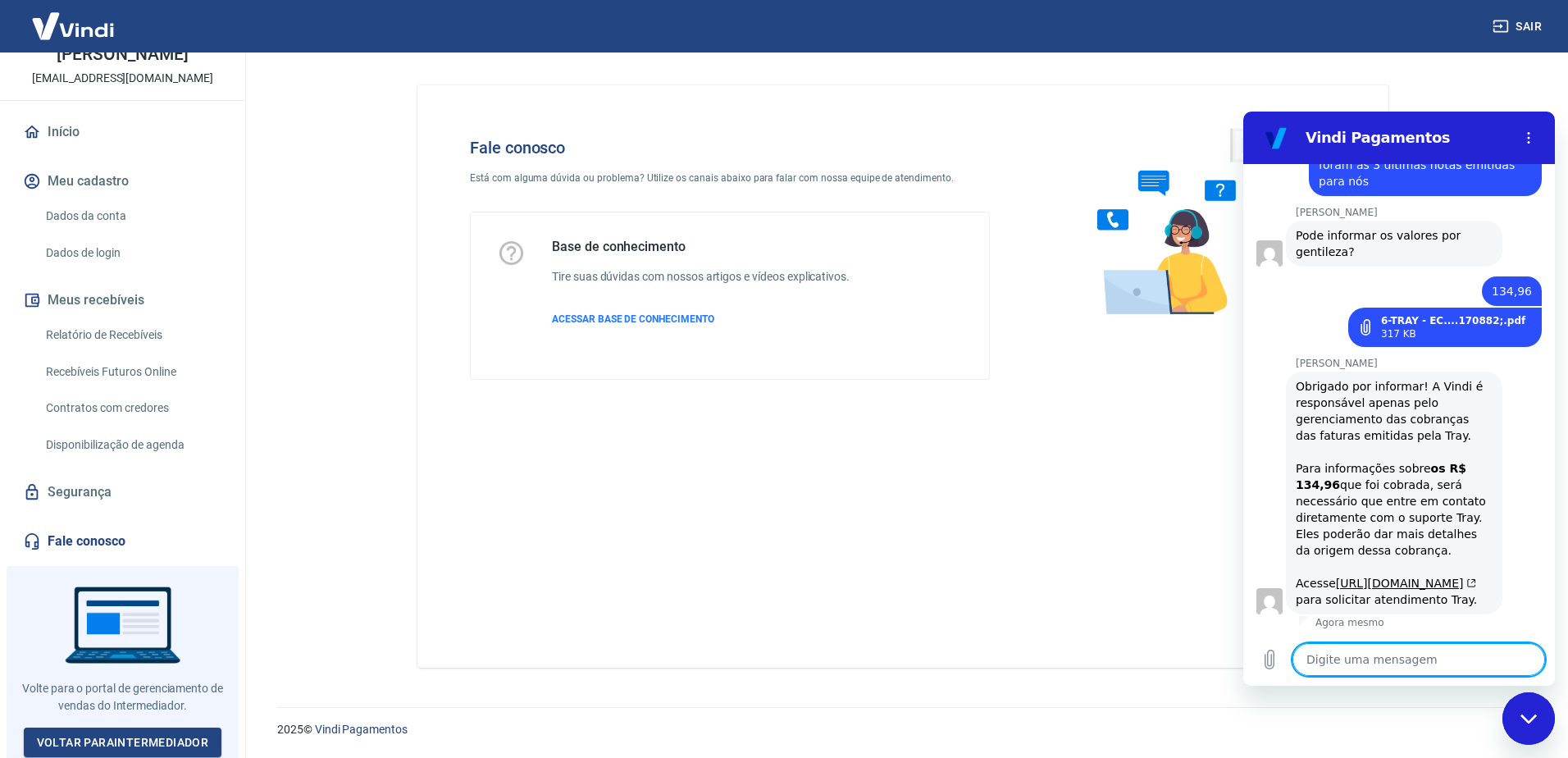
click at [1315, 660] on textarea at bounding box center [1418, 659] width 253 height 32
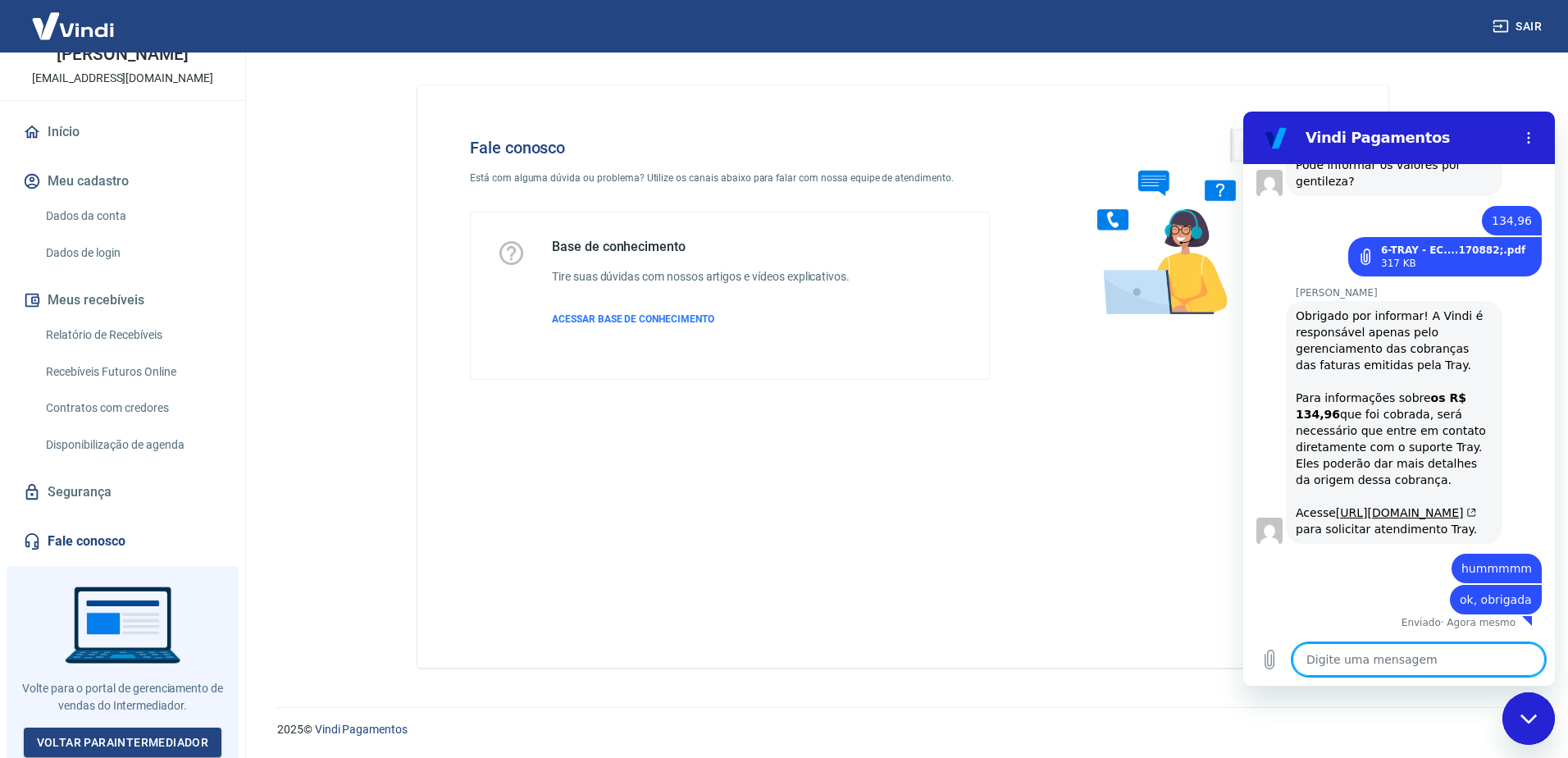
scroll to position [1044, 0]
click at [1368, 506] on link "[URL][DOMAIN_NAME]" at bounding box center [1405, 512] width 140 height 13
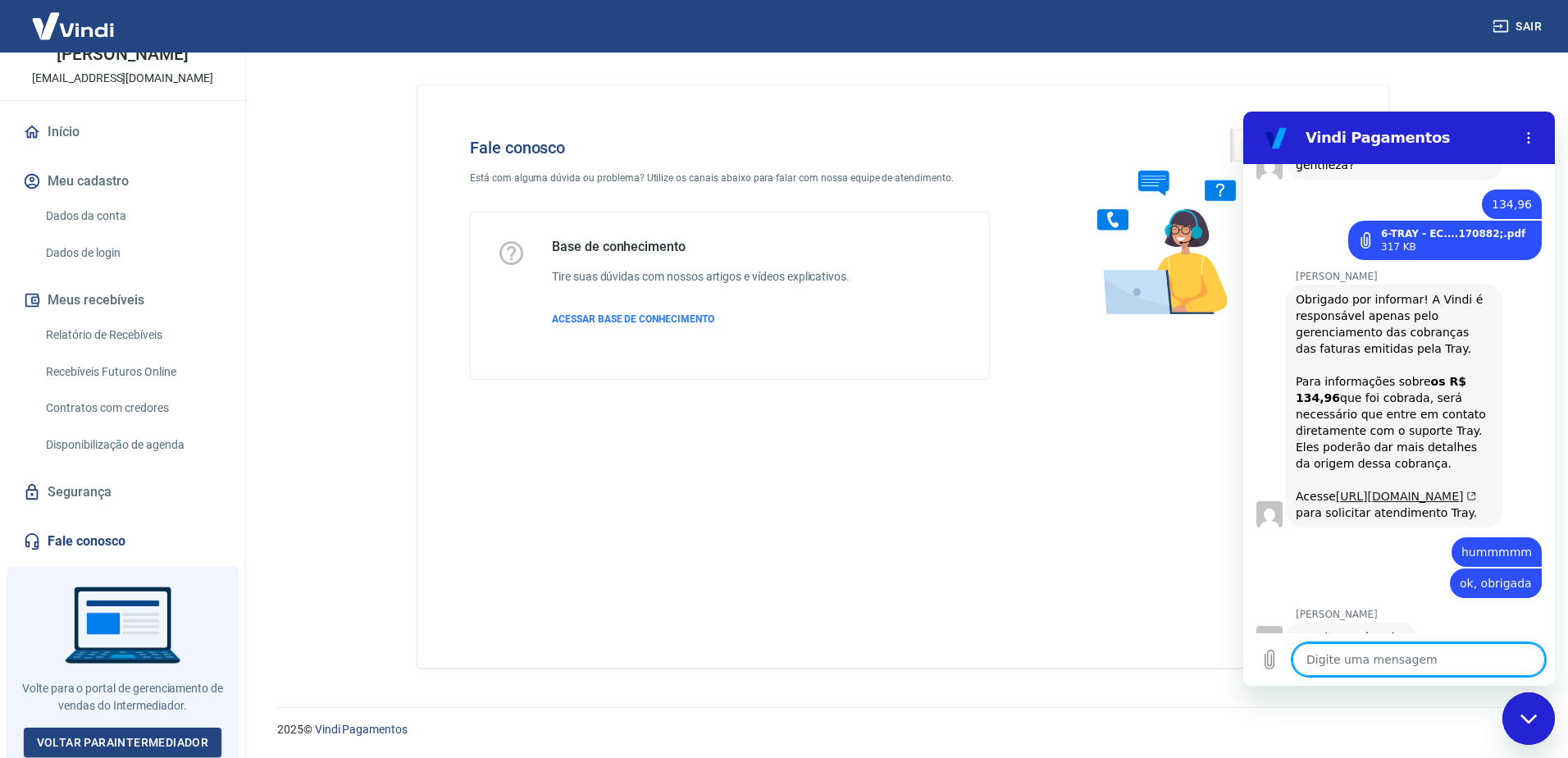
scroll to position [1098, 0]
